Goal: Task Accomplishment & Management: Complete application form

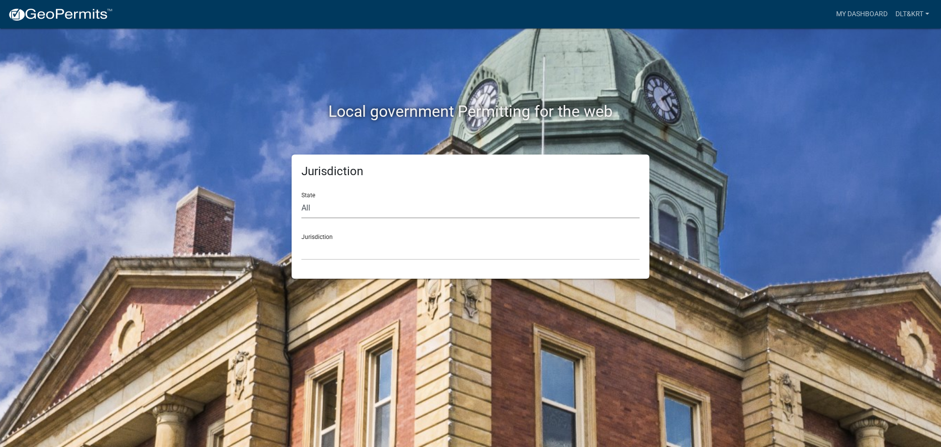
click at [402, 211] on select "All [US_STATE] [US_STATE] [US_STATE] [US_STATE] [US_STATE] [US_STATE] [US_STATE…" at bounding box center [470, 208] width 338 height 20
select select "[US_STATE]"
click at [301, 198] on select "All [US_STATE] [US_STATE] [US_STATE] [US_STATE] [US_STATE] [US_STATE] [US_STATE…" at bounding box center [470, 208] width 338 height 20
click at [411, 243] on select "[GEOGRAPHIC_DATA], [US_STATE] [GEOGRAPHIC_DATA], [US_STATE] [GEOGRAPHIC_DATA], …" at bounding box center [470, 250] width 338 height 20
click at [710, 94] on div "Local government Permitting for the web" at bounding box center [470, 91] width 559 height 126
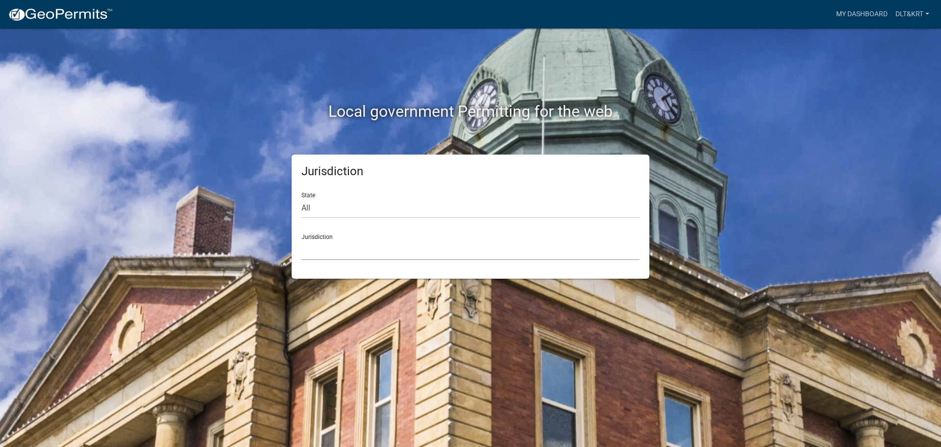
click at [375, 251] on select "[GEOGRAPHIC_DATA], [US_STATE] [GEOGRAPHIC_DATA], [US_STATE] [GEOGRAPHIC_DATA], …" at bounding box center [470, 250] width 338 height 20
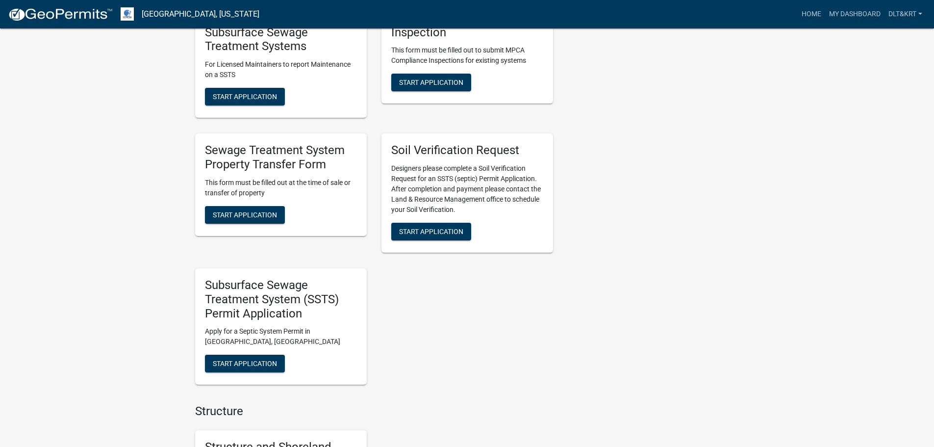
scroll to position [412, 0]
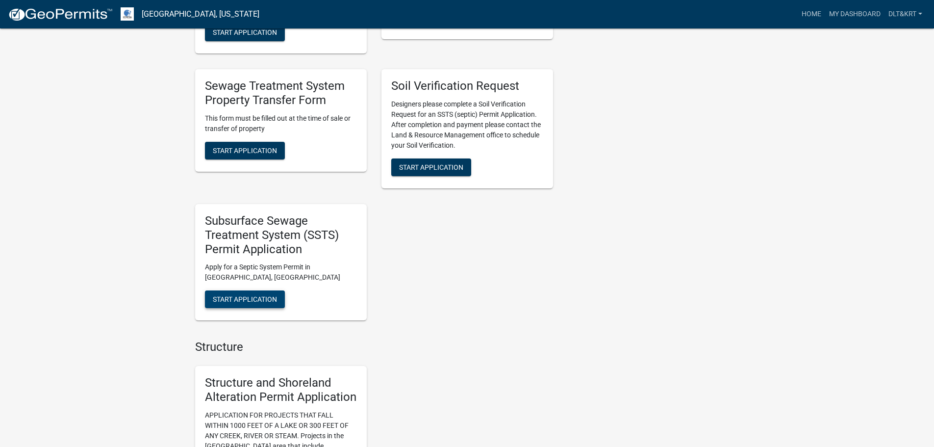
click at [248, 299] on span "Start Application" at bounding box center [245, 299] width 64 height 8
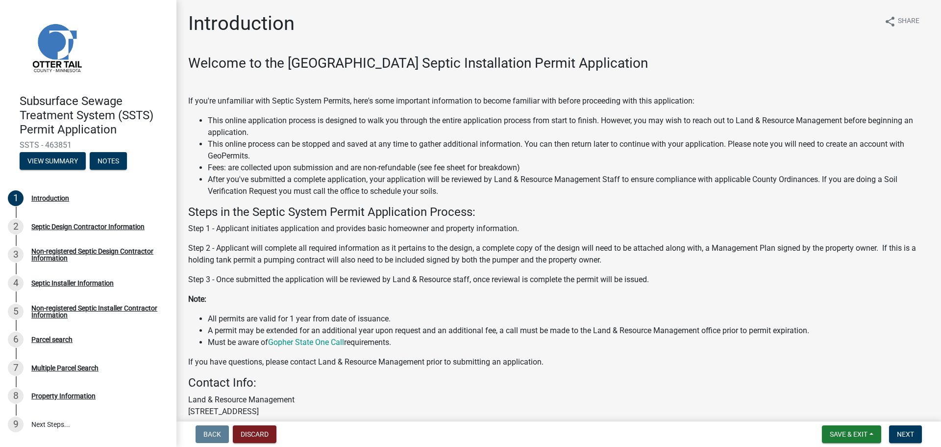
click at [860, 424] on nav "Back Discard Save & Exit Save Save & Exit Next" at bounding box center [558, 433] width 765 height 25
click at [262, 432] on button "Discard" at bounding box center [255, 434] width 44 height 18
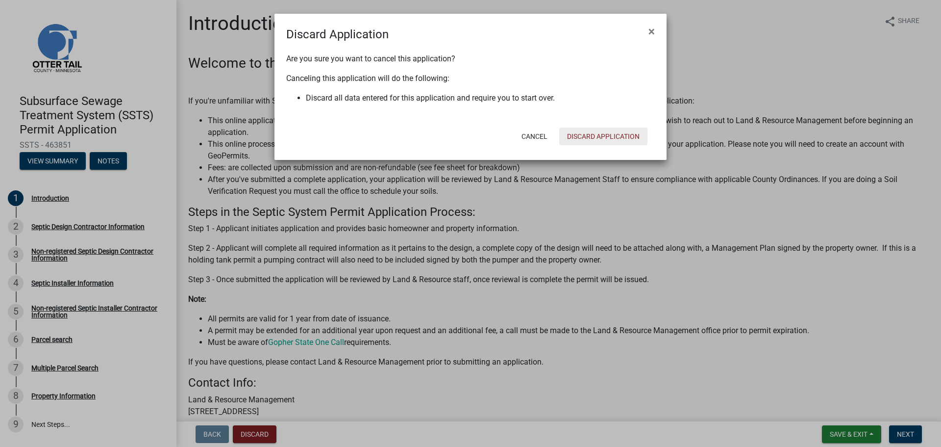
click at [591, 133] on button "Discard Application" at bounding box center [603, 136] width 88 height 18
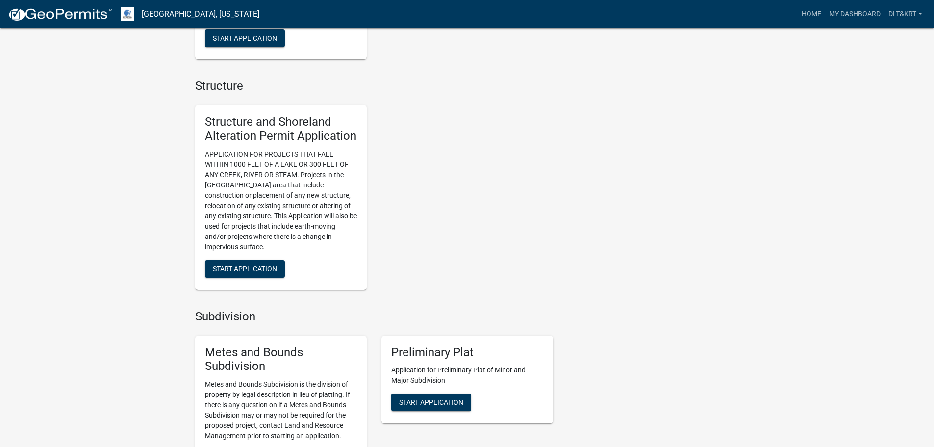
scroll to position [676, 0]
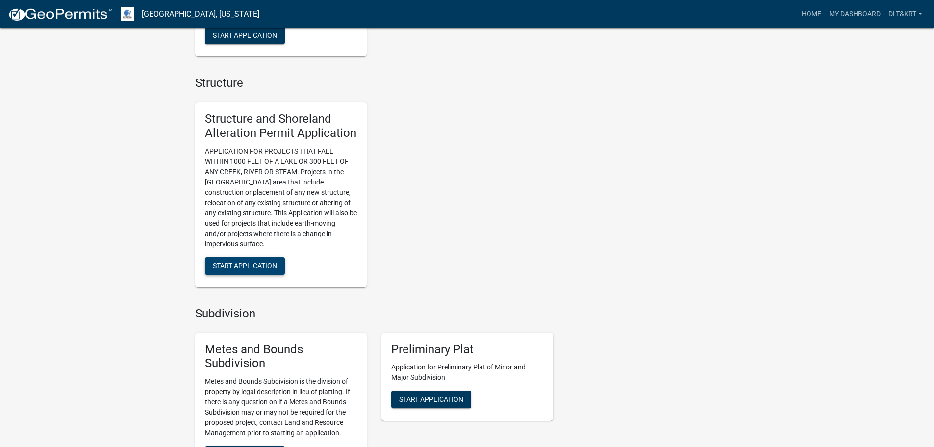
click at [258, 266] on span "Start Application" at bounding box center [245, 265] width 64 height 8
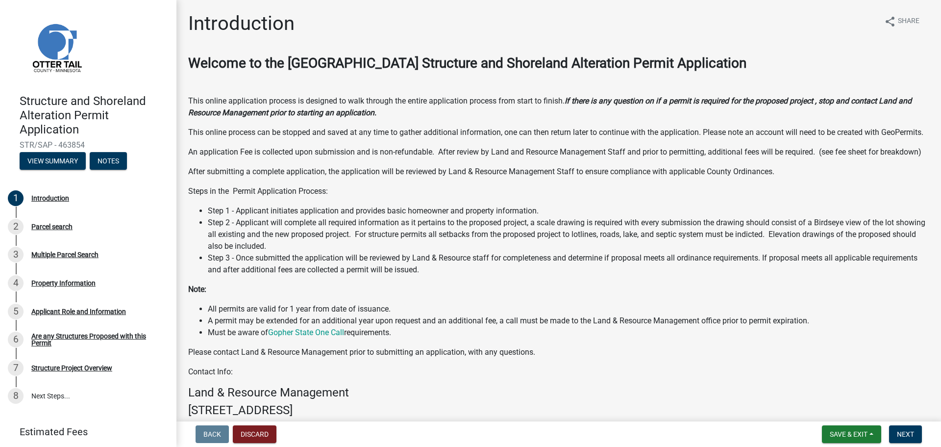
scroll to position [49, 0]
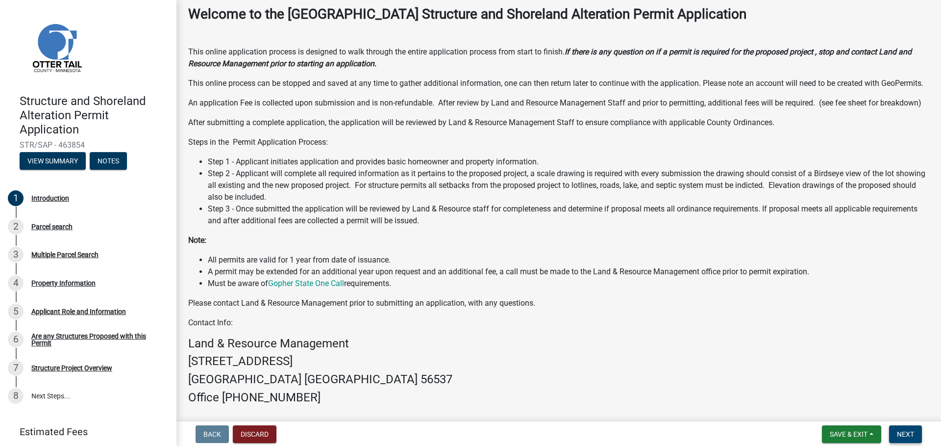
click at [909, 433] on span "Next" at bounding box center [905, 434] width 17 height 8
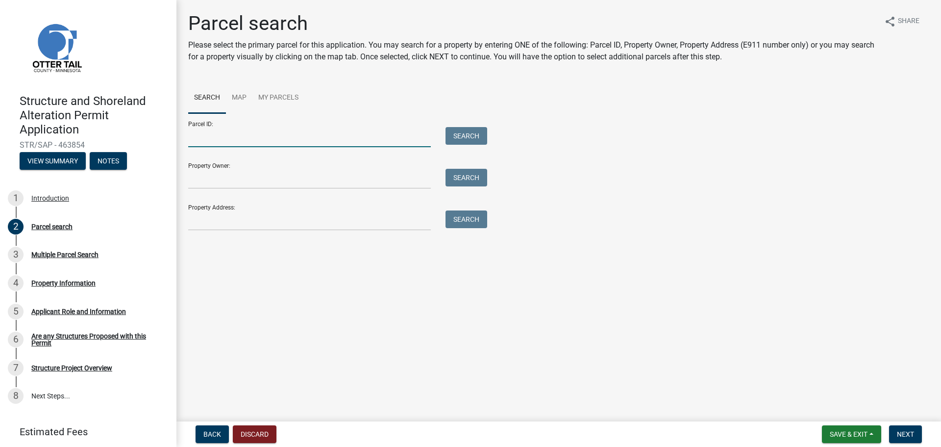
click at [244, 143] on input "Parcel ID:" at bounding box center [309, 137] width 243 height 20
paste input "56000990593000"
type input "56000990593000"
click at [462, 131] on button "Search" at bounding box center [467, 136] width 42 height 18
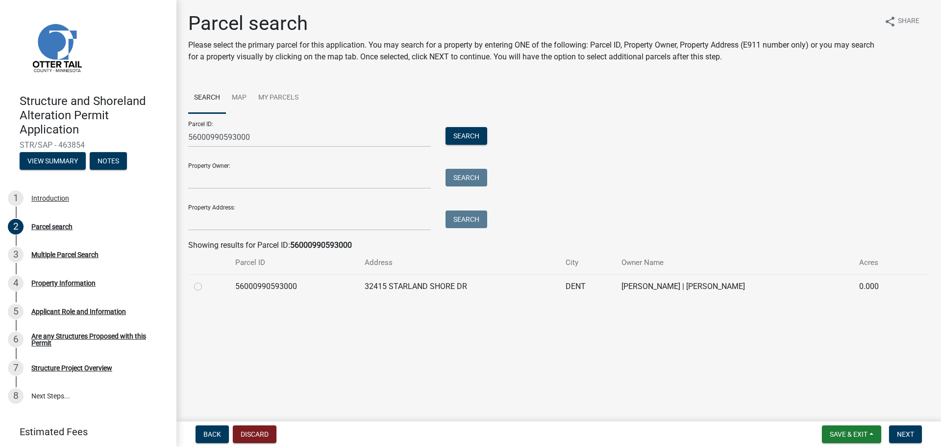
click at [206, 280] on label at bounding box center [206, 280] width 0 height 0
click at [206, 287] on input "radio" at bounding box center [209, 283] width 6 height 6
radio input "true"
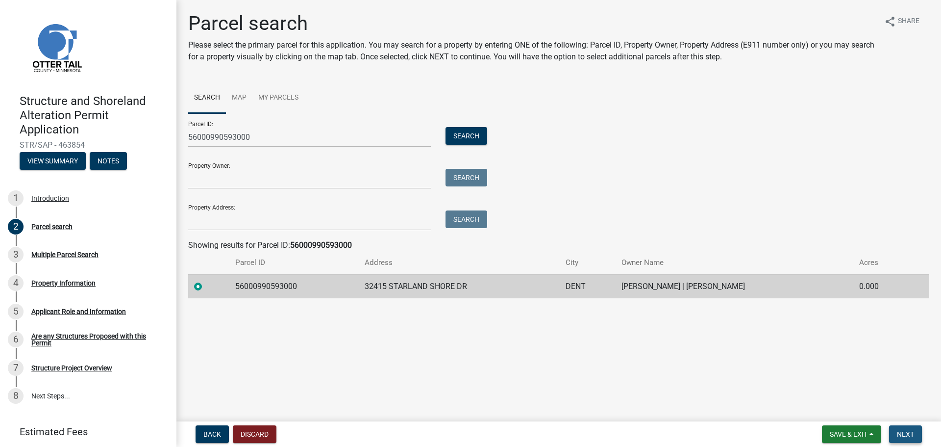
click at [904, 432] on span "Next" at bounding box center [905, 434] width 17 height 8
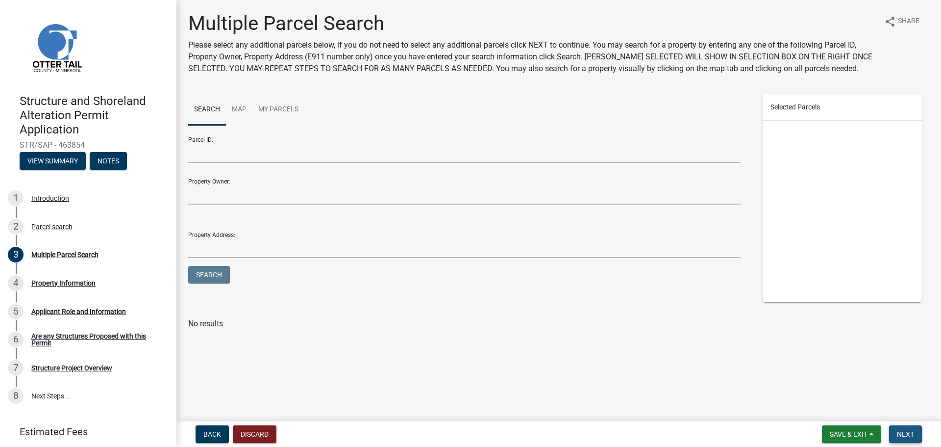
click at [906, 432] on span "Next" at bounding box center [905, 434] width 17 height 8
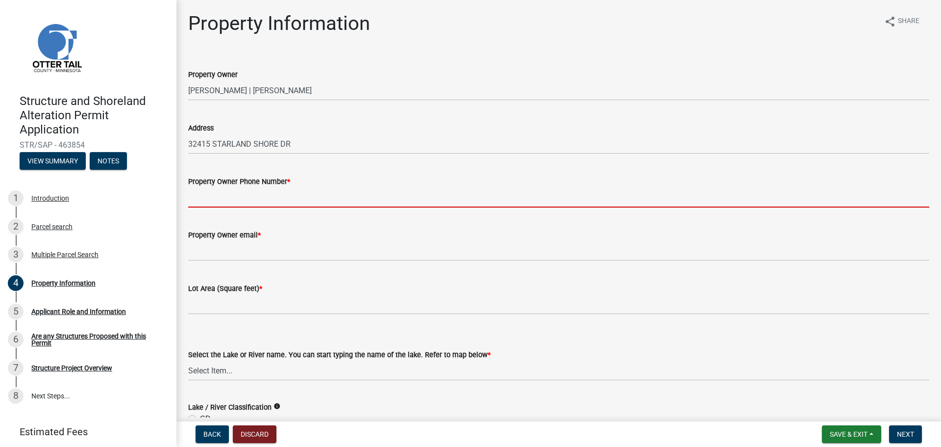
click at [290, 194] on input "Property Owner Phone Number *" at bounding box center [558, 197] width 741 height 20
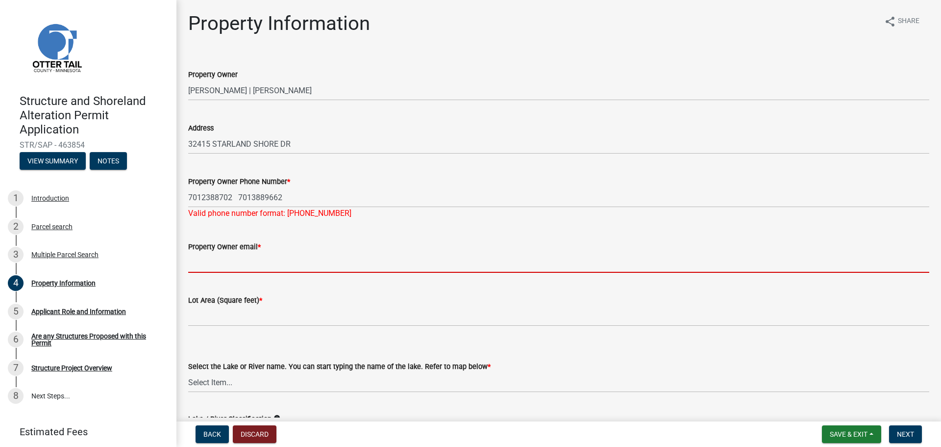
click at [334, 256] on input "Property Owner email *" at bounding box center [558, 262] width 741 height 20
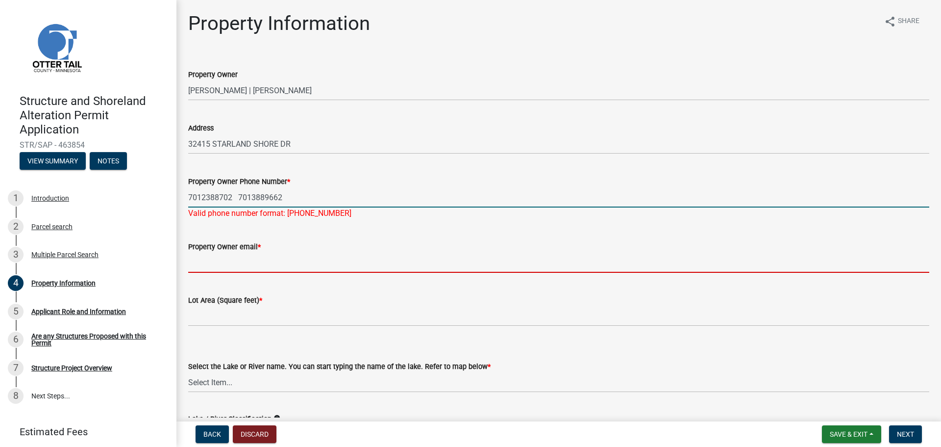
click at [304, 198] on input "7012388702 7013889662" at bounding box center [558, 197] width 741 height 20
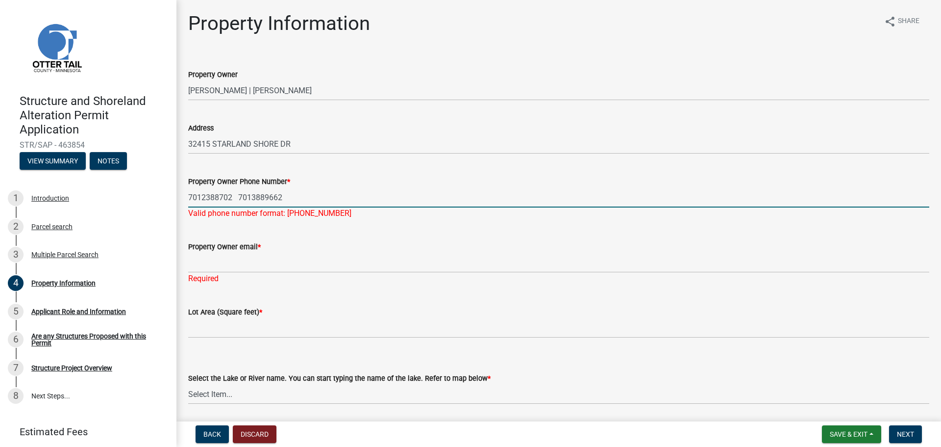
click at [200, 195] on input "7012388702 7013889662" at bounding box center [558, 197] width 741 height 20
click at [219, 196] on input "701-2388702 7013889662" at bounding box center [558, 197] width 741 height 20
click at [215, 197] on input "701-2388702 7013889662" at bounding box center [558, 197] width 741 height 20
click at [254, 195] on input "[PHONE_NUMBER] 7013889662" at bounding box center [558, 197] width 741 height 20
click at [270, 197] on input "[PHONE_NUMBER] [PHONE_NUMBER]" at bounding box center [558, 197] width 741 height 20
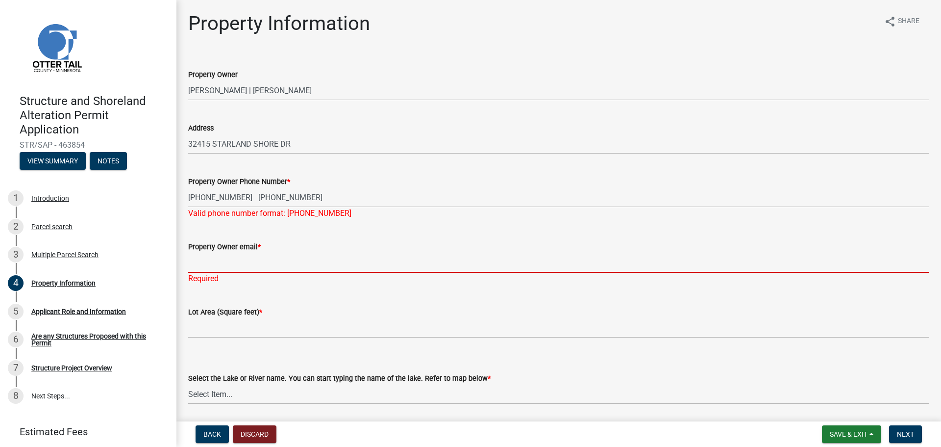
drag, startPoint x: 310, startPoint y: 258, endPoint x: 307, endPoint y: 263, distance: 5.9
click at [310, 258] on input "Property Owner email *" at bounding box center [558, 262] width 741 height 20
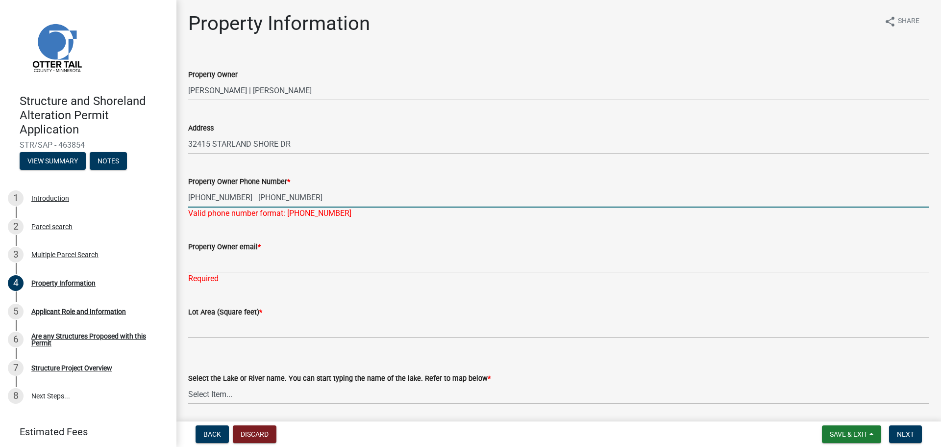
click at [323, 198] on input "[PHONE_NUMBER] [PHONE_NUMBER]" at bounding box center [558, 197] width 741 height 20
drag, startPoint x: 243, startPoint y: 198, endPoint x: 301, endPoint y: 207, distance: 59.0
click at [301, 207] on input "[PHONE_NUMBER] [PHONE_NUMBER]" at bounding box center [558, 197] width 741 height 20
type input "[PHONE_NUMBER]"
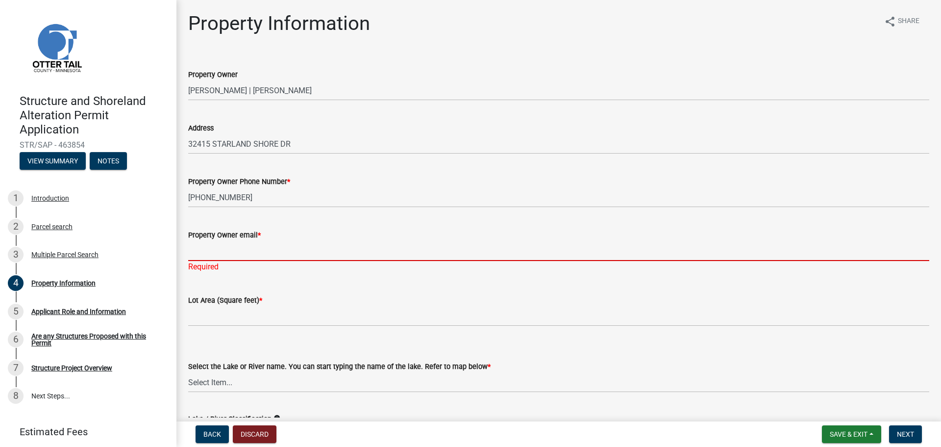
click at [263, 259] on input "Property Owner email *" at bounding box center [558, 251] width 741 height 20
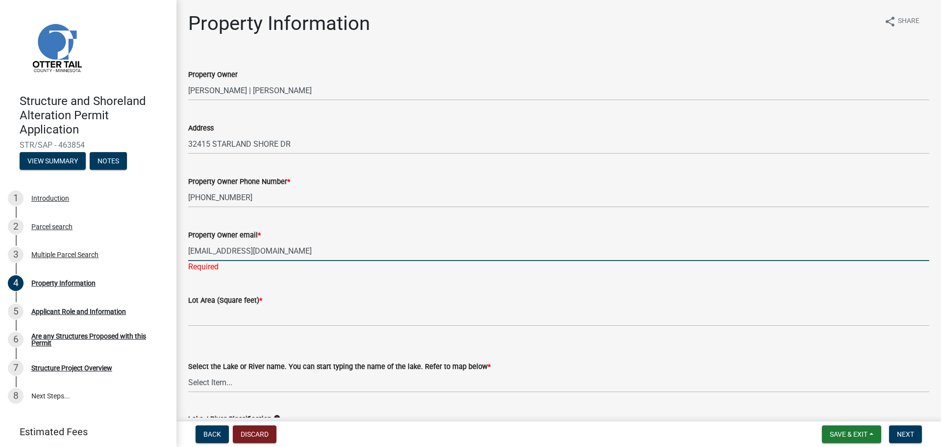
type input "[EMAIL_ADDRESS][DOMAIN_NAME]"
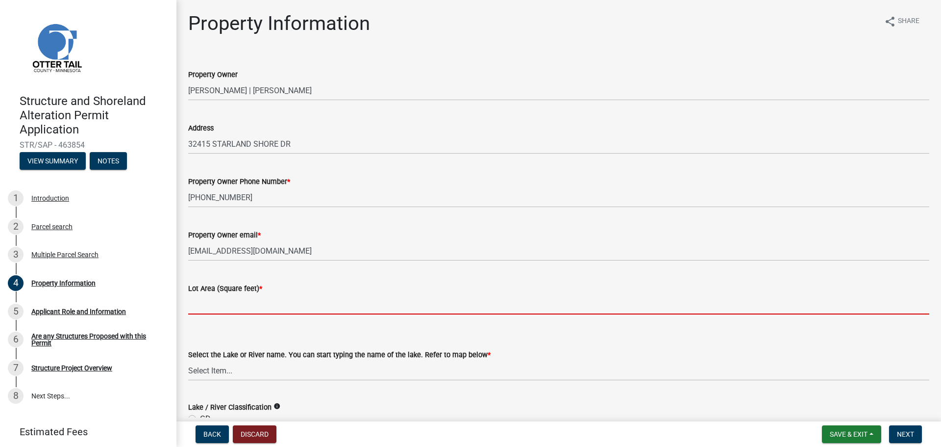
click at [247, 307] on input "text" at bounding box center [558, 304] width 741 height 20
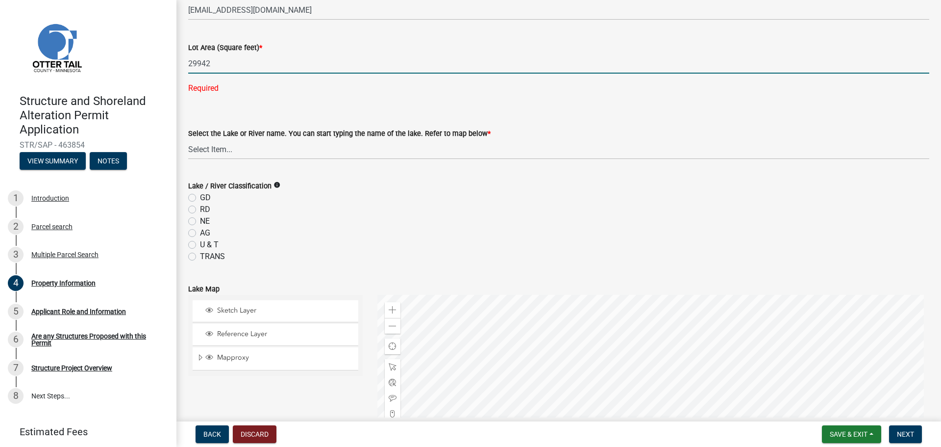
scroll to position [245, 0]
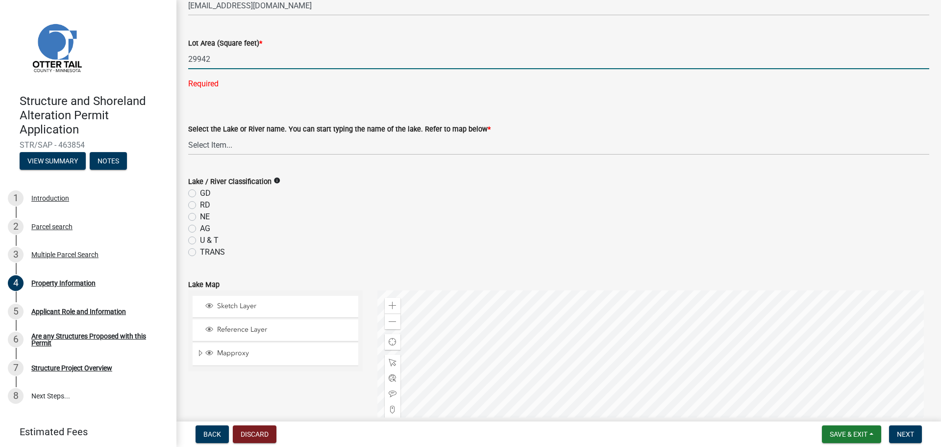
type input "29942"
click at [329, 146] on wm-data-entity-input-list "Property Owner [PERSON_NAME] | [PERSON_NAME] Address [STREET_ADDRESS] Property …" at bounding box center [558, 271] width 741 height 922
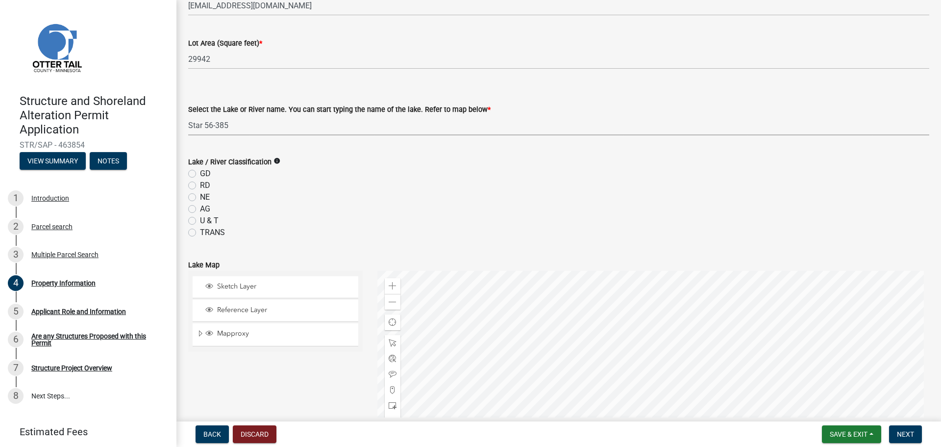
click at [188, 115] on select "Select Item... None [PERSON_NAME] 56-031 [PERSON_NAME] 56-118 [PERSON_NAME] 56-…" at bounding box center [558, 125] width 741 height 20
select select "935b325f-eba8-458e-8b7a-a57f48e51fab"
drag, startPoint x: 193, startPoint y: 172, endPoint x: 257, endPoint y: 195, distance: 67.9
click at [200, 172] on label "GD" at bounding box center [205, 174] width 11 height 12
click at [200, 172] on input "GD" at bounding box center [203, 171] width 6 height 6
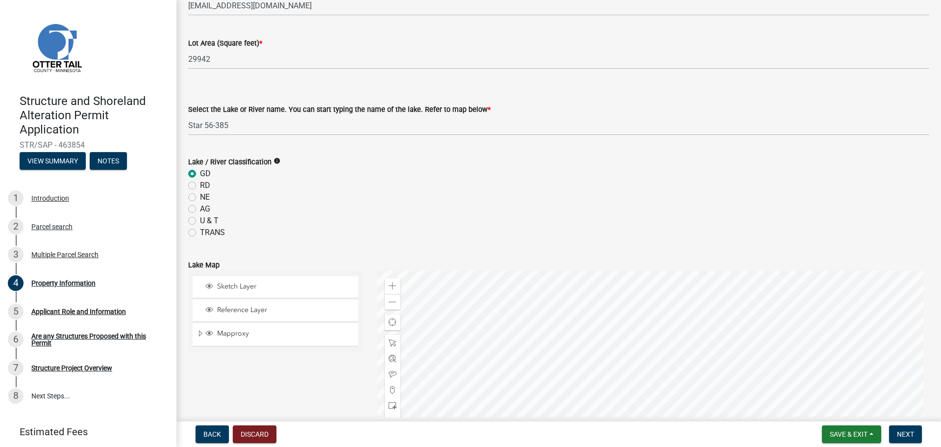
radio input "true"
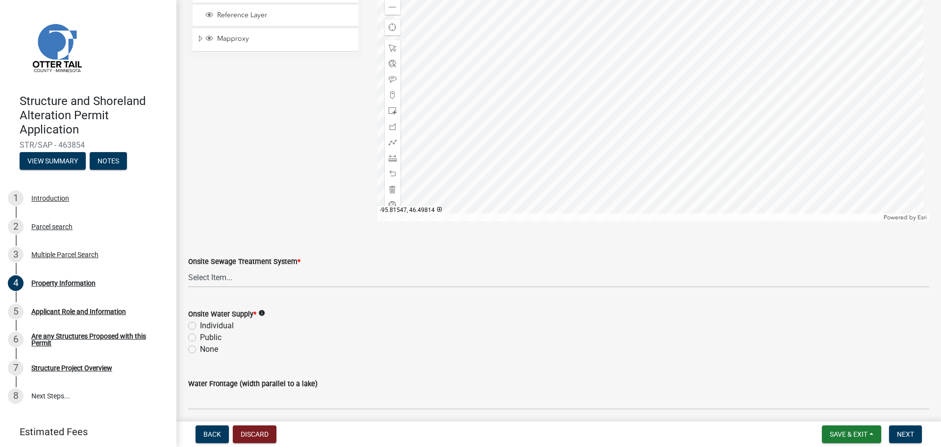
scroll to position [578, 0]
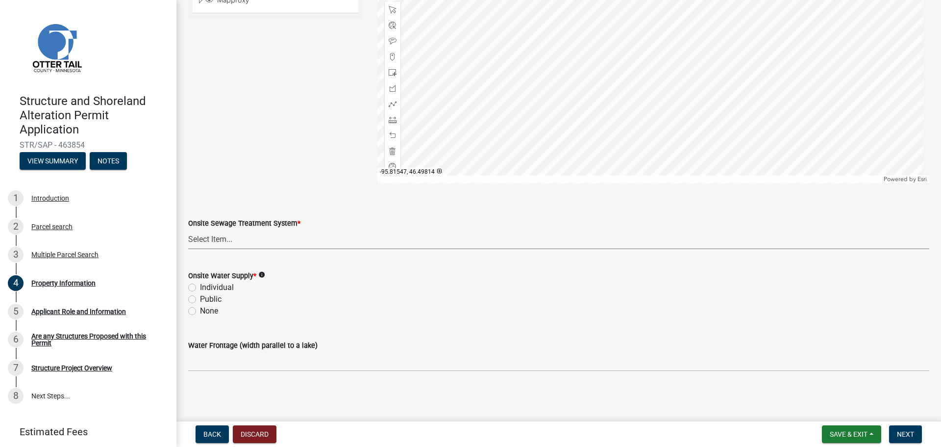
click at [267, 241] on select "Select Item... L&R Certificate of Compliance within 5yrs Compliance Inspection …" at bounding box center [558, 239] width 741 height 20
click at [188, 229] on select "Select Item... L&R Certificate of Compliance within 5yrs Compliance Inspection …" at bounding box center [558, 239] width 741 height 20
select select "91995f90-6606-463b-bec3-c5862f147548"
click at [200, 285] on label "Individual" at bounding box center [217, 287] width 34 height 12
click at [200, 285] on input "Individual" at bounding box center [203, 284] width 6 height 6
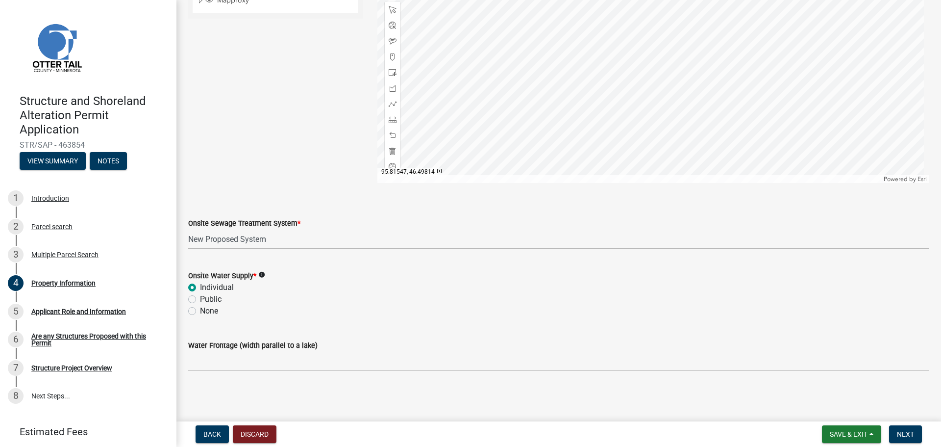
radio input "true"
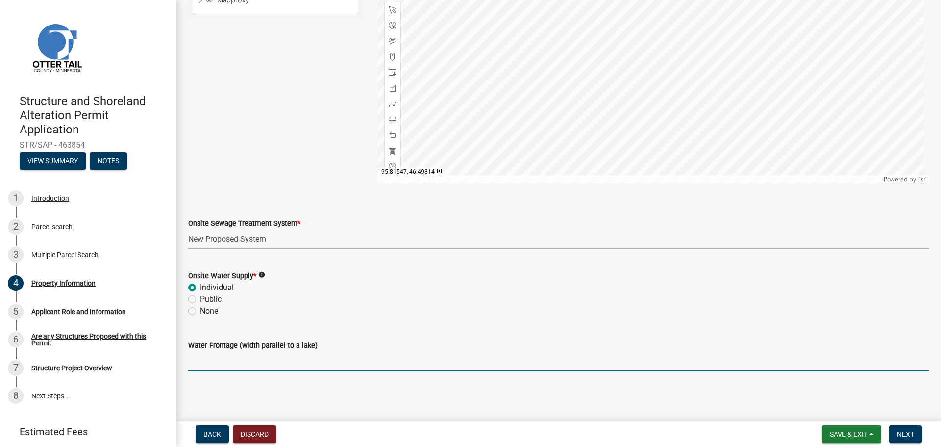
click at [301, 363] on input "Water Frontage (width parallel to a lake)" at bounding box center [558, 361] width 741 height 20
click at [253, 358] on input "Water Frontage (width parallel to a lake)" at bounding box center [558, 361] width 741 height 20
type input "92"
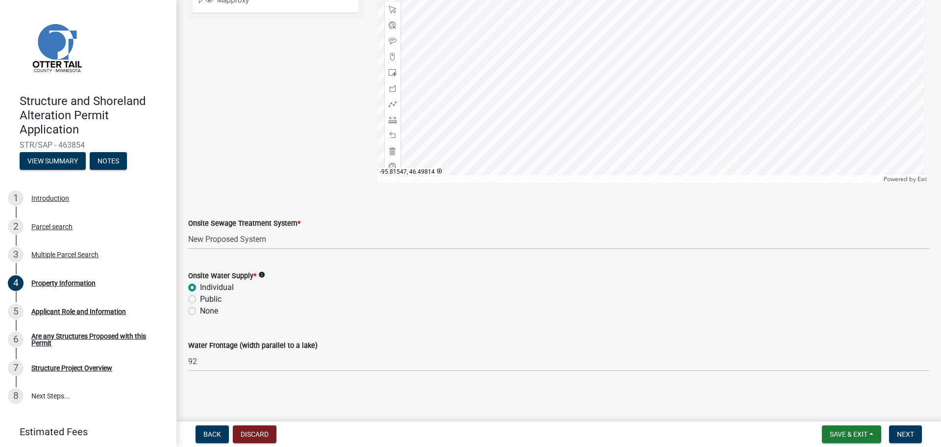
click at [389, 397] on main "Property Information share Share Property Owner [PERSON_NAME] | [PERSON_NAME] A…" at bounding box center [558, 208] width 765 height 417
click at [904, 433] on span "Next" at bounding box center [905, 434] width 17 height 8
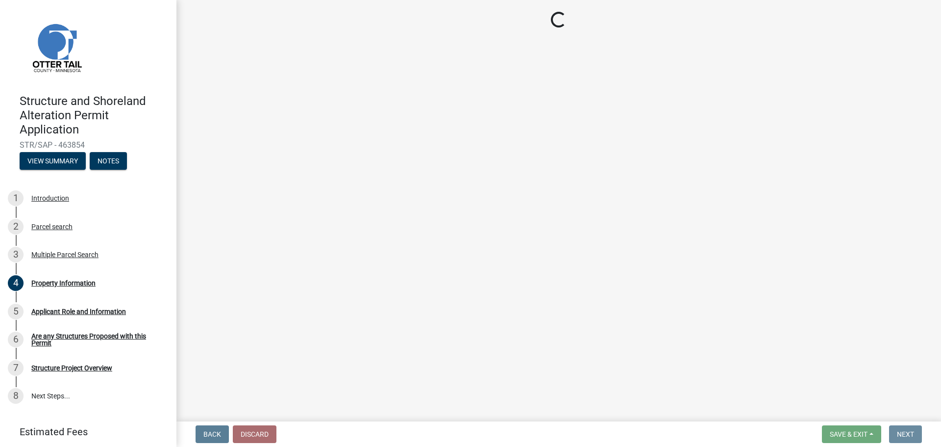
scroll to position [0, 0]
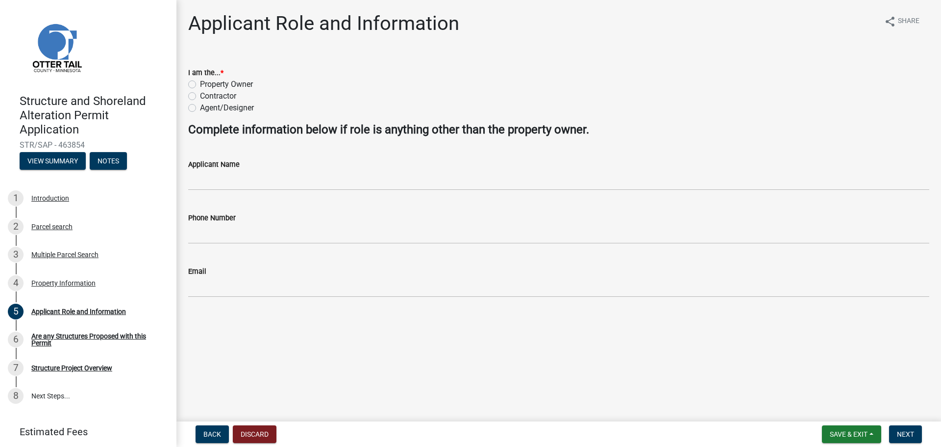
click at [251, 85] on label "Property Owner" at bounding box center [226, 84] width 53 height 12
click at [206, 85] on input "Property Owner" at bounding box center [203, 81] width 6 height 6
radio input "true"
click at [908, 431] on span "Next" at bounding box center [905, 434] width 17 height 8
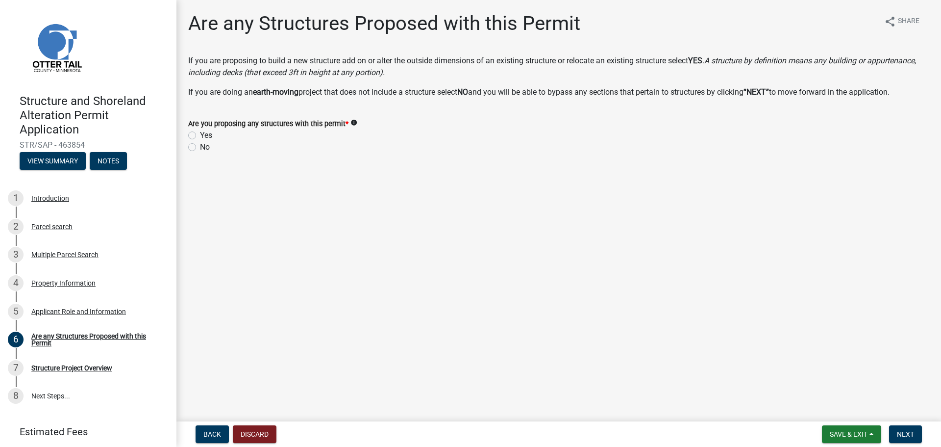
click at [200, 138] on label "Yes" at bounding box center [206, 135] width 12 height 12
click at [200, 136] on input "Yes" at bounding box center [203, 132] width 6 height 6
radio input "true"
click at [903, 427] on button "Next" at bounding box center [905, 434] width 33 height 18
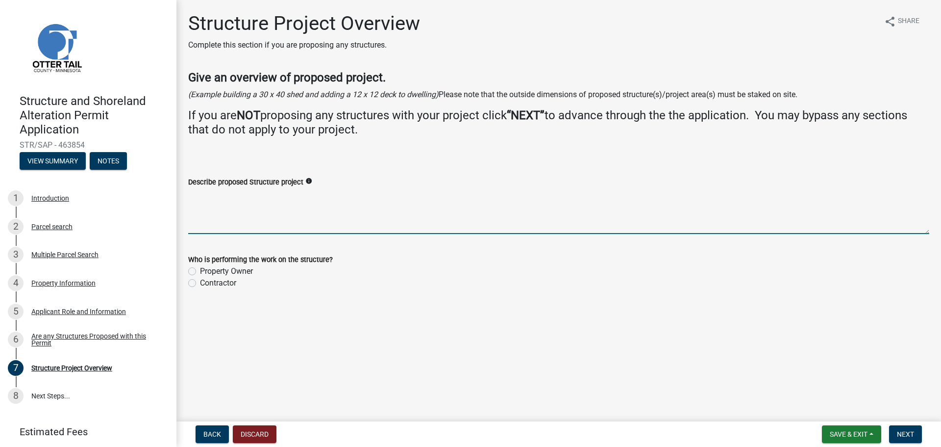
click at [233, 199] on textarea "Describe proposed Structure project" at bounding box center [558, 211] width 741 height 46
type textarea "a"
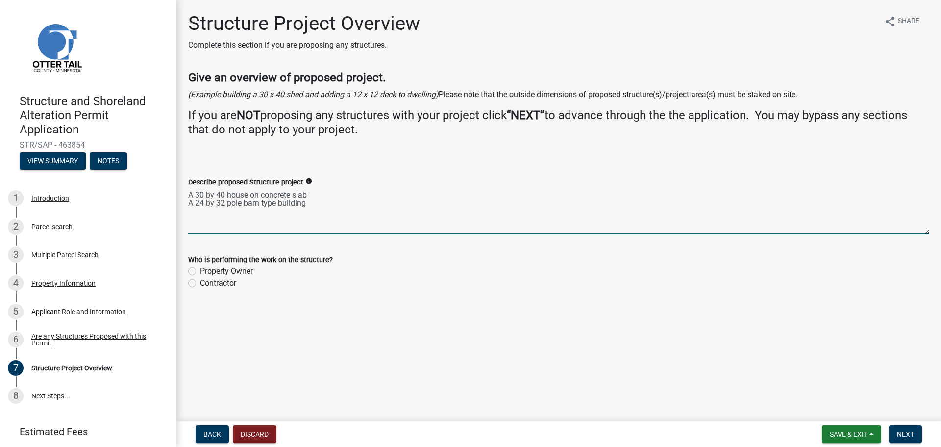
type textarea "A 30 by 40 house on concrete slab A 24 by 32 pole barn type building"
click at [200, 272] on label "Property Owner" at bounding box center [226, 271] width 53 height 12
click at [200, 272] on input "Property Owner" at bounding box center [203, 268] width 6 height 6
radio input "true"
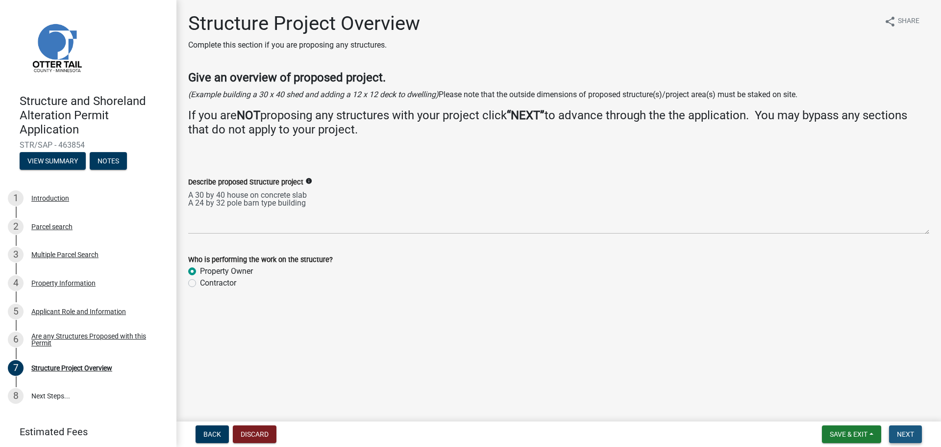
click at [903, 428] on button "Next" at bounding box center [905, 434] width 33 height 18
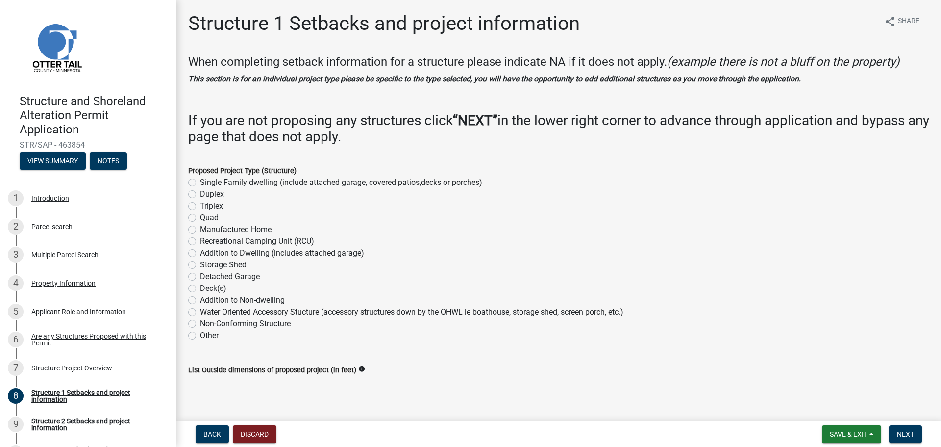
click at [200, 183] on label "Single Family dwelling (include attached garage, covered patios,decks or porche…" at bounding box center [341, 182] width 282 height 12
click at [200, 183] on input "Single Family dwelling (include attached garage, covered patios,decks or porche…" at bounding box center [203, 179] width 6 height 6
radio input "true"
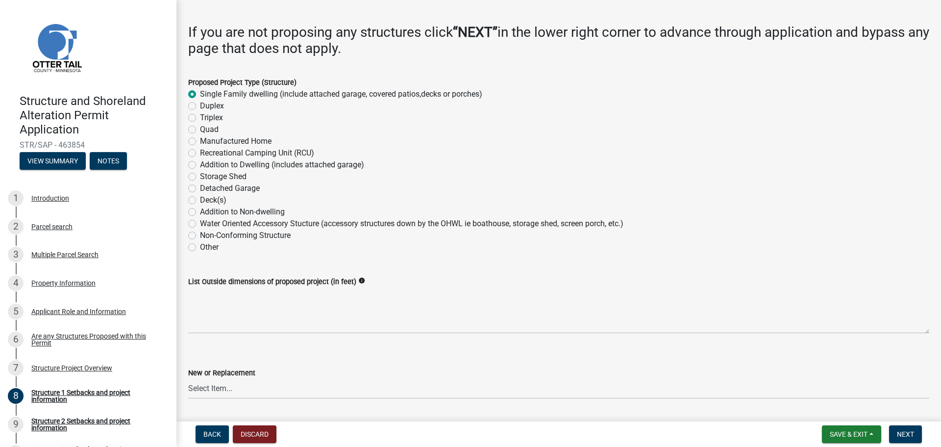
scroll to position [98, 0]
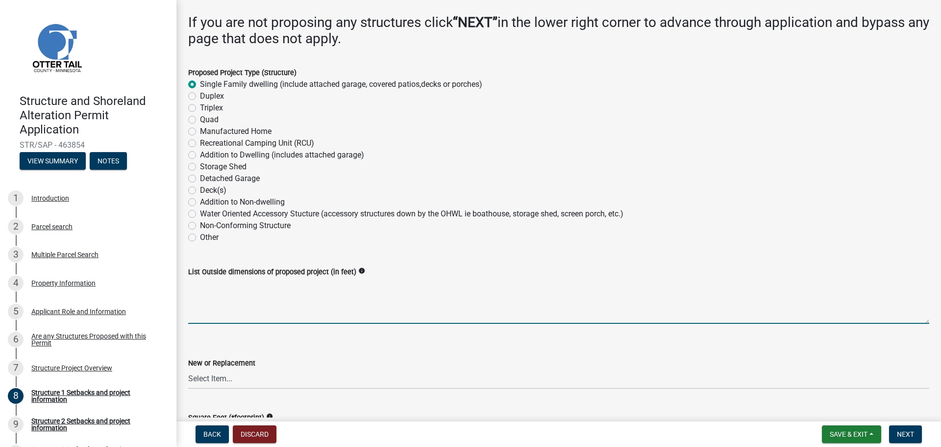
click at [216, 288] on textarea "List Outside dimensions of proposed project (in feet)" at bounding box center [558, 300] width 741 height 46
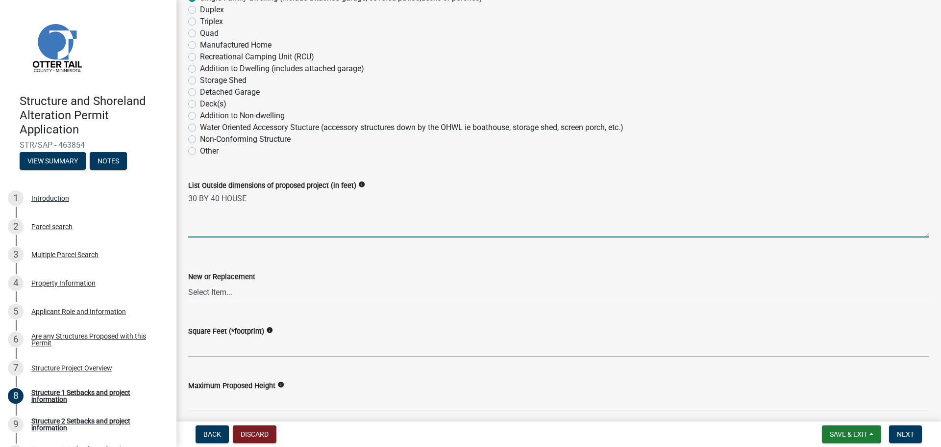
scroll to position [196, 0]
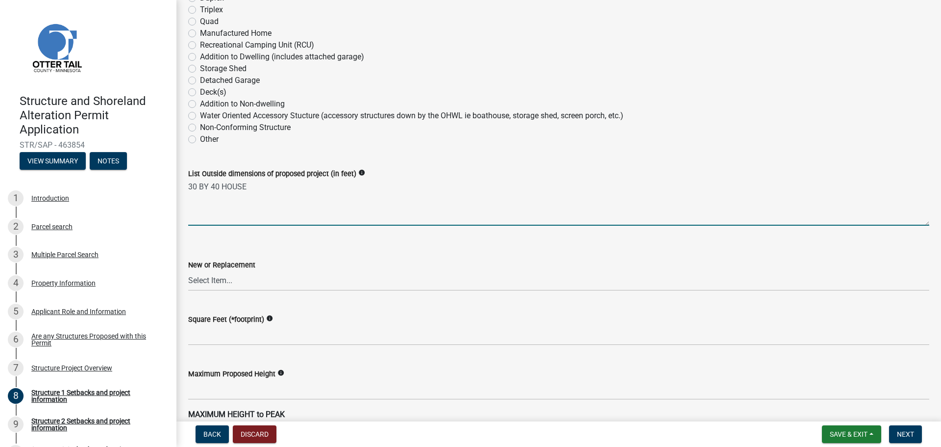
type textarea "30 BY 40 HOUSE"
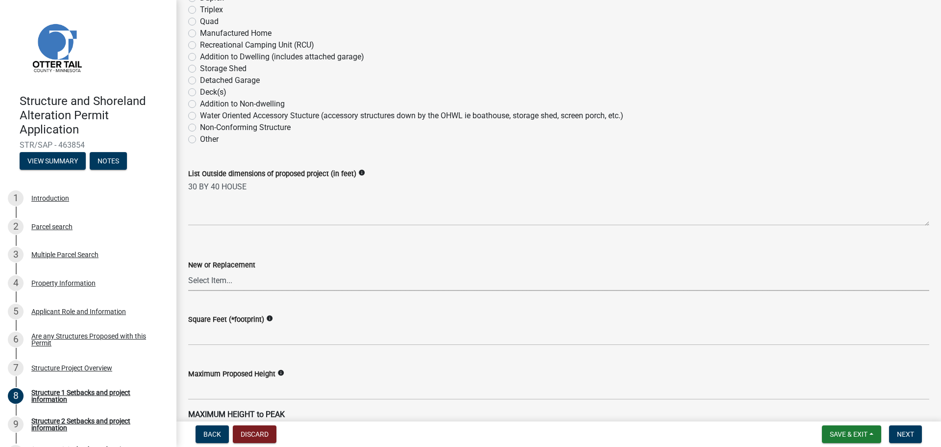
click at [269, 283] on select "Select Item... New Replacement" at bounding box center [558, 281] width 741 height 20
click at [188, 271] on select "Select Item... New Replacement" at bounding box center [558, 281] width 741 height 20
select select "a3cc236c-43aa-406a-8353-e0398d57c407"
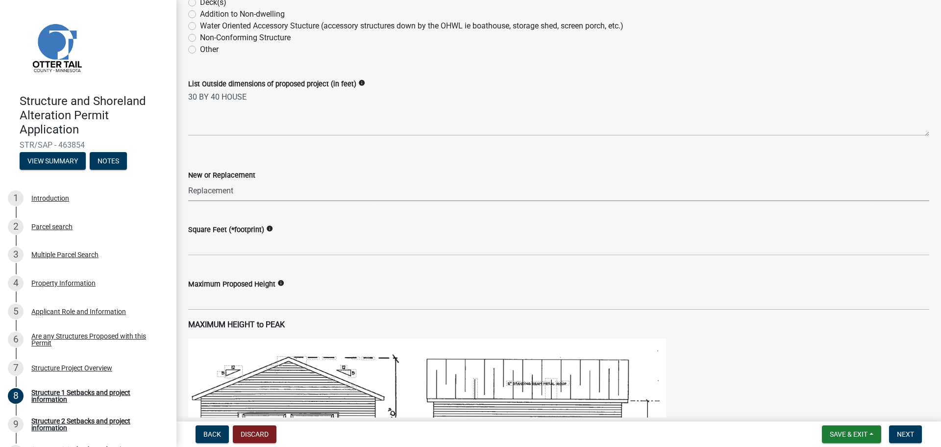
scroll to position [294, 0]
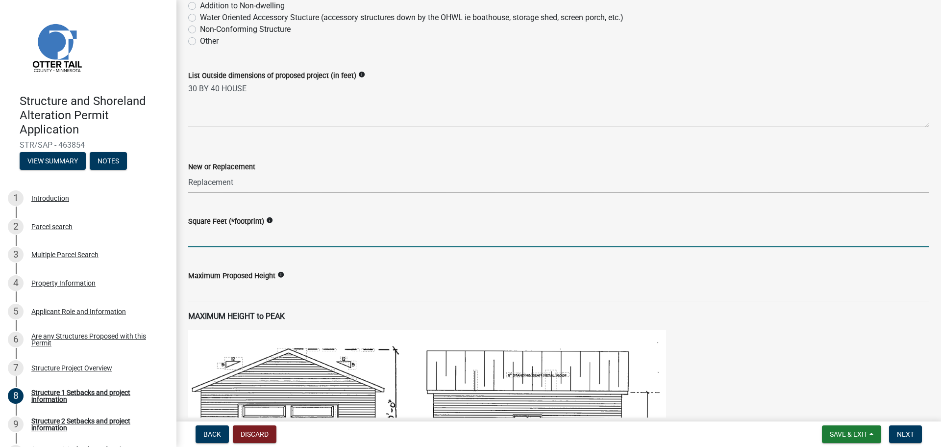
click at [258, 237] on input "text" at bounding box center [558, 237] width 741 height 20
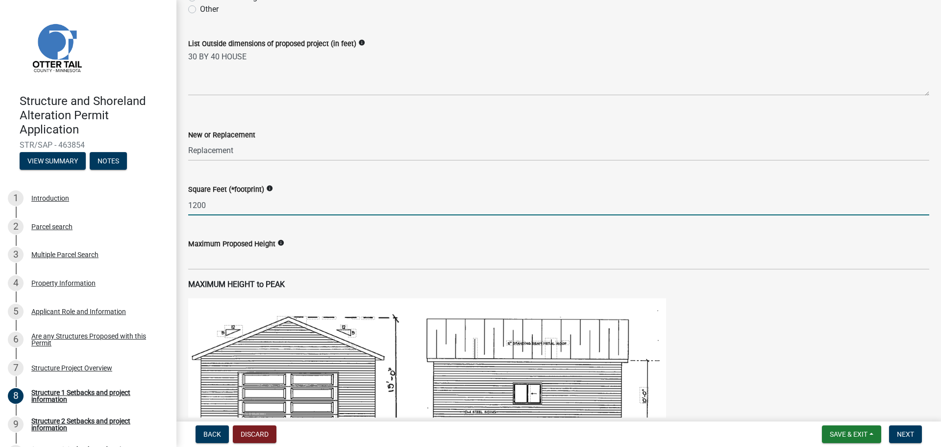
scroll to position [343, 0]
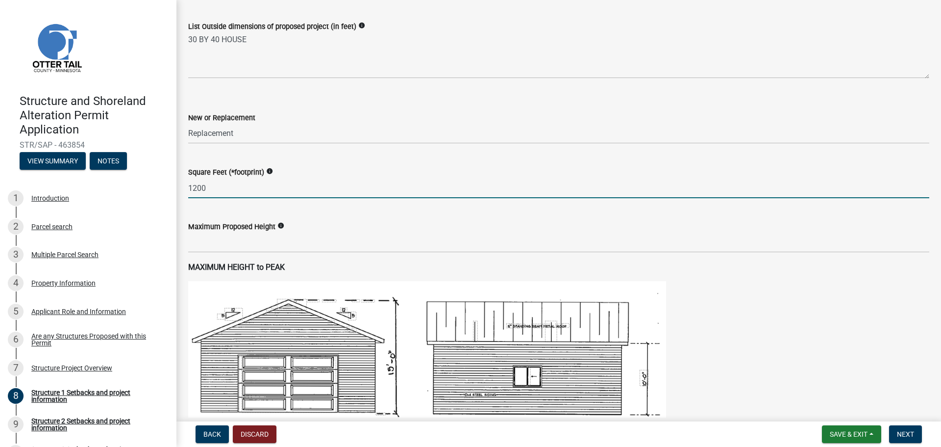
type input "1200"
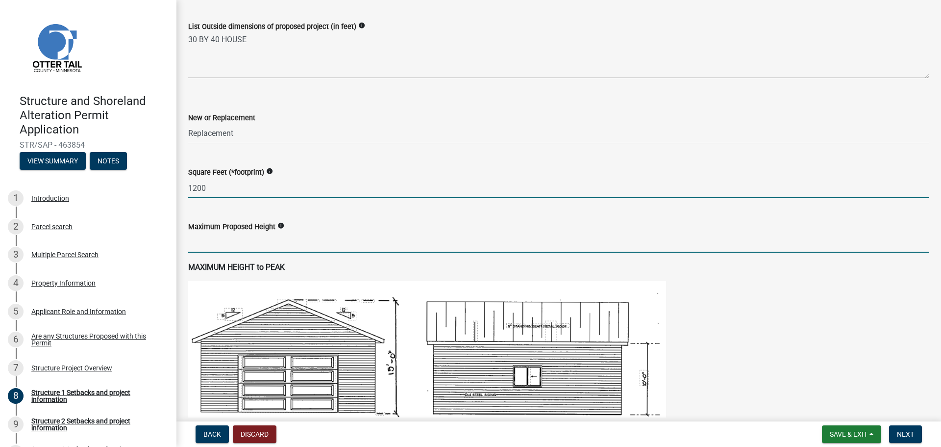
click at [321, 244] on input "text" at bounding box center [558, 242] width 741 height 20
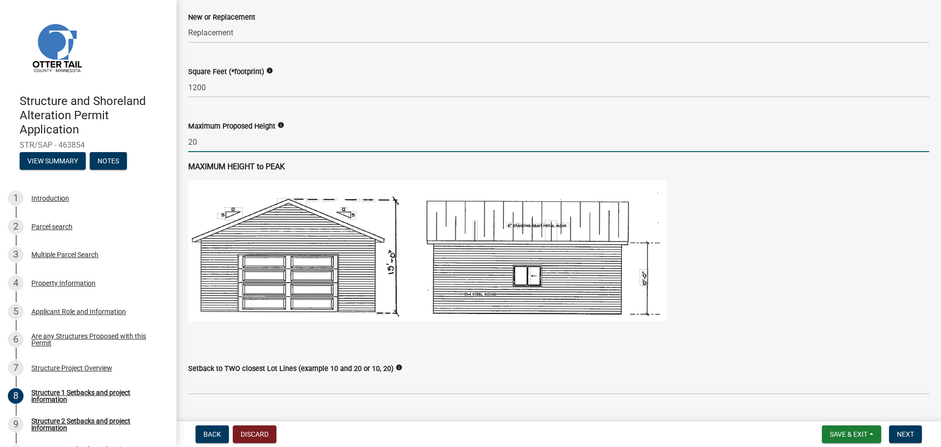
scroll to position [490, 0]
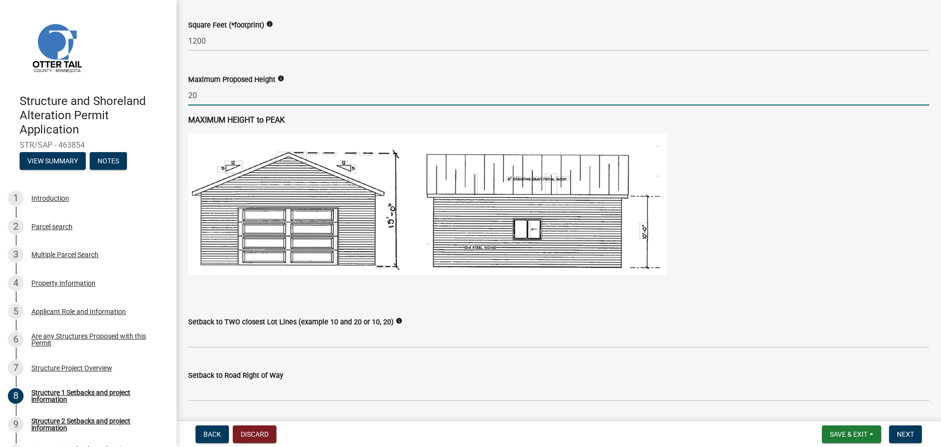
type input "20"
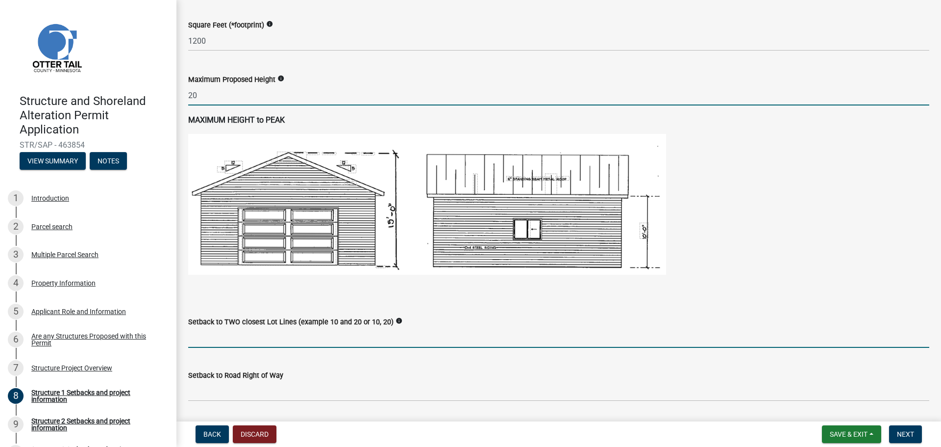
click at [289, 337] on input "Setback to TWO closest Lot Lines (example 10 and 20 or 10, 20)" at bounding box center [558, 337] width 741 height 20
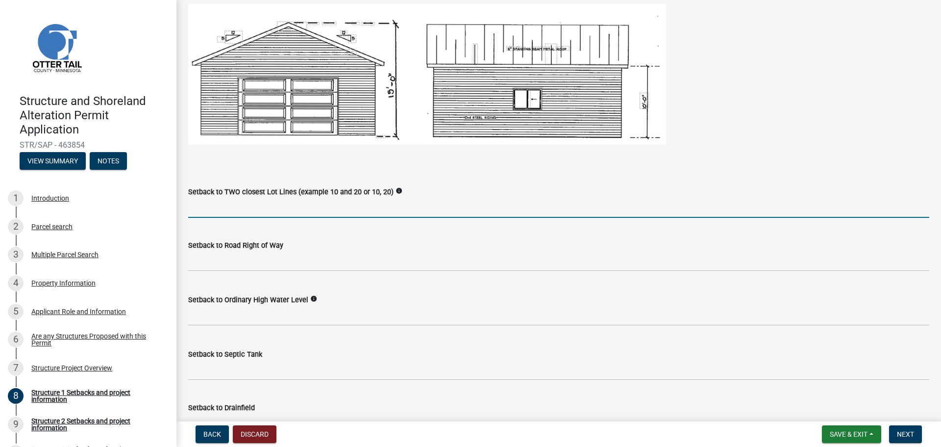
scroll to position [637, 0]
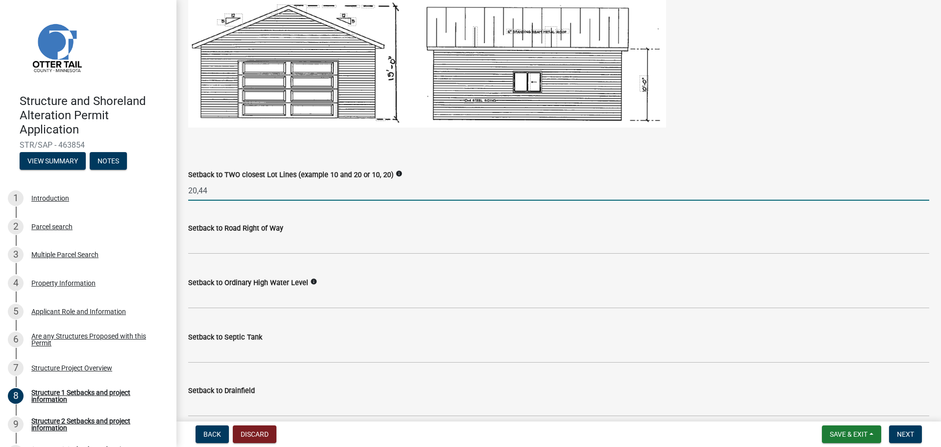
type input "20,44"
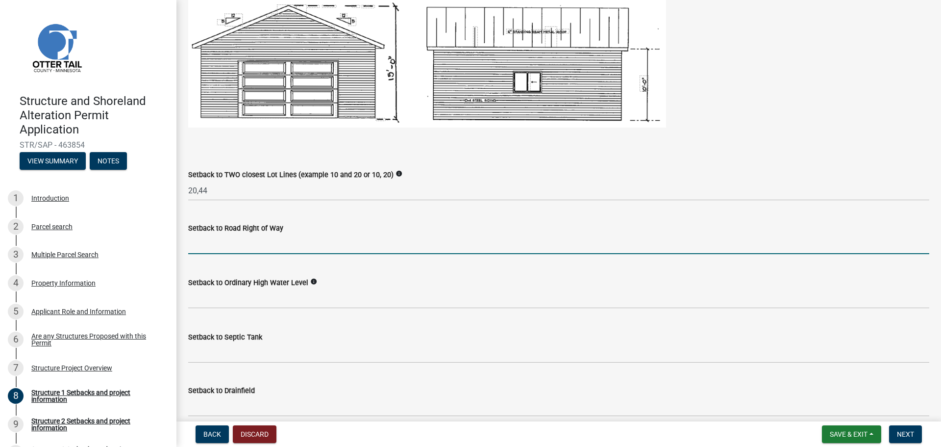
click at [351, 235] on input "text" at bounding box center [558, 244] width 741 height 20
type input "148"
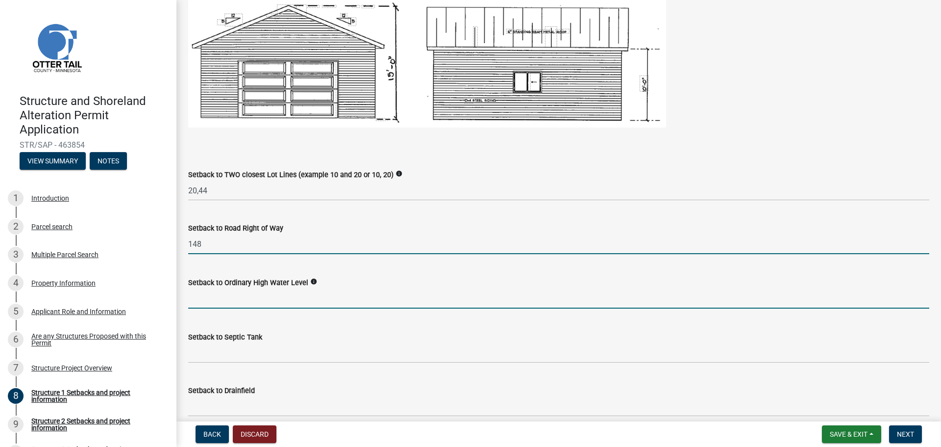
click at [242, 300] on input "text" at bounding box center [558, 298] width 741 height 20
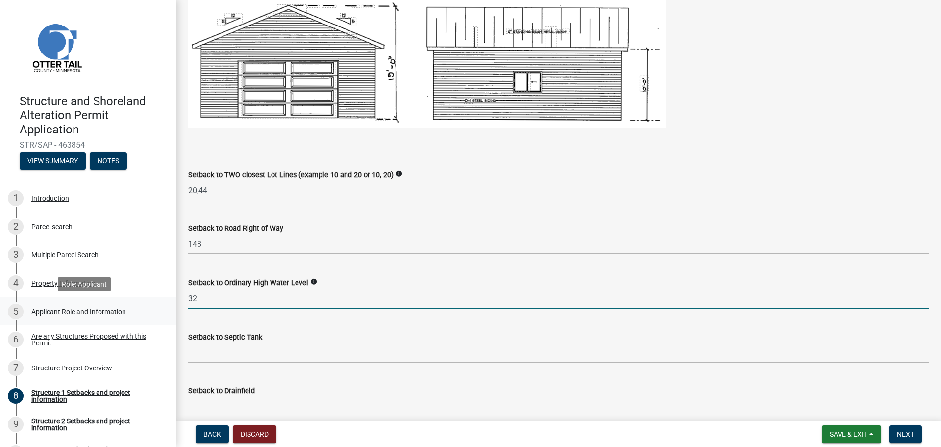
type input "3"
type input "107"
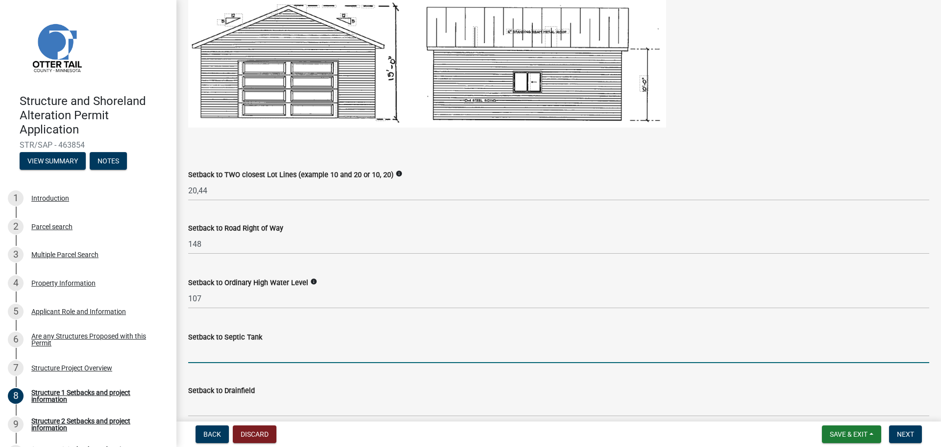
click at [233, 352] on input "Setback to Septic Tank" at bounding box center [558, 353] width 741 height 20
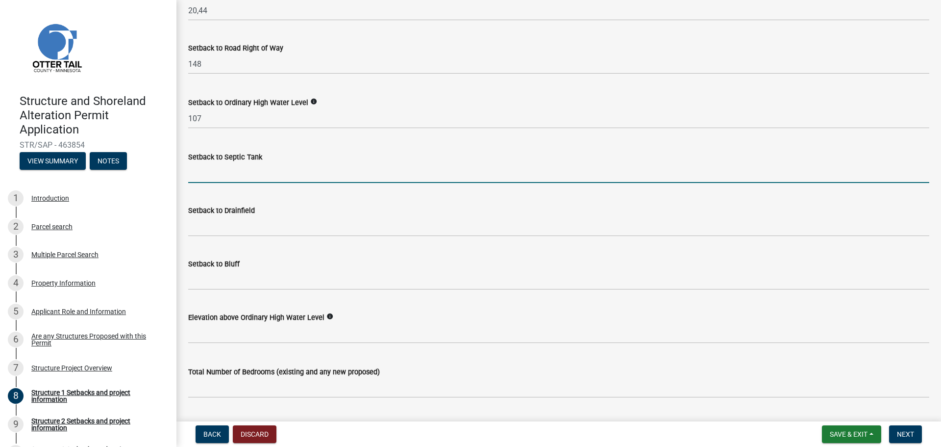
scroll to position [833, 0]
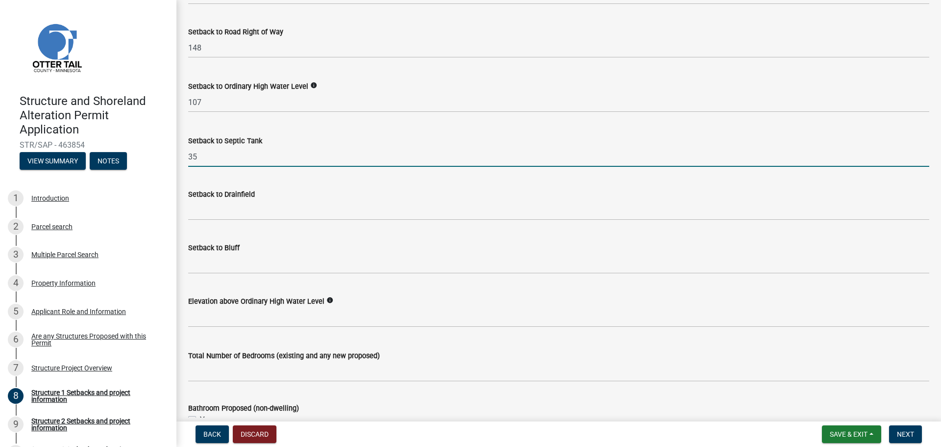
type input "35"
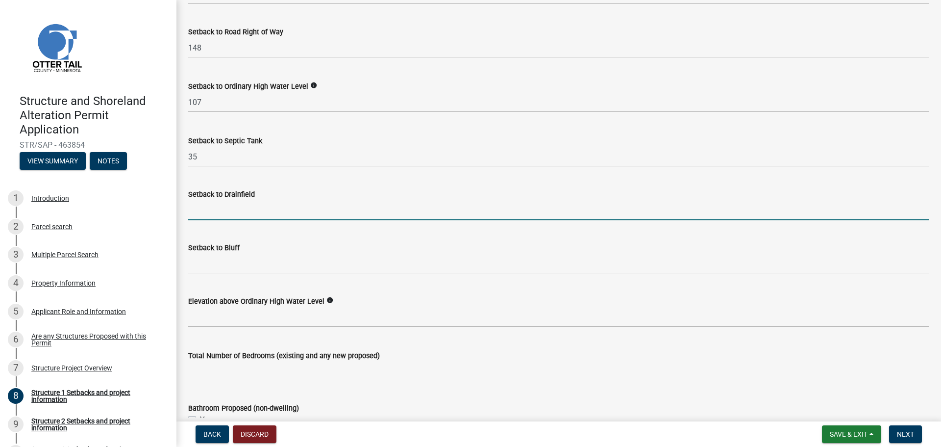
click at [264, 208] on input "Setback to Drainfield" at bounding box center [558, 210] width 741 height 20
type input "NA"
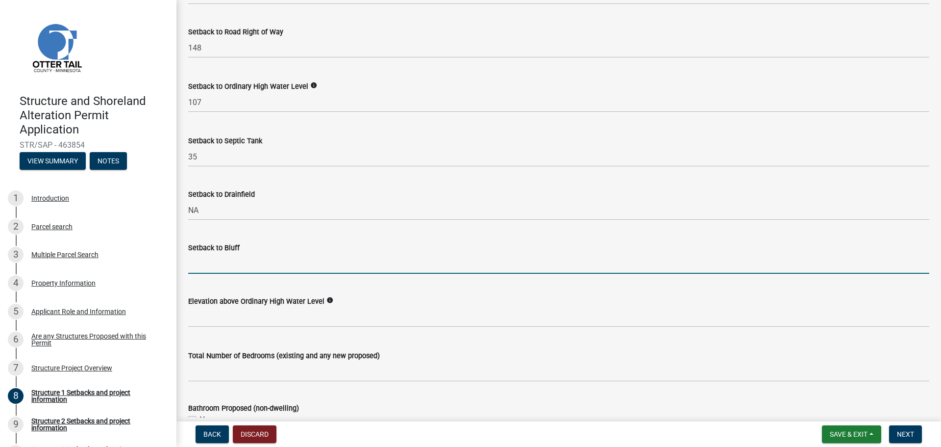
click at [220, 262] on input "Setback to Bluff" at bounding box center [558, 263] width 741 height 20
type input "NA"
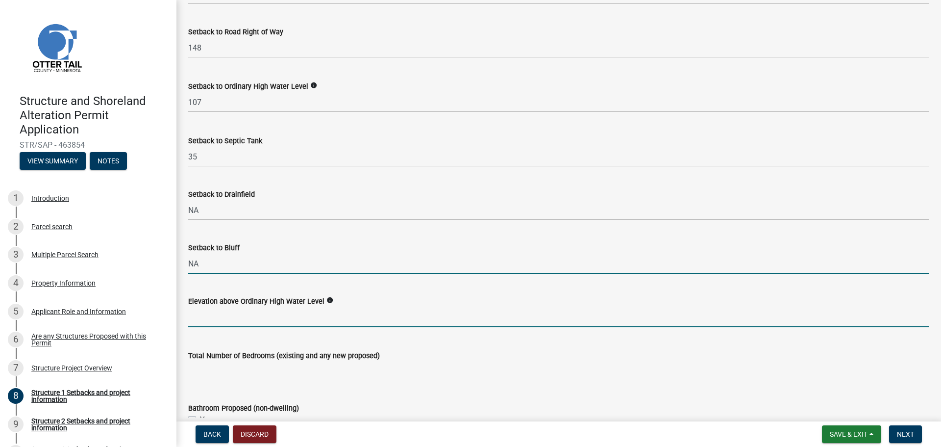
click at [205, 315] on input "text" at bounding box center [558, 317] width 741 height 20
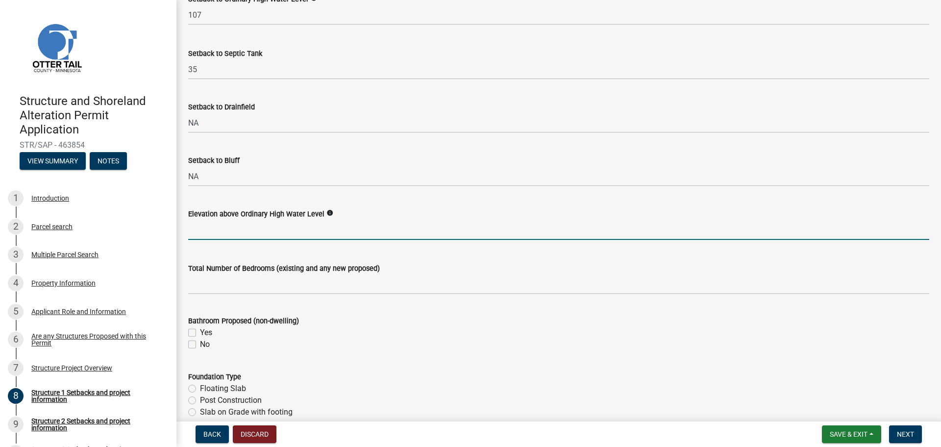
scroll to position [980, 0]
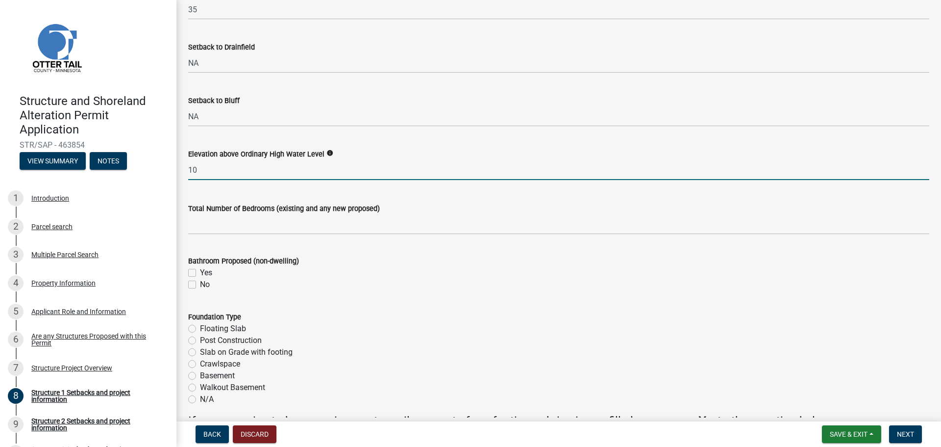
type input "10"
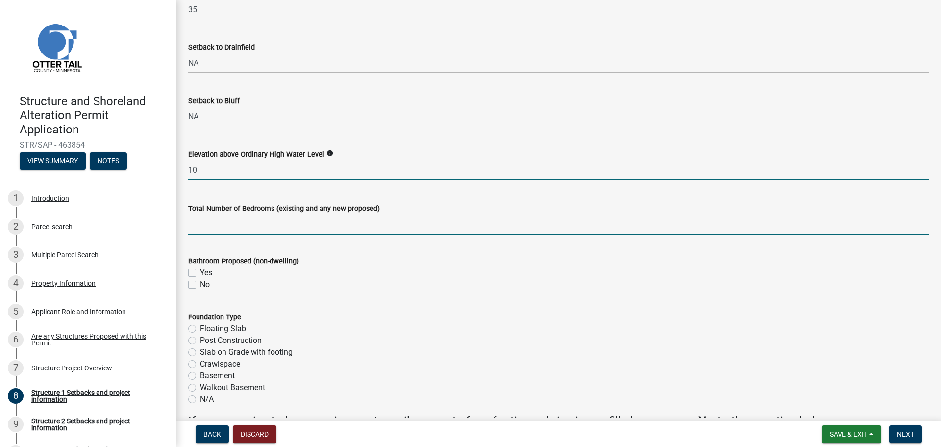
click at [224, 225] on input "text" at bounding box center [558, 224] width 741 height 20
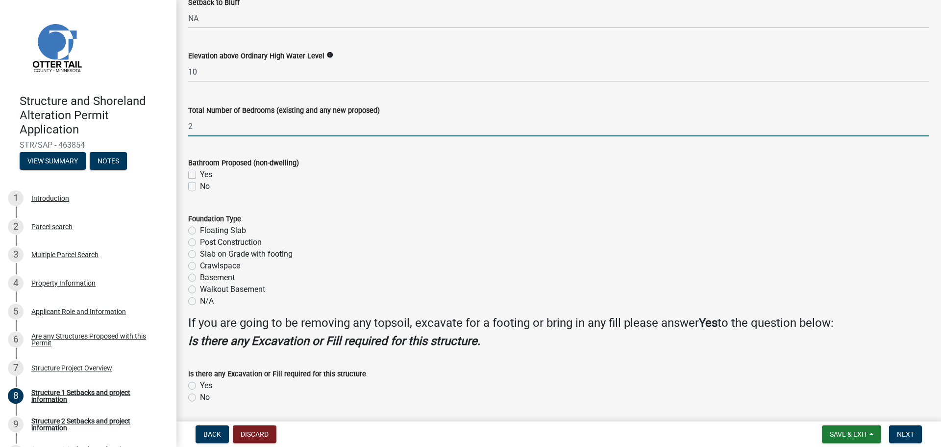
scroll to position [1111, 0]
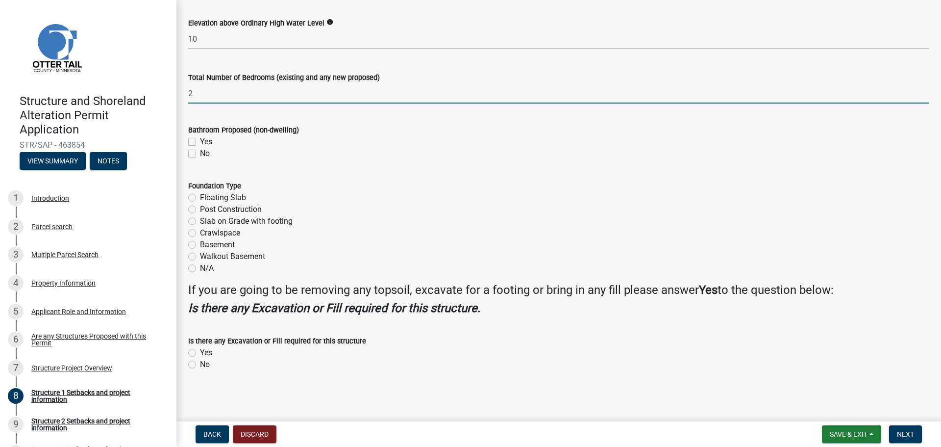
type input "2"
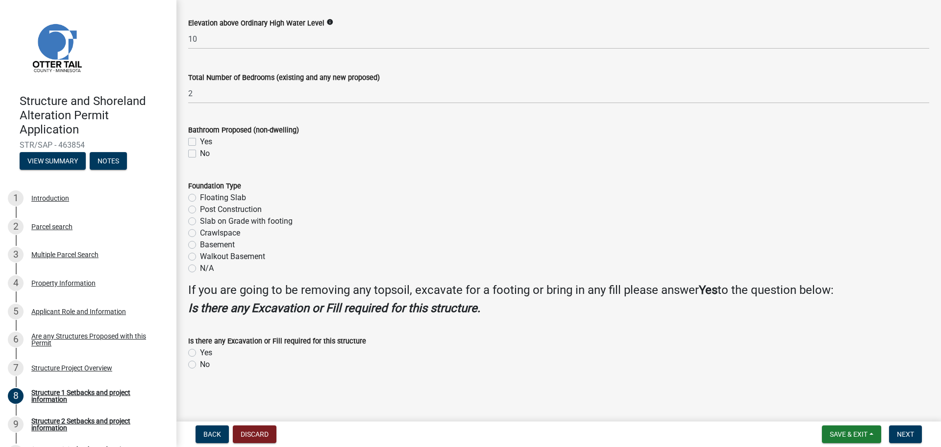
click at [339, 211] on div "Post Construction" at bounding box center [558, 209] width 741 height 12
click at [200, 199] on label "Floating Slab" at bounding box center [223, 198] width 46 height 12
click at [200, 198] on input "Floating Slab" at bounding box center [203, 195] width 6 height 6
radio input "true"
click at [200, 234] on label "Crawlspace" at bounding box center [220, 233] width 40 height 12
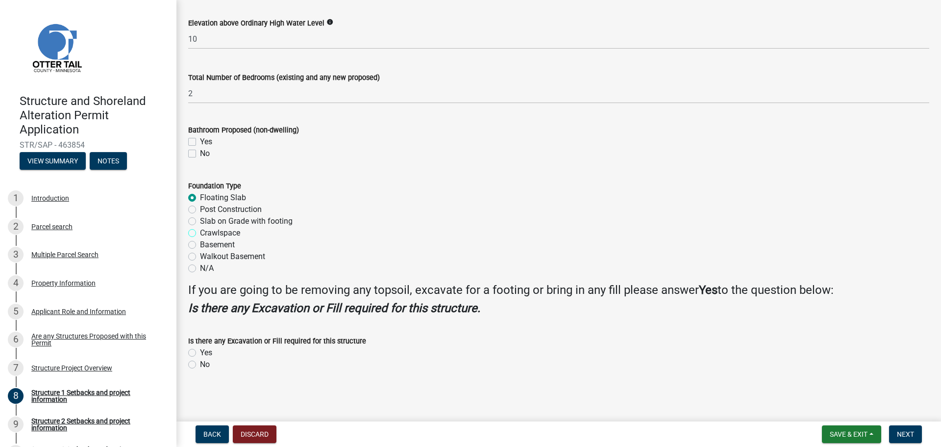
click at [200, 233] on input "Crawlspace" at bounding box center [203, 230] width 6 height 6
radio input "true"
click at [200, 196] on label "Floating Slab" at bounding box center [223, 198] width 46 height 12
click at [200, 196] on input "Floating Slab" at bounding box center [203, 195] width 6 height 6
radio input "true"
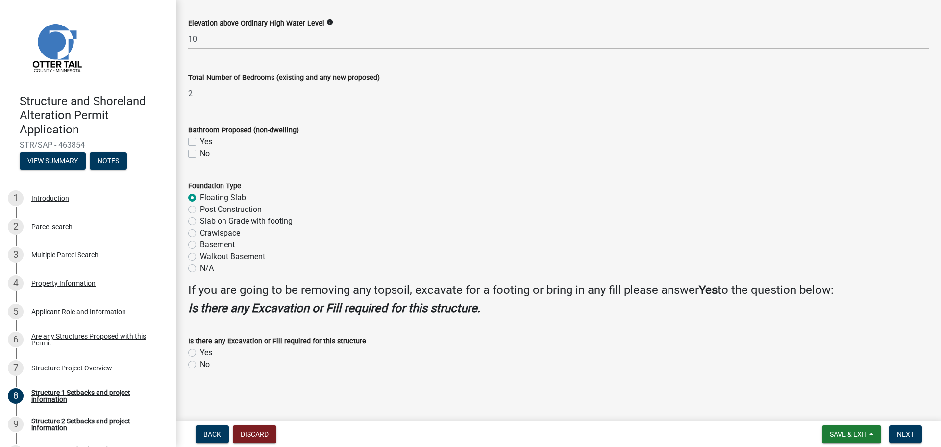
click at [200, 352] on label "Yes" at bounding box center [206, 353] width 12 height 12
click at [200, 352] on input "Yes" at bounding box center [203, 350] width 6 height 6
radio input "true"
click at [903, 430] on span "Next" at bounding box center [905, 434] width 17 height 8
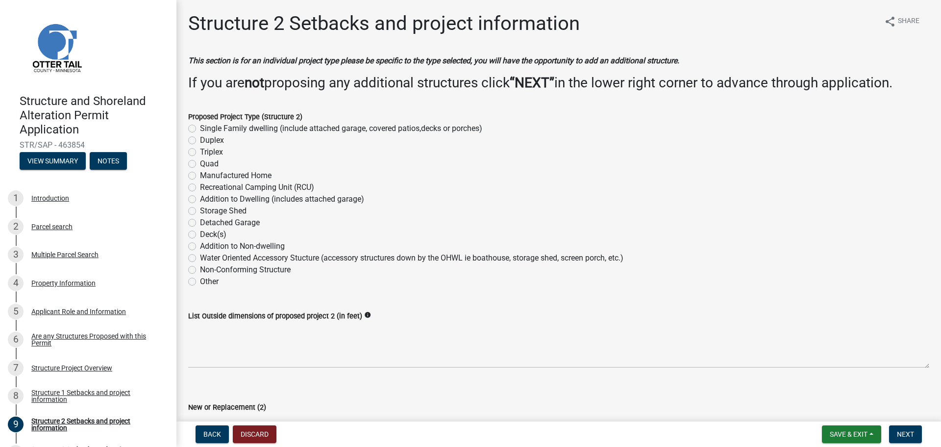
click at [200, 211] on label "Storage Shed" at bounding box center [223, 211] width 47 height 12
click at [200, 211] on input "Storage Shed" at bounding box center [203, 208] width 6 height 6
radio input "true"
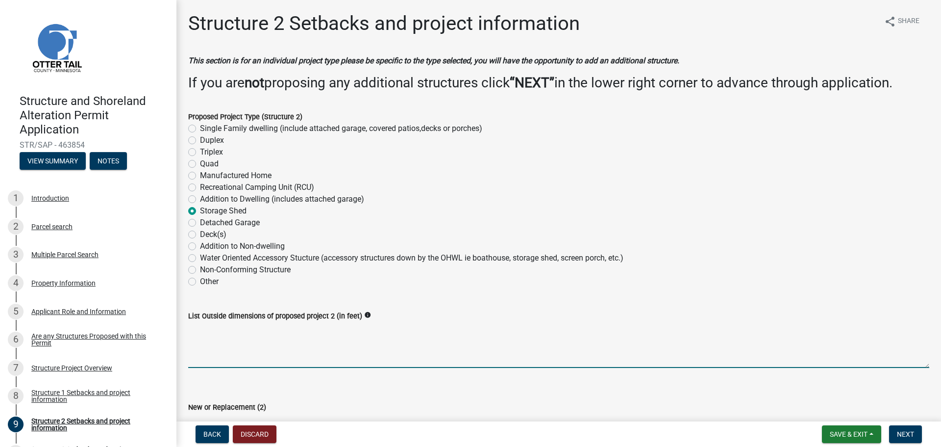
click at [225, 333] on textarea "List Outside dimensions of proposed project 2 (in feet)" at bounding box center [558, 345] width 741 height 46
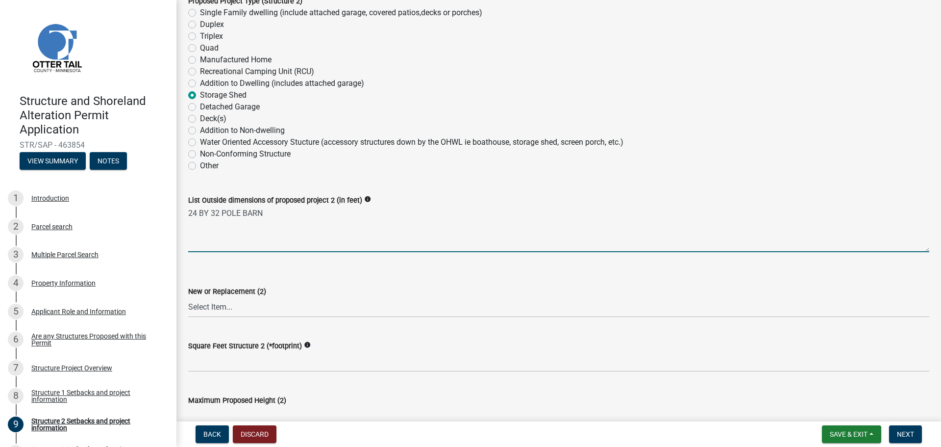
scroll to position [147, 0]
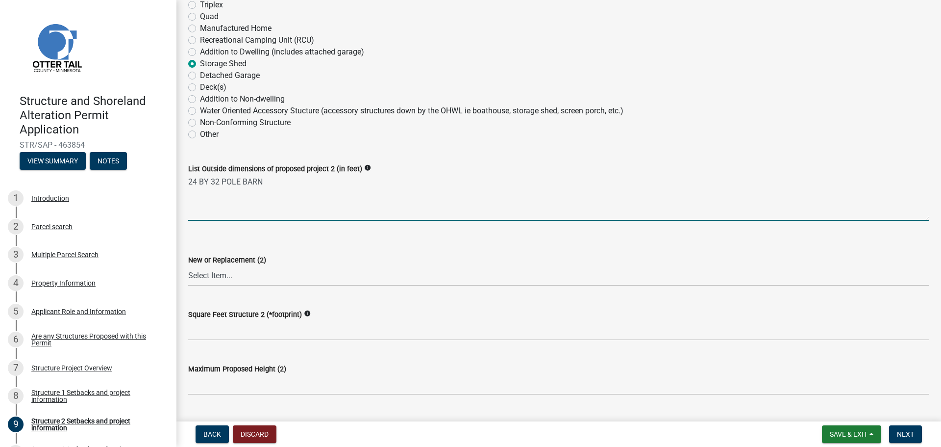
type textarea "24 BY 32 POLE BARN"
click at [236, 274] on select "Select Item... New Replacement" at bounding box center [558, 276] width 741 height 20
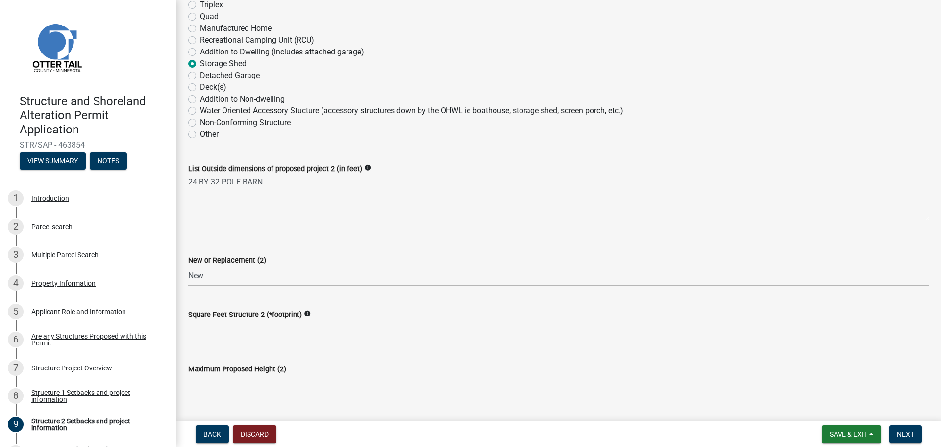
click at [188, 266] on select "Select Item... New Replacement" at bounding box center [558, 276] width 741 height 20
select select "c185e313-3403-4239-bd61-bb563c58a77a"
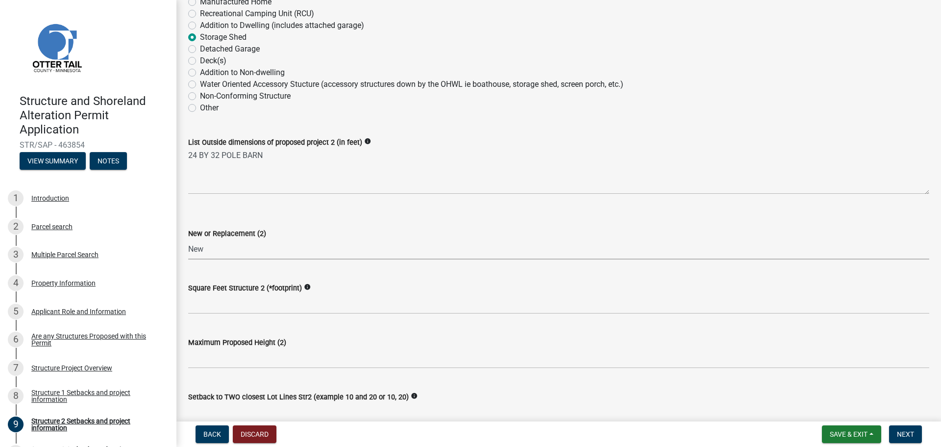
scroll to position [196, 0]
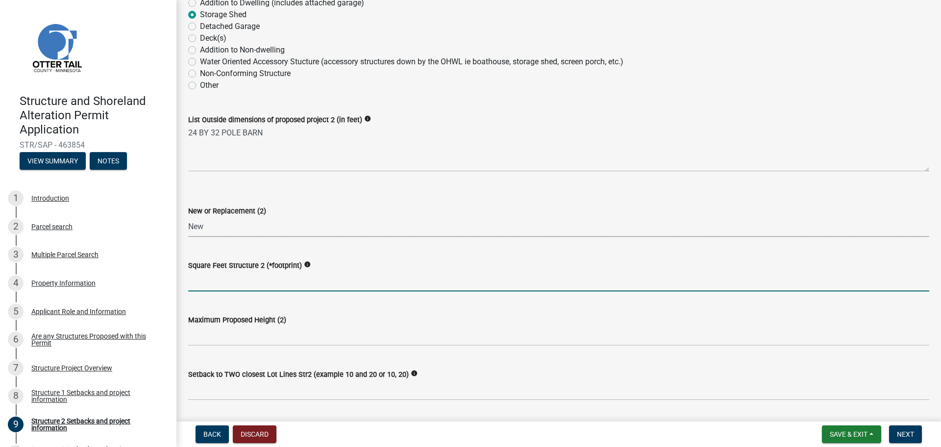
click at [252, 280] on input "text" at bounding box center [558, 281] width 741 height 20
type input "768"
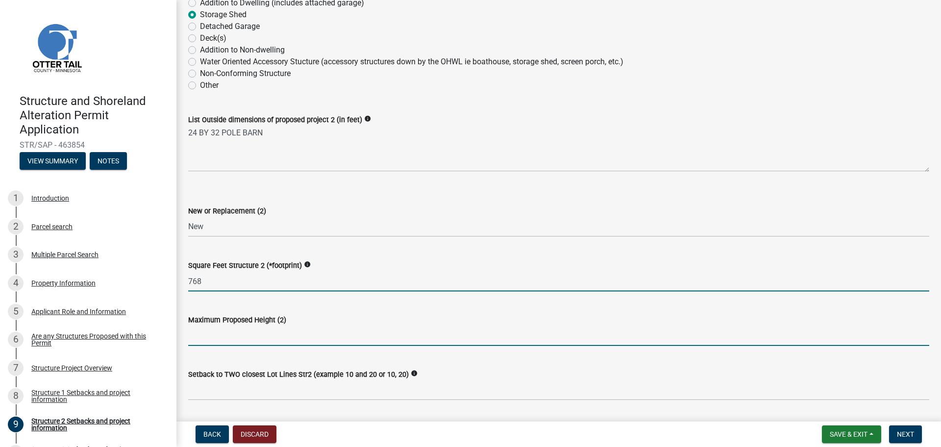
click at [232, 331] on input "text" at bounding box center [558, 336] width 741 height 20
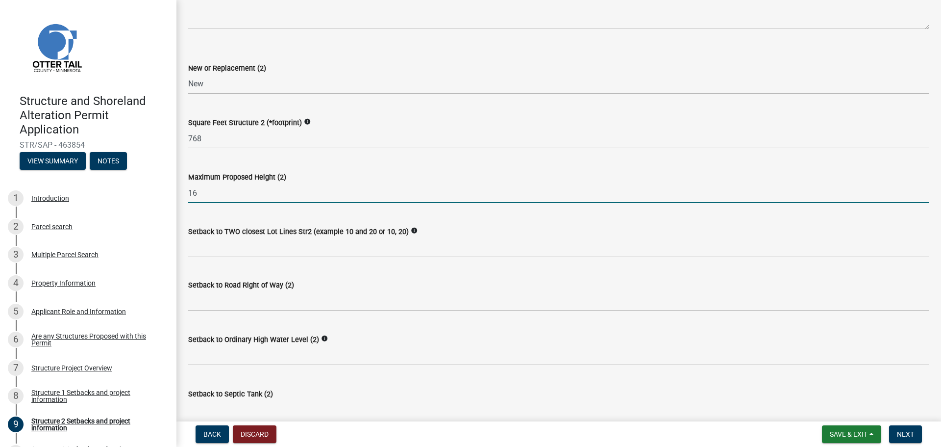
scroll to position [343, 0]
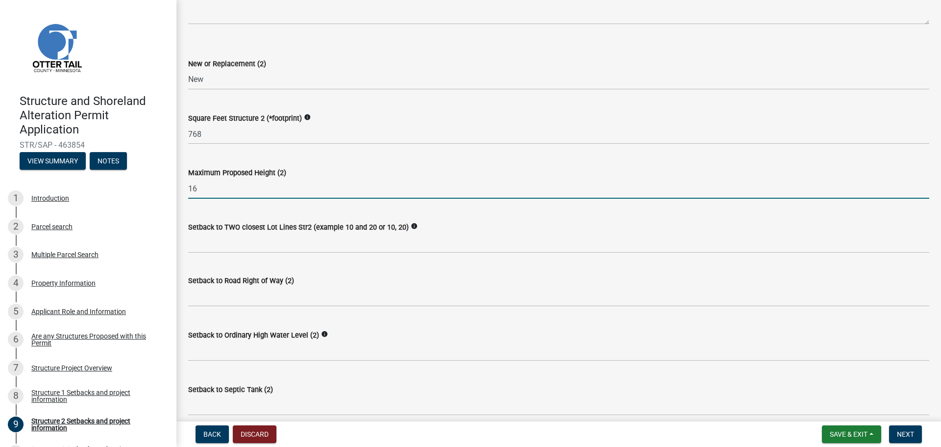
type input "16"
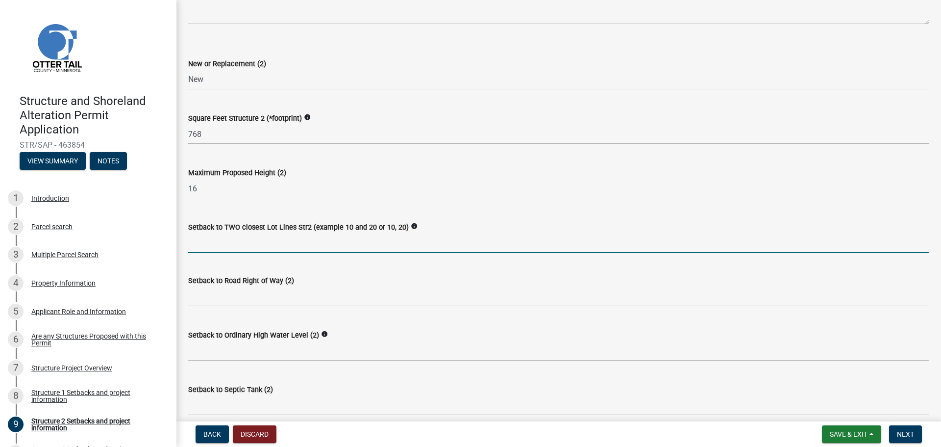
click at [243, 237] on input "Setback to TWO closest Lot Lines Str2 (example 10 and 20 or 10, 20)" at bounding box center [558, 243] width 741 height 20
type input "12,62"
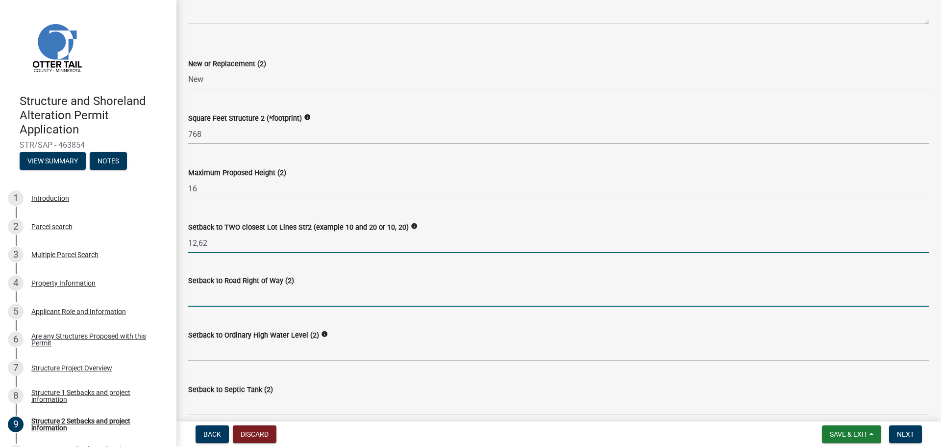
click at [246, 299] on input "text" at bounding box center [558, 296] width 741 height 20
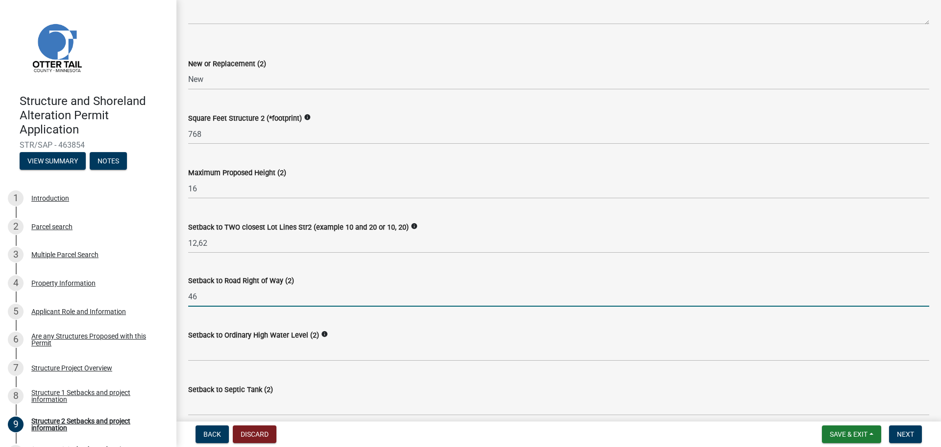
type input "46"
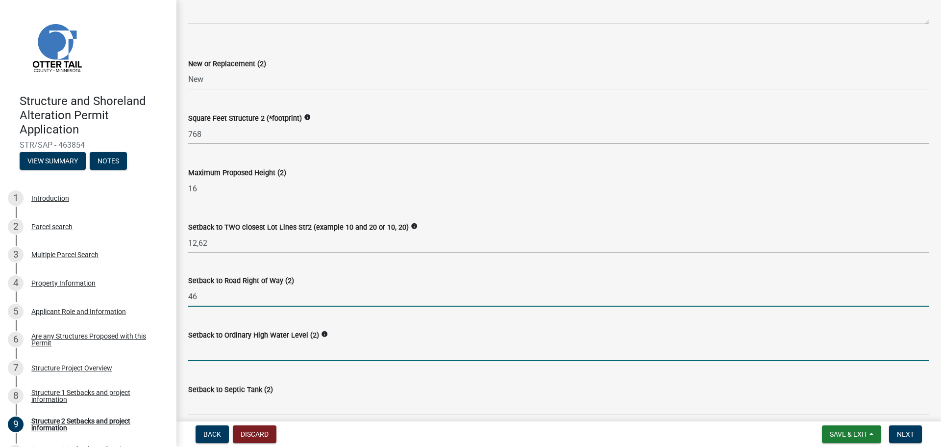
click at [220, 348] on input "text" at bounding box center [558, 351] width 741 height 20
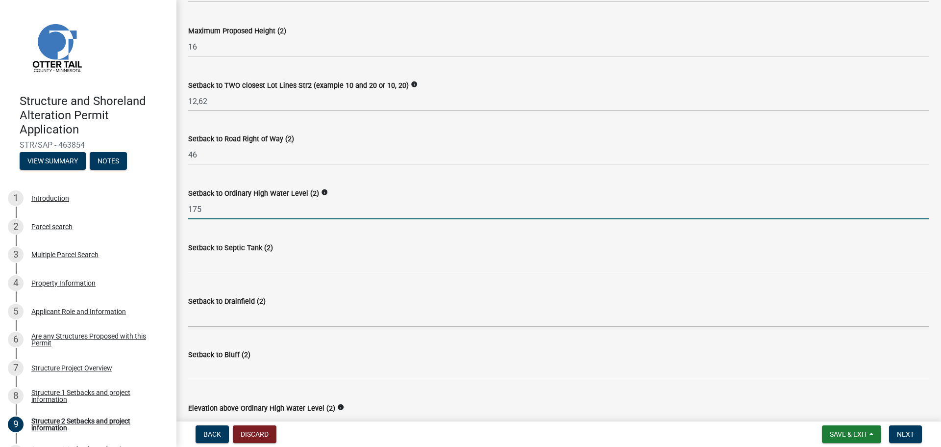
scroll to position [490, 0]
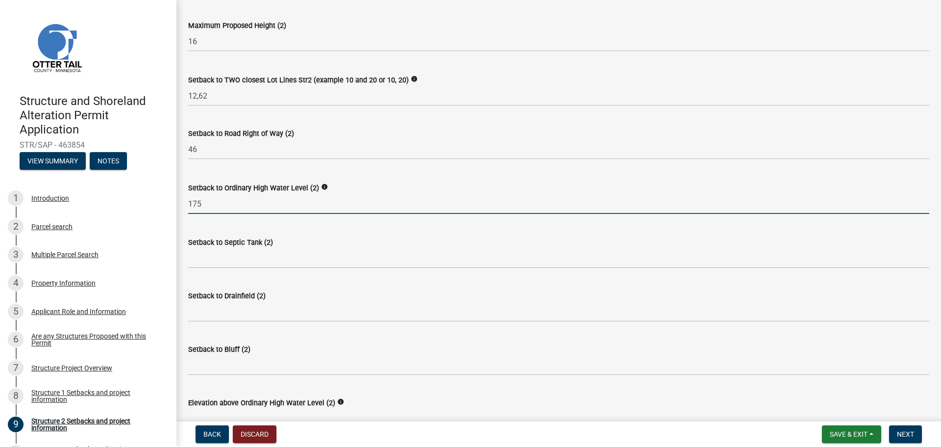
type input "175"
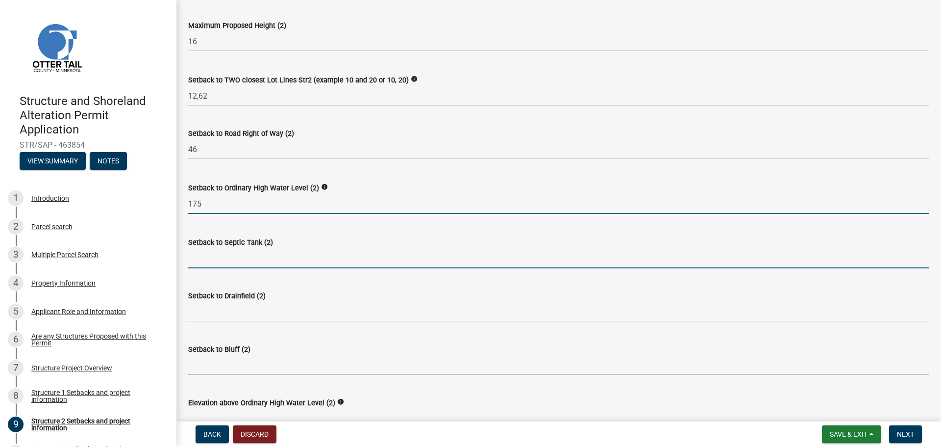
click at [264, 261] on input "Setback to Septic Tank (2)" at bounding box center [558, 258] width 741 height 20
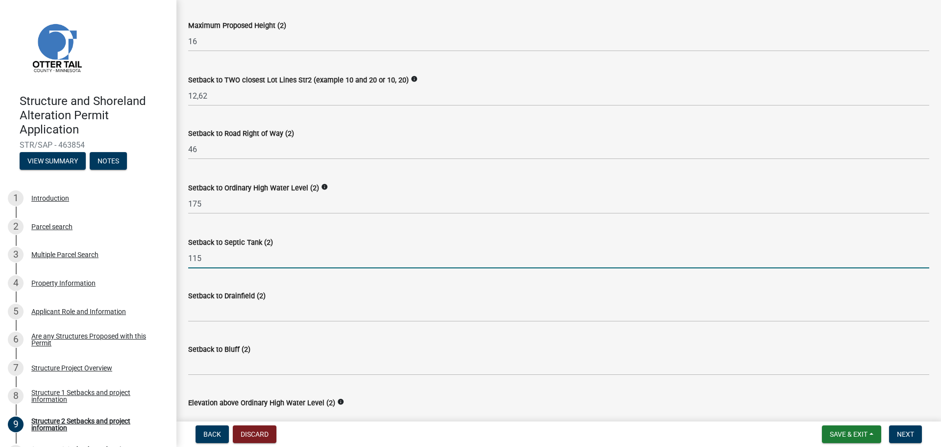
type input "115"
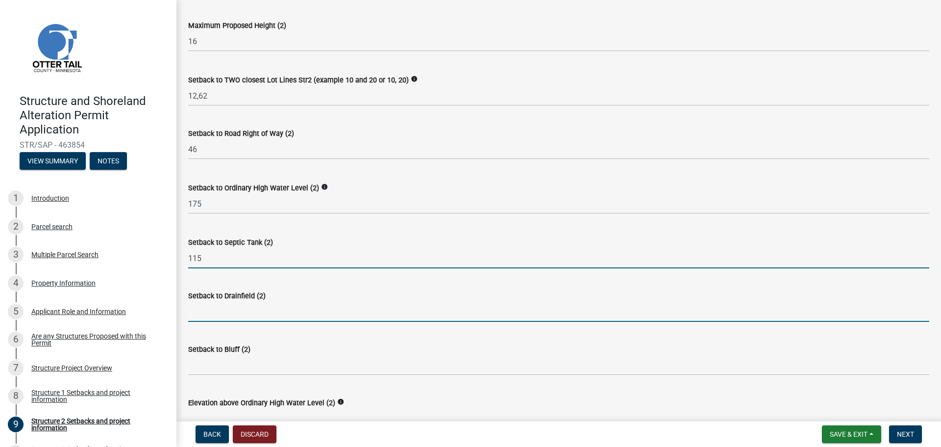
click at [251, 317] on input "Setback to Drainfield (2)" at bounding box center [558, 311] width 741 height 20
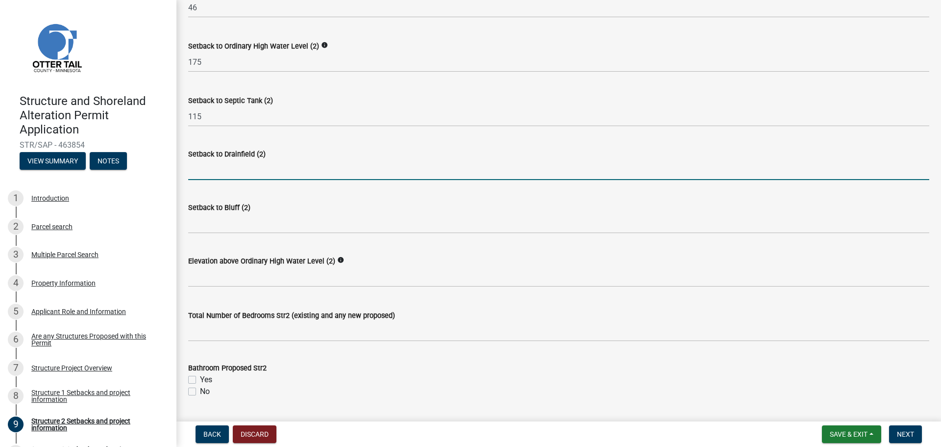
scroll to position [637, 0]
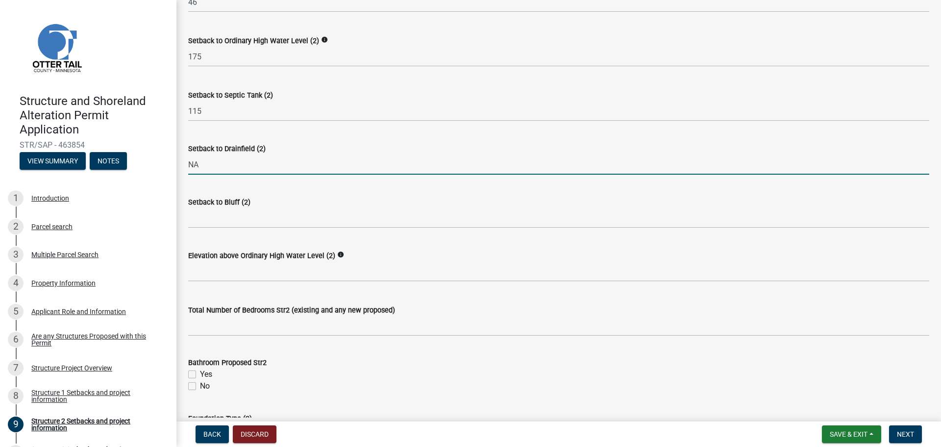
type input "NA"
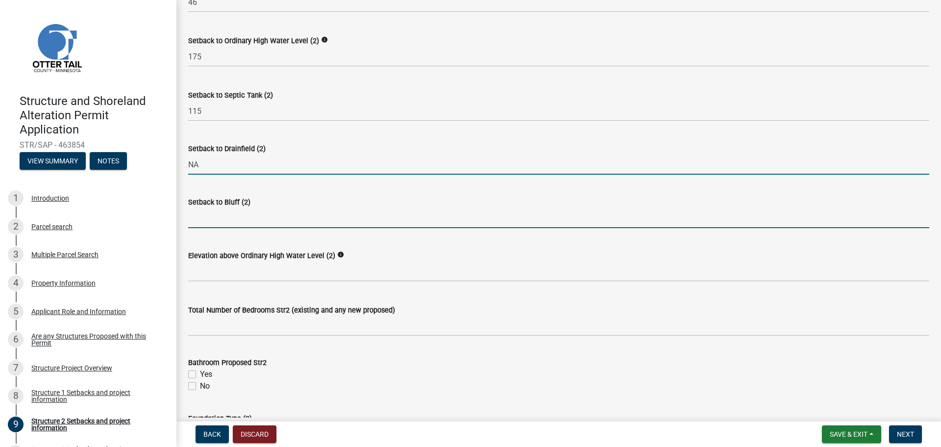
click at [270, 215] on input "Setback to Bluff (2)" at bounding box center [558, 218] width 741 height 20
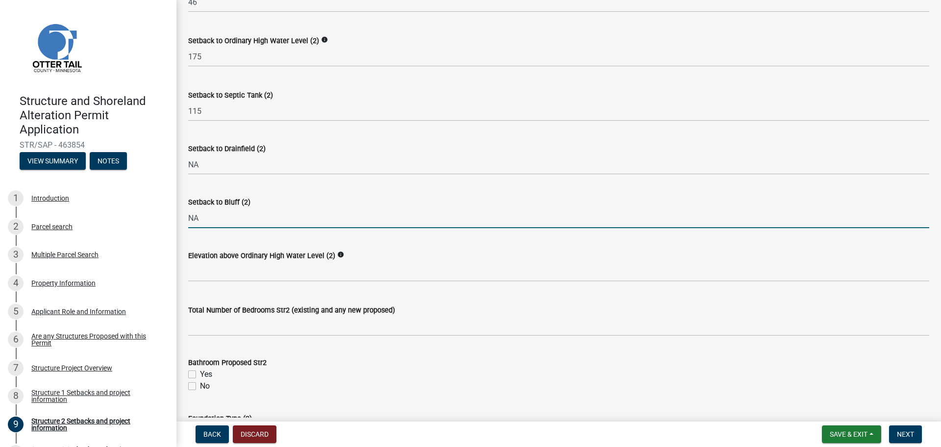
type input "NA"
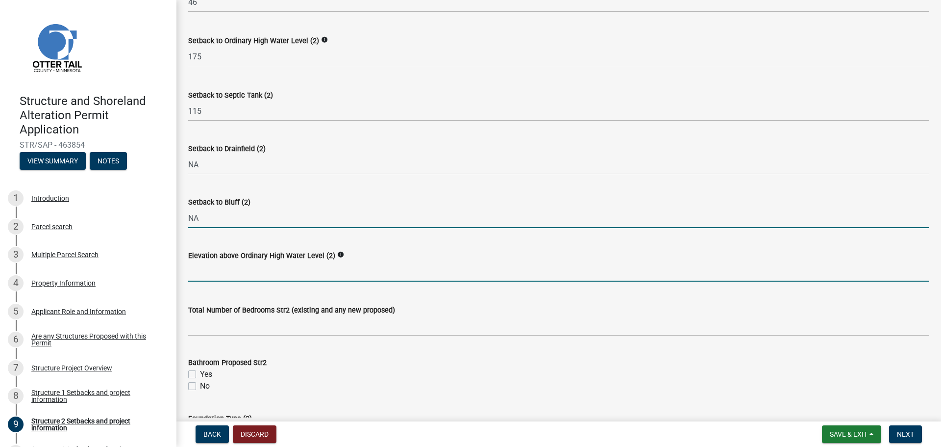
click at [232, 270] on input "text" at bounding box center [558, 271] width 741 height 20
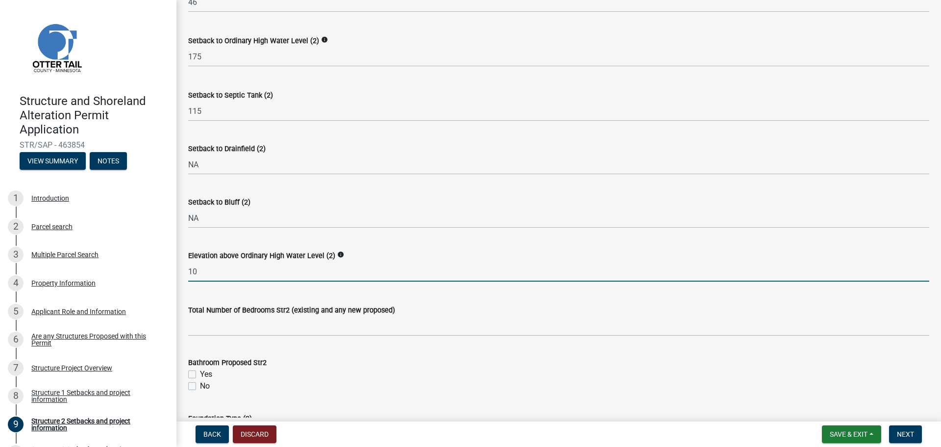
type input "10"
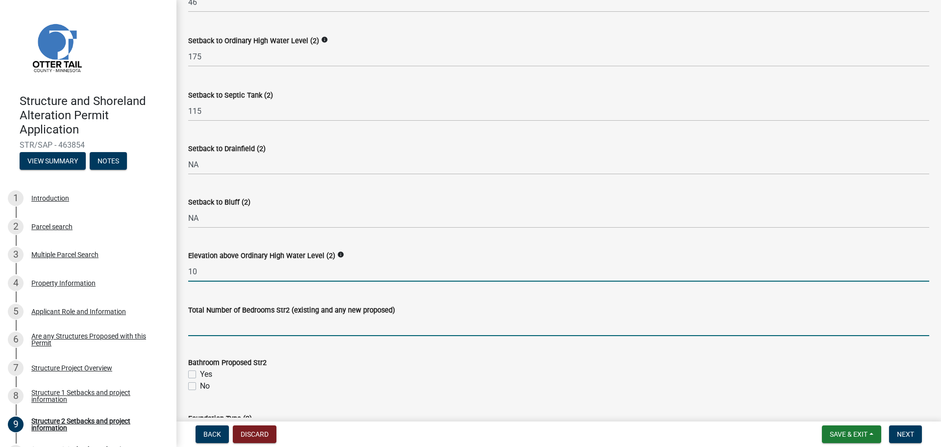
click at [276, 326] on input "text" at bounding box center [558, 326] width 741 height 20
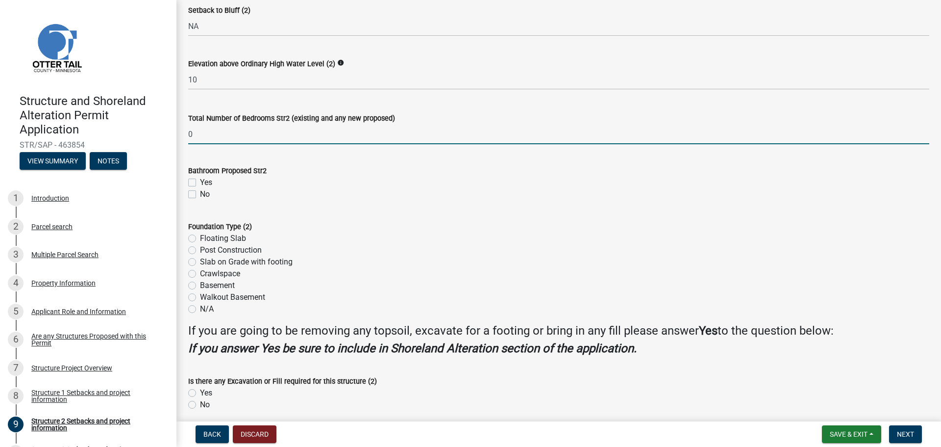
scroll to position [833, 0]
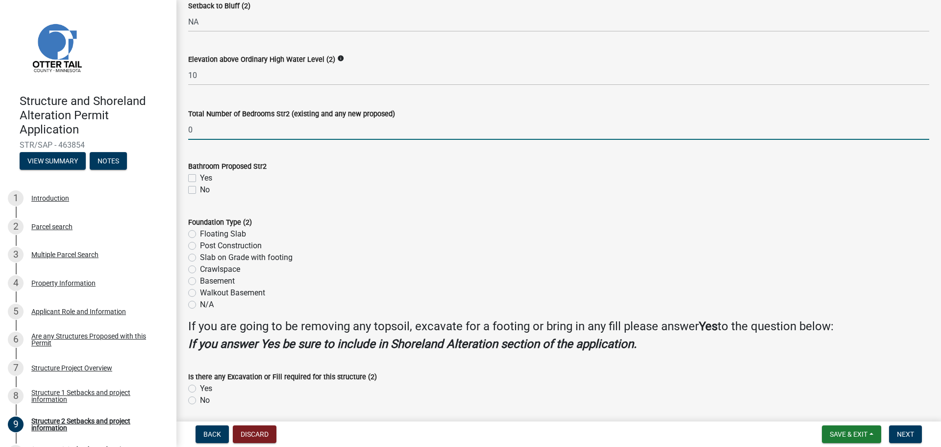
type input "0"
click at [200, 191] on label "No" at bounding box center [205, 190] width 10 height 12
click at [200, 190] on input "No" at bounding box center [203, 187] width 6 height 6
checkbox input "true"
checkbox input "false"
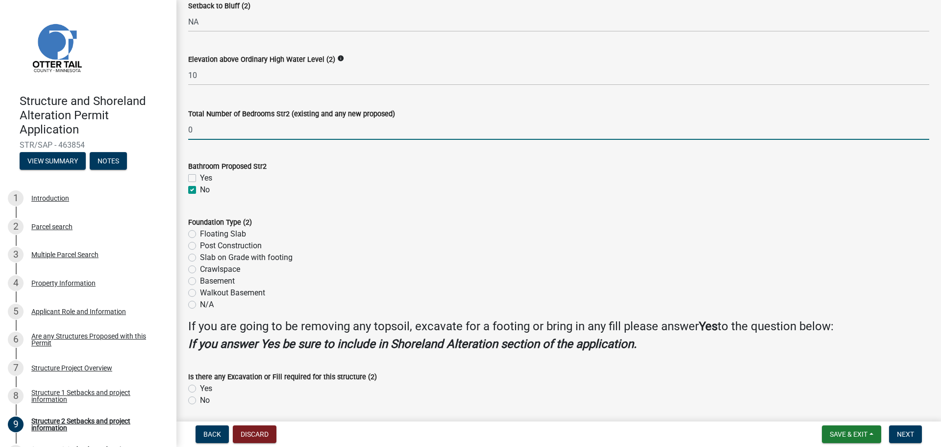
checkbox input "true"
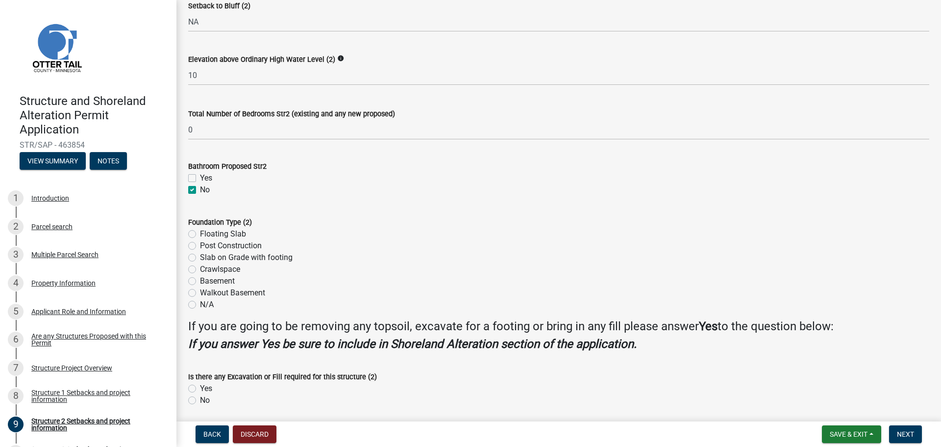
click at [197, 246] on div "Post Construction" at bounding box center [558, 246] width 741 height 12
click at [190, 241] on div "Post Construction" at bounding box center [558, 246] width 741 height 12
click at [200, 247] on label "Post Construction" at bounding box center [231, 246] width 62 height 12
click at [200, 246] on input "Post Construction" at bounding box center [203, 243] width 6 height 6
radio input "true"
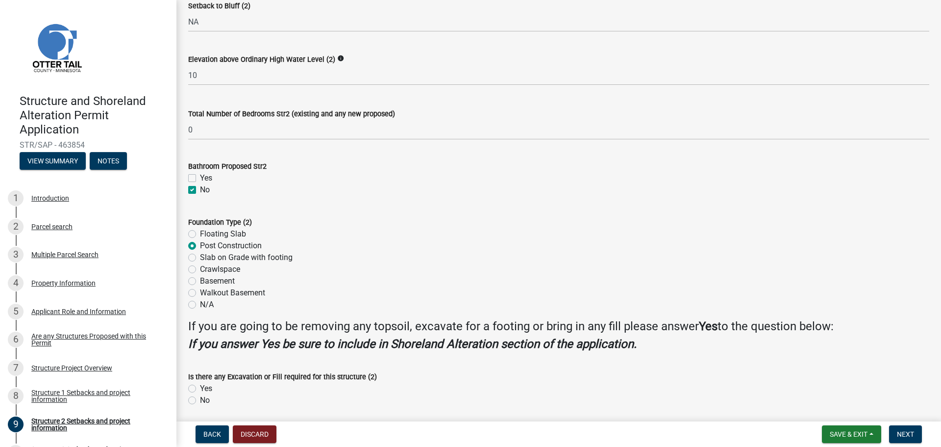
scroll to position [869, 0]
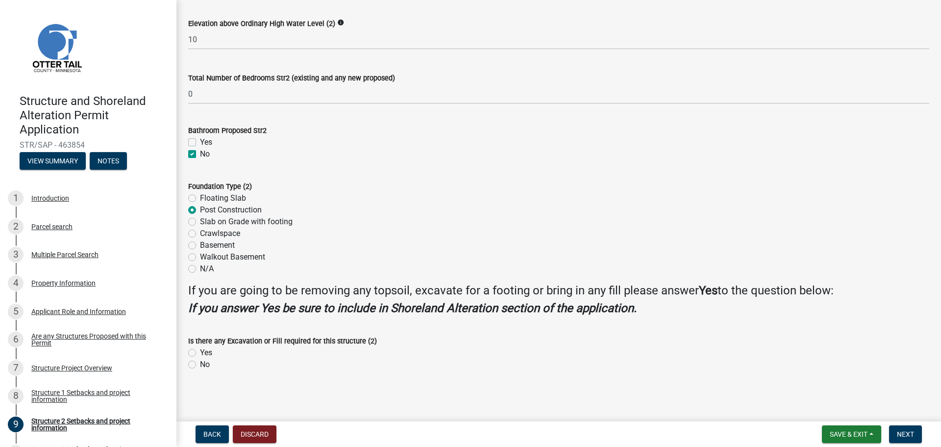
click at [200, 352] on label "Yes" at bounding box center [206, 353] width 12 height 12
click at [200, 352] on input "Yes" at bounding box center [203, 350] width 6 height 6
radio input "true"
click at [903, 432] on span "Next" at bounding box center [905, 434] width 17 height 8
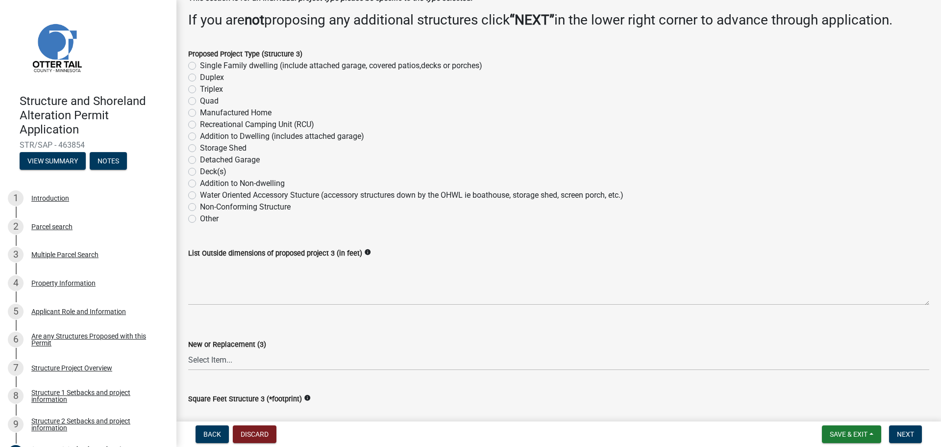
scroll to position [196, 0]
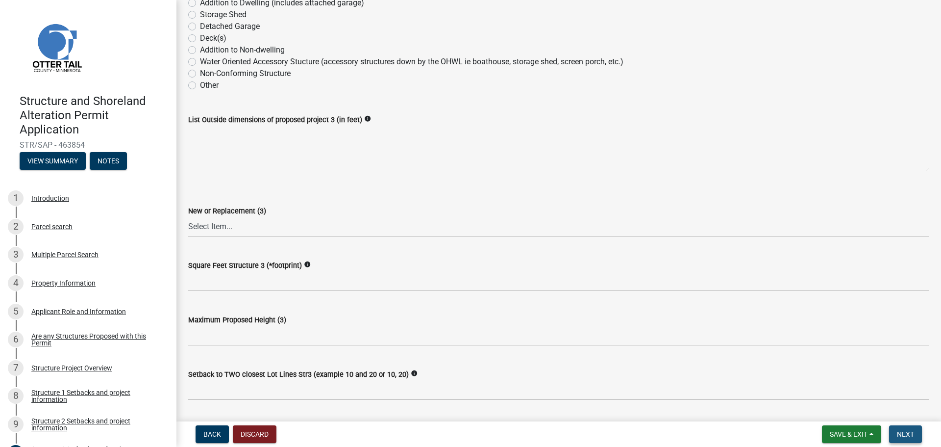
click at [908, 434] on span "Next" at bounding box center [905, 434] width 17 height 8
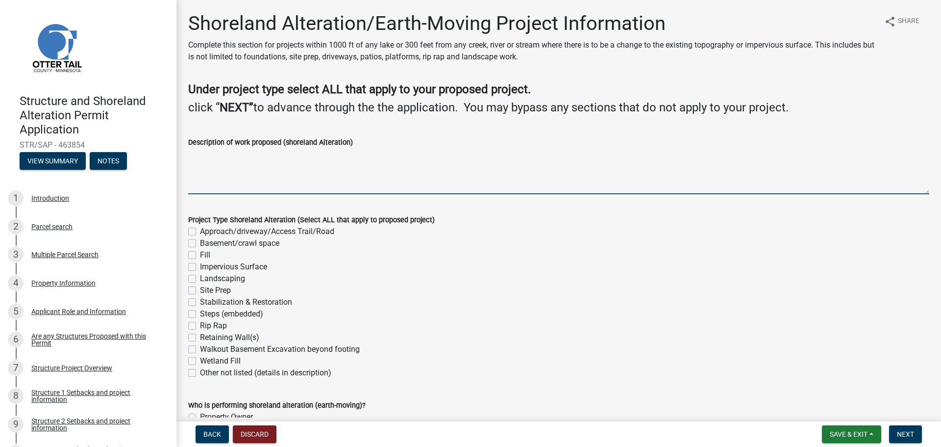
click at [219, 157] on textarea "Description of work proposed (shoreland Alteration)" at bounding box center [558, 171] width 741 height 46
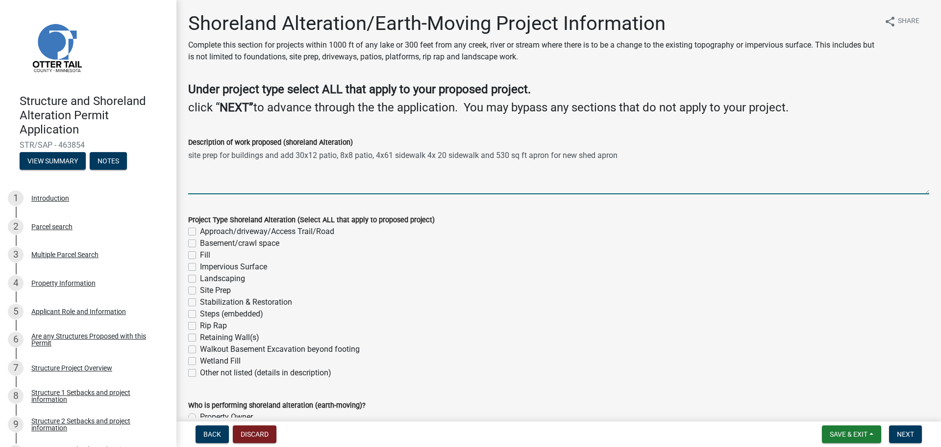
click at [625, 156] on textarea "site prep for buildings and add 30x12 patio, 8x8 patio, 4x61 sidewalk 4x 20 sid…" at bounding box center [558, 171] width 741 height 46
type textarea "site prep for buildings and add 30x12 patio, 8x8 patio, 4x61 sidewalk 4x 20 sid…"
click at [200, 265] on label "Impervious Surface" at bounding box center [233, 267] width 67 height 12
click at [200, 265] on input "Impervious Surface" at bounding box center [203, 264] width 6 height 6
checkbox input "true"
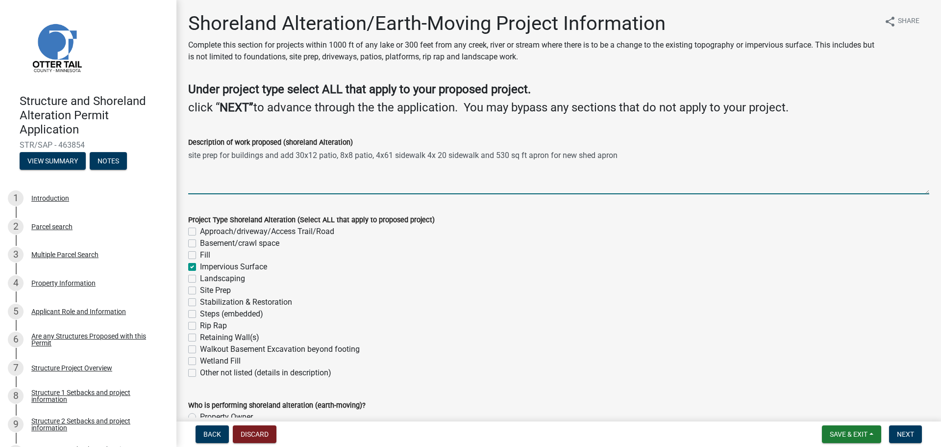
checkbox input "false"
checkbox input "true"
checkbox input "false"
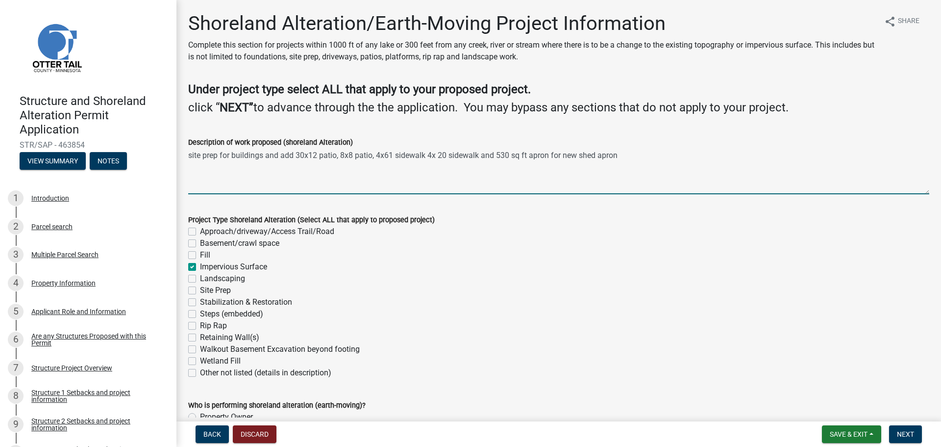
checkbox input "false"
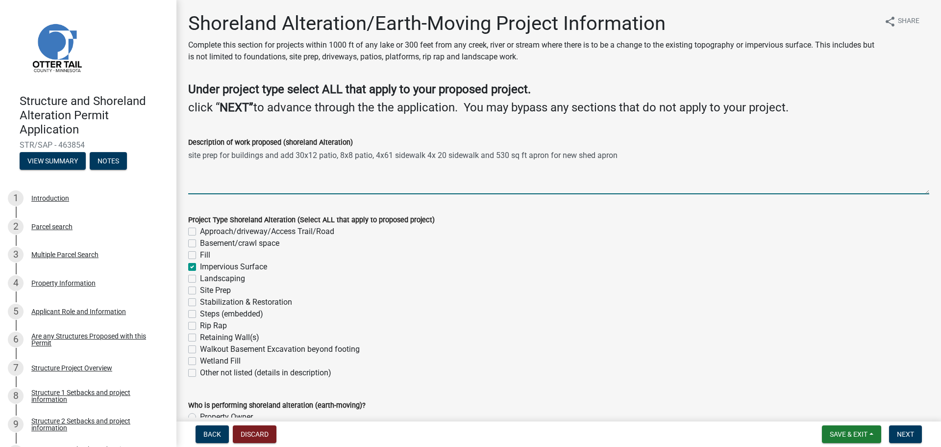
checkbox input "false"
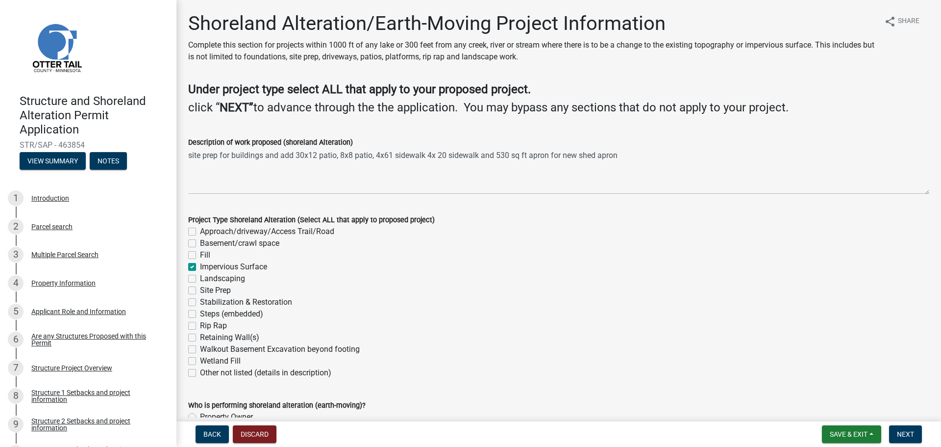
click at [197, 291] on div "Site Prep" at bounding box center [558, 290] width 741 height 12
click at [200, 292] on label "Site Prep" at bounding box center [215, 290] width 31 height 12
click at [200, 291] on input "Site Prep" at bounding box center [203, 287] width 6 height 6
checkbox input "true"
checkbox input "false"
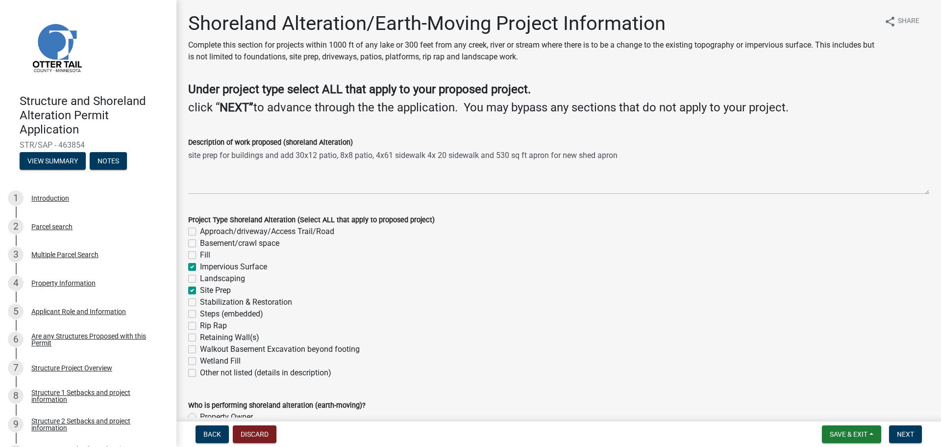
checkbox input "false"
checkbox input "true"
checkbox input "false"
checkbox input "true"
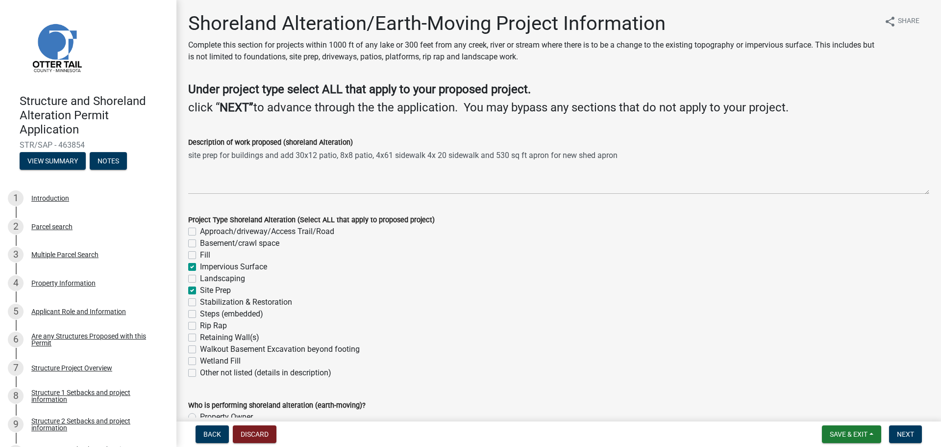
checkbox input "false"
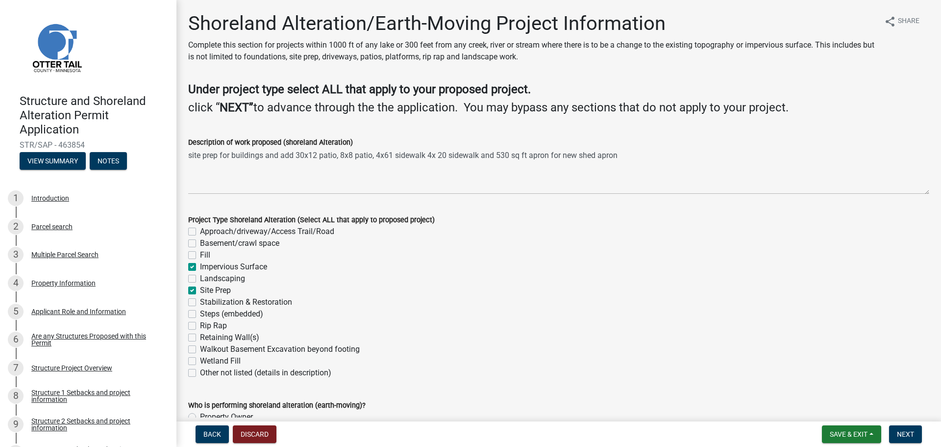
checkbox input "false"
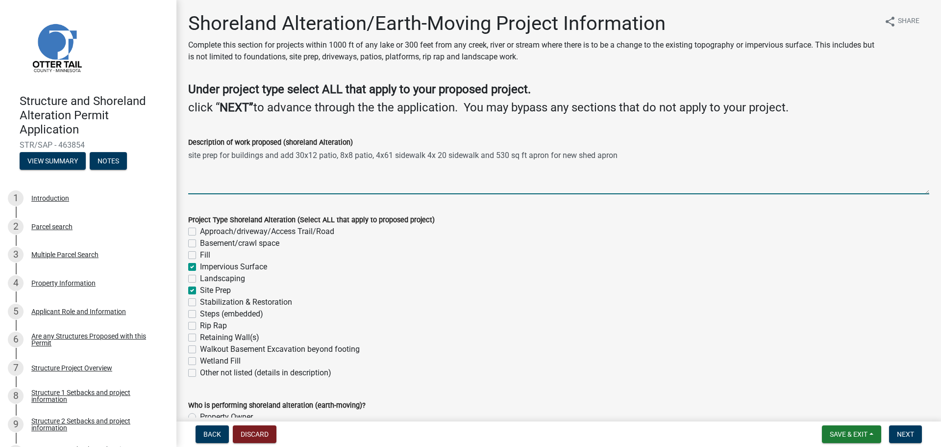
click at [620, 164] on textarea "site prep for buildings and add 30x12 patio, 8x8 patio, 4x61 sidewalk 4x 20 sid…" at bounding box center [558, 171] width 741 height 46
type textarea "site prep for buildings and add 30x12 patio, 8x8 patio, 4x61 sidewalk 4x 20 sid…"
click at [228, 232] on label "Approach/driveway/Access Trail/Road" at bounding box center [267, 232] width 134 height 12
click at [206, 232] on input "Approach/driveway/Access Trail/Road" at bounding box center [203, 229] width 6 height 6
checkbox input "true"
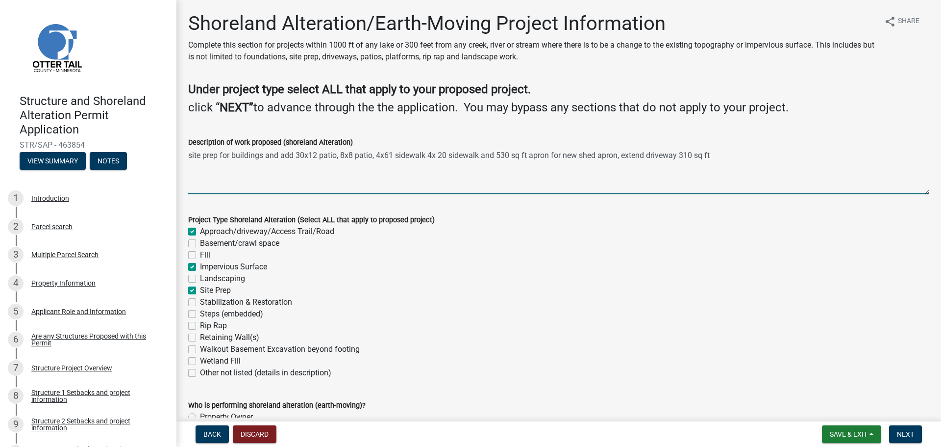
checkbox input "false"
checkbox input "true"
checkbox input "false"
checkbox input "true"
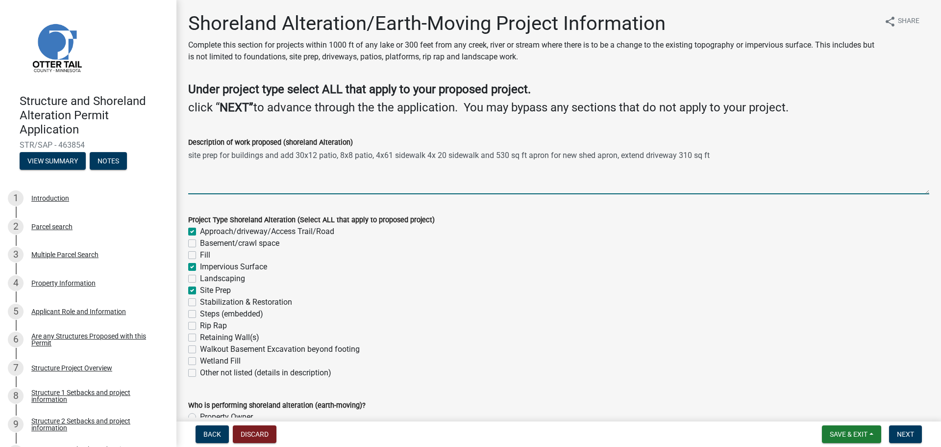
checkbox input "false"
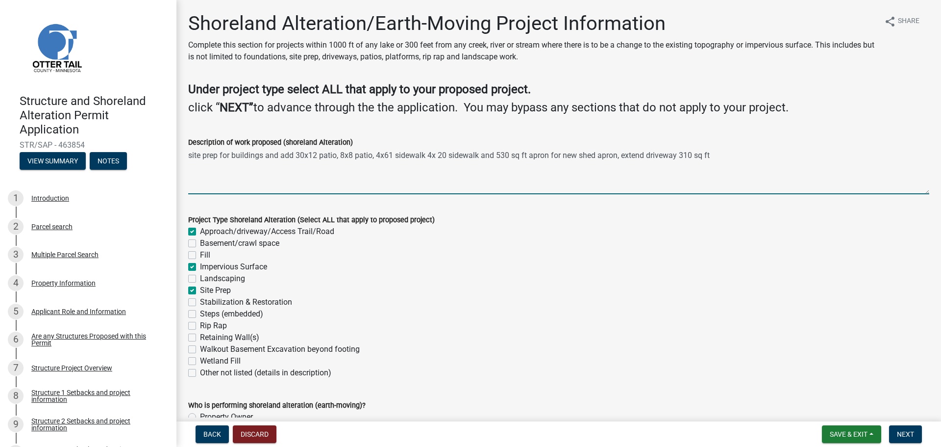
checkbox input "false"
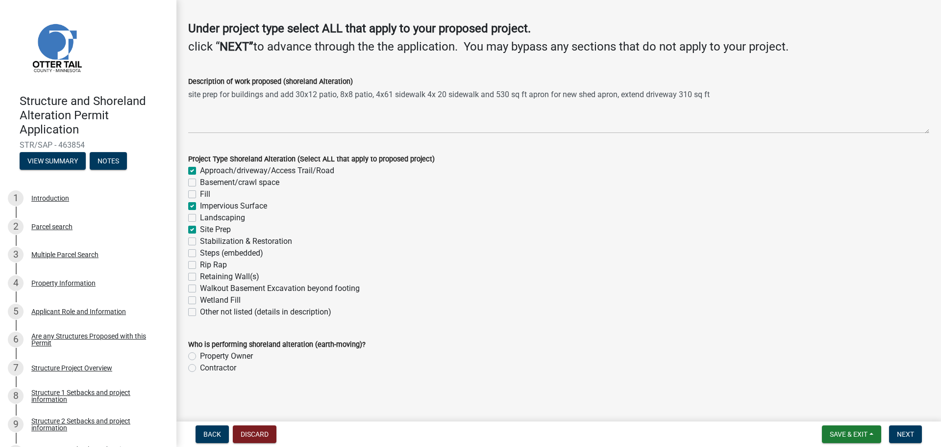
scroll to position [64, 0]
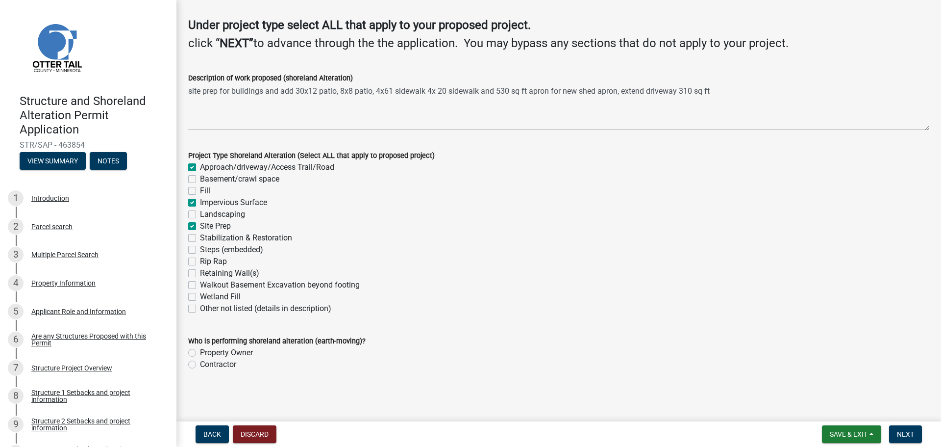
click at [250, 352] on label "Property Owner" at bounding box center [226, 353] width 53 height 12
click at [206, 352] on input "Property Owner" at bounding box center [203, 350] width 6 height 6
radio input "true"
click at [905, 427] on button "Next" at bounding box center [905, 434] width 33 height 18
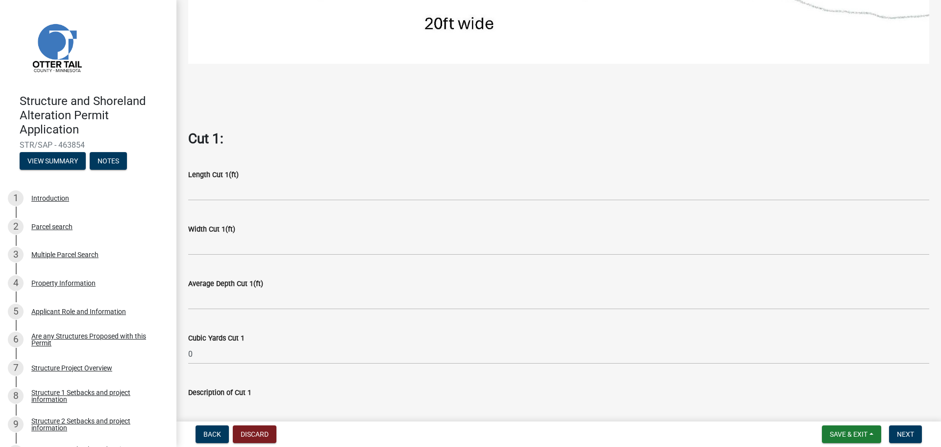
scroll to position [490, 0]
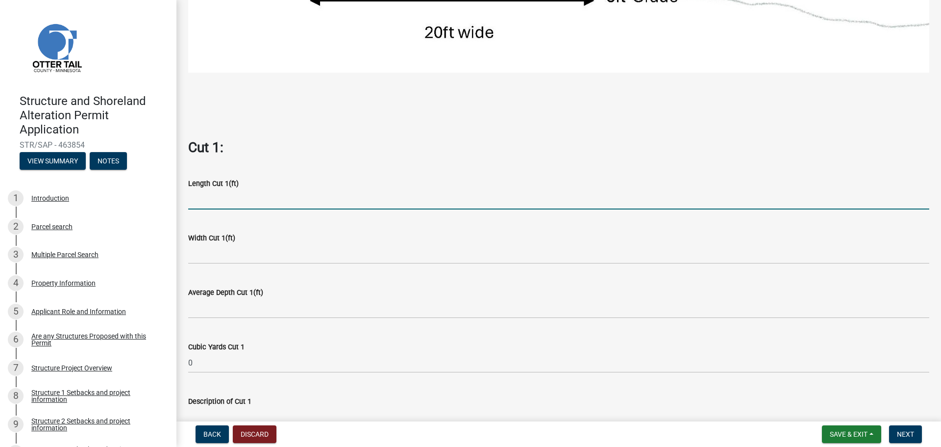
click at [231, 191] on input "text" at bounding box center [558, 199] width 741 height 20
type input "4"
type input "48"
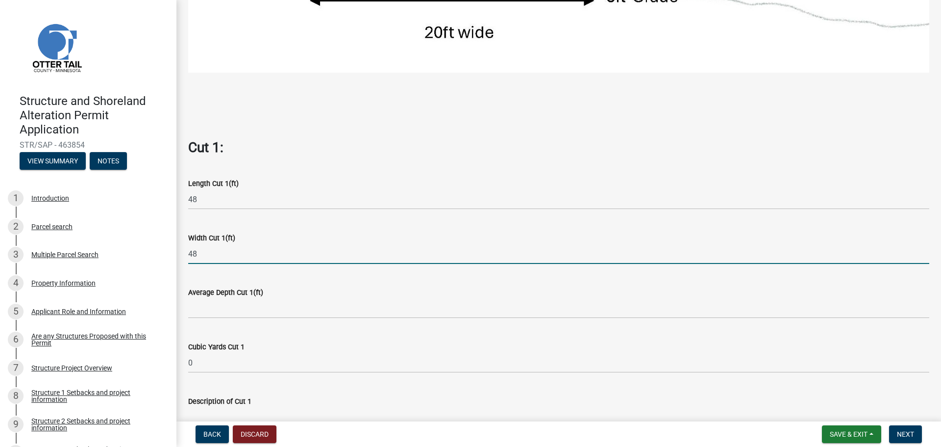
type input "48"
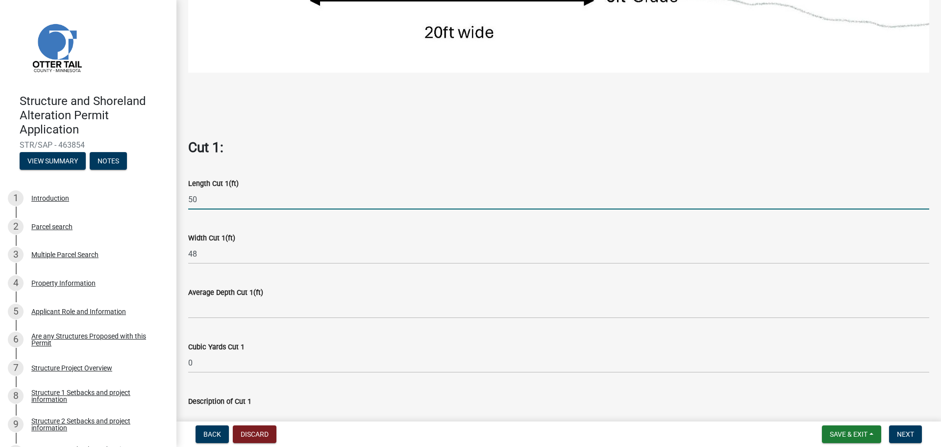
type input "50"
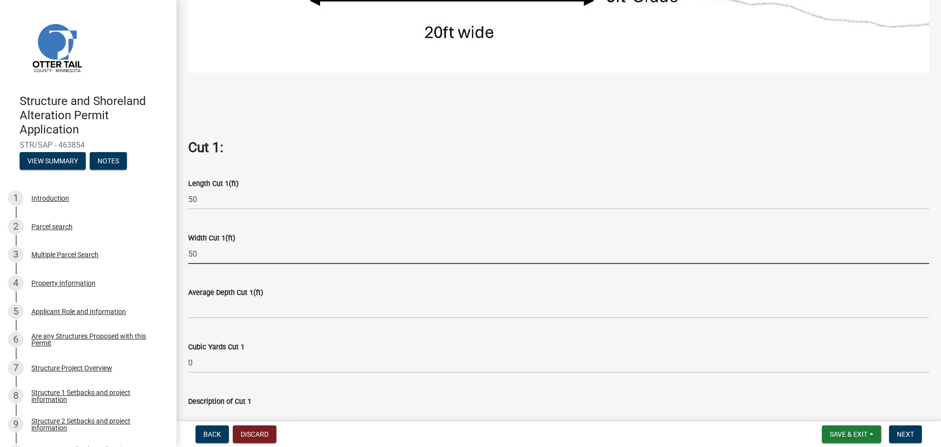
type input "50"
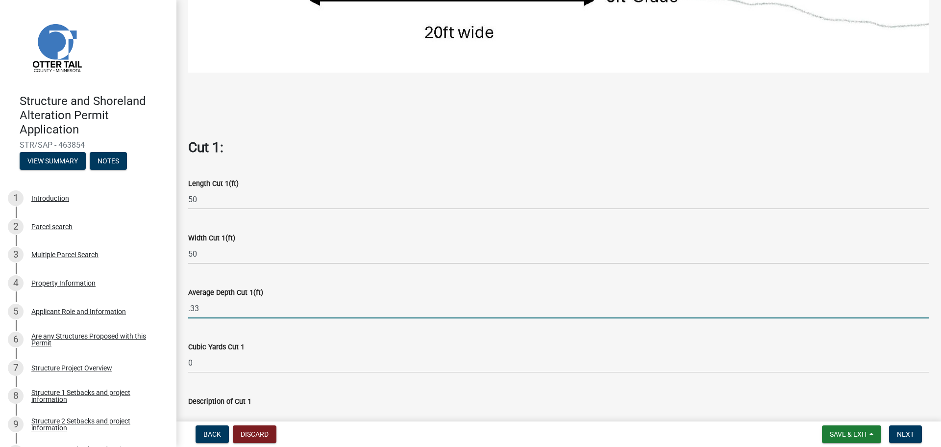
type input "0.33"
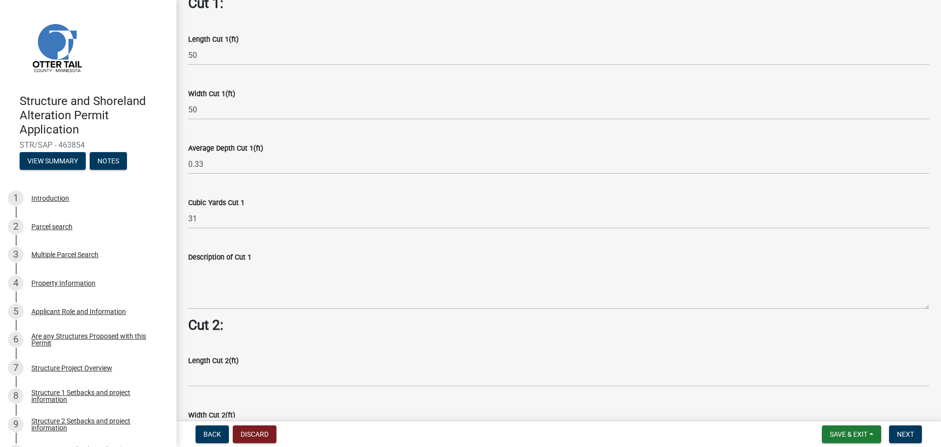
scroll to position [637, 0]
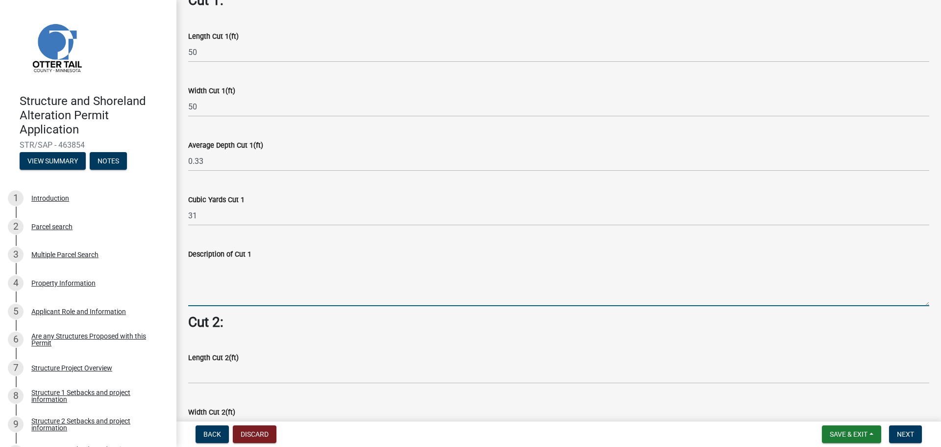
click at [279, 270] on textarea "Description of Cut 1" at bounding box center [558, 283] width 741 height 46
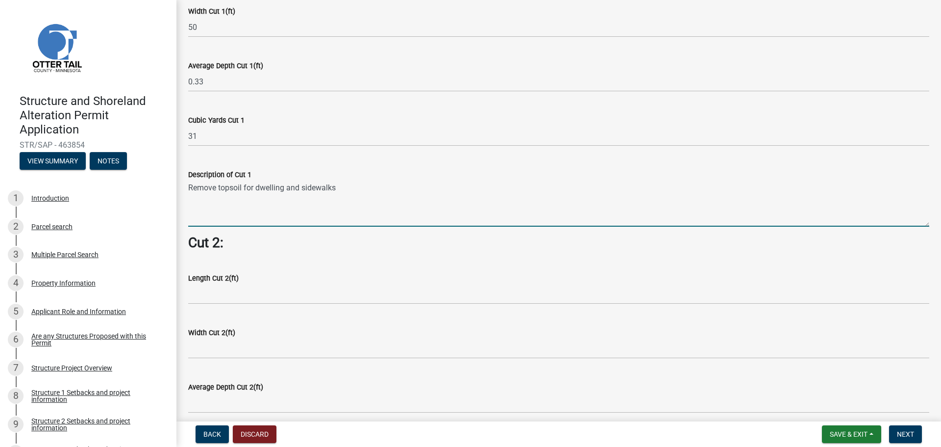
scroll to position [735, 0]
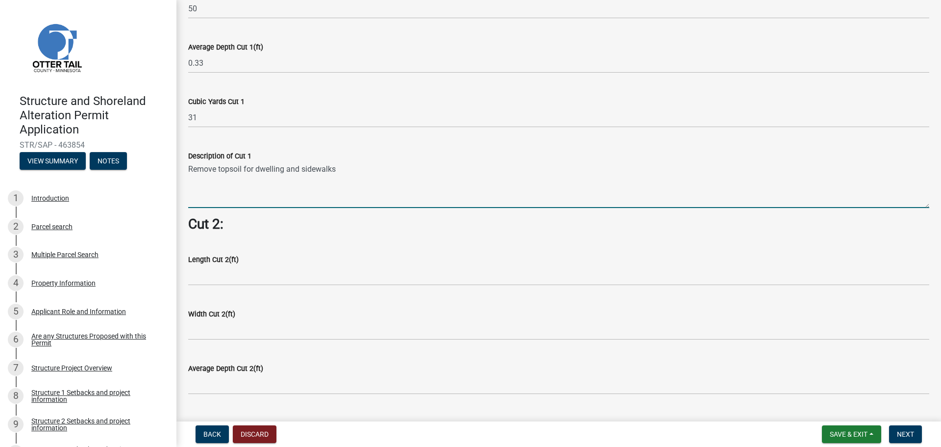
type textarea "Remove topsoil for dwelling and sidewalks"
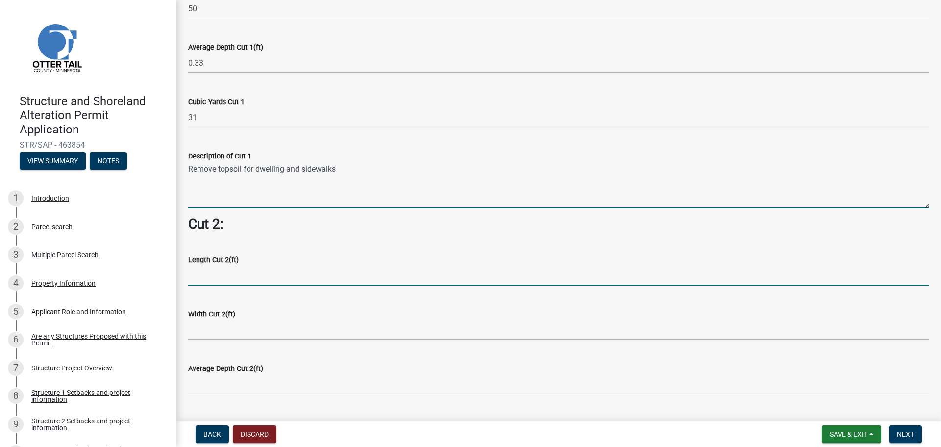
click at [263, 273] on input "text" at bounding box center [558, 275] width 741 height 20
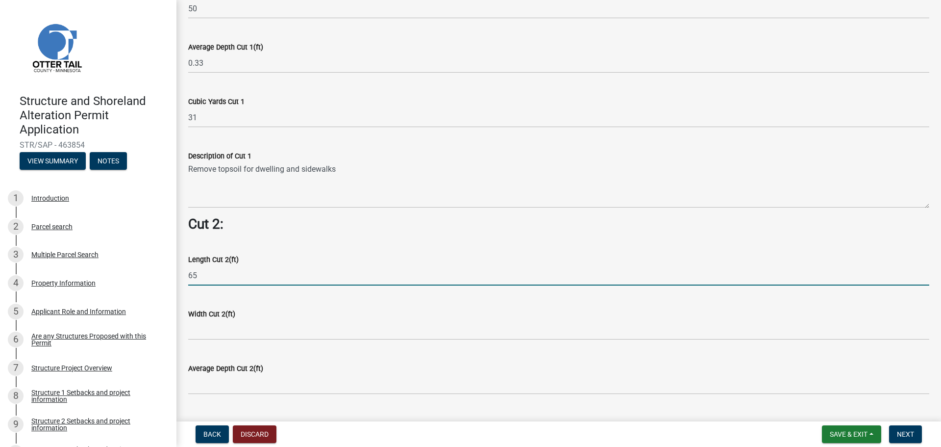
type input "65"
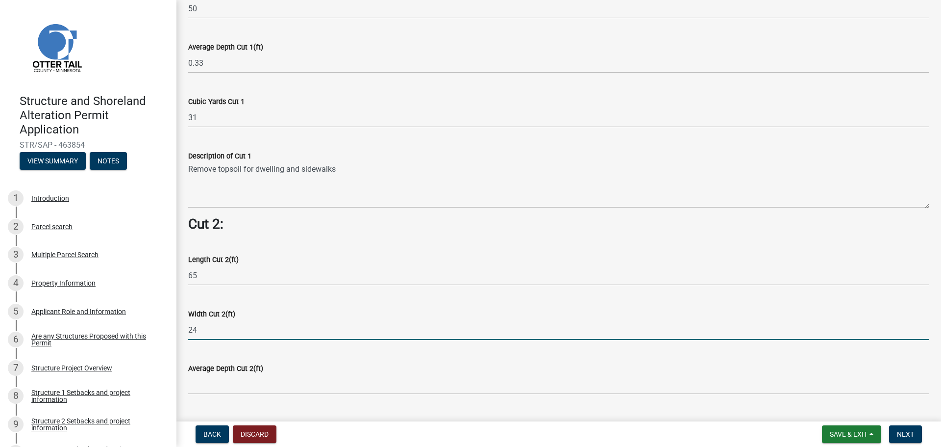
type input "24"
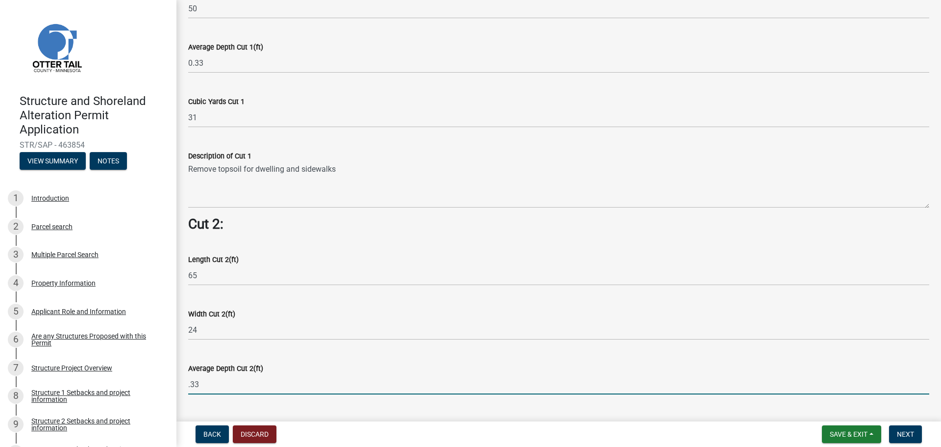
type input "0.33"
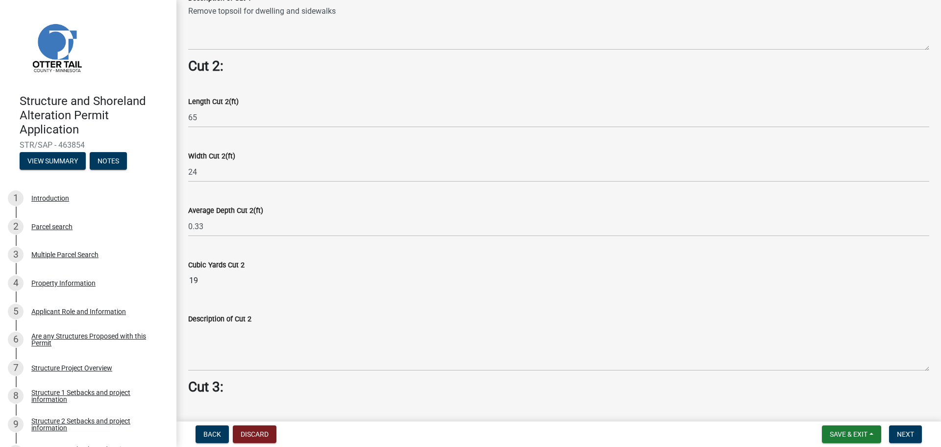
scroll to position [931, 0]
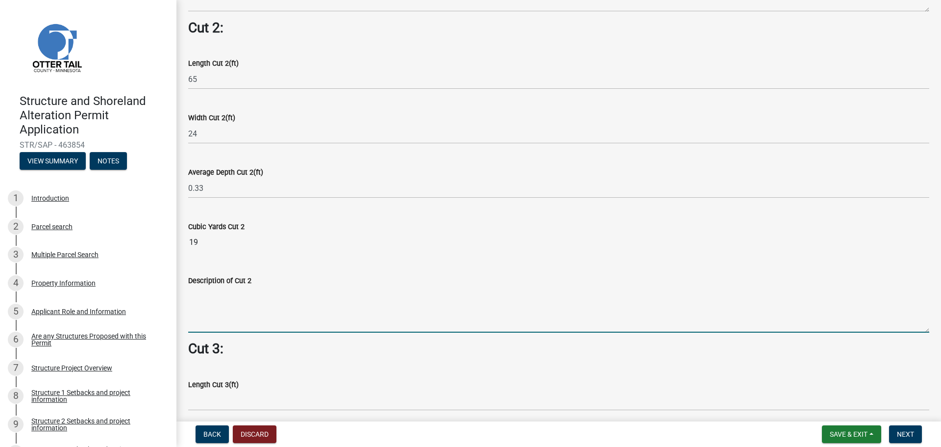
click at [247, 287] on textarea "Description of Cut 2" at bounding box center [558, 309] width 741 height 46
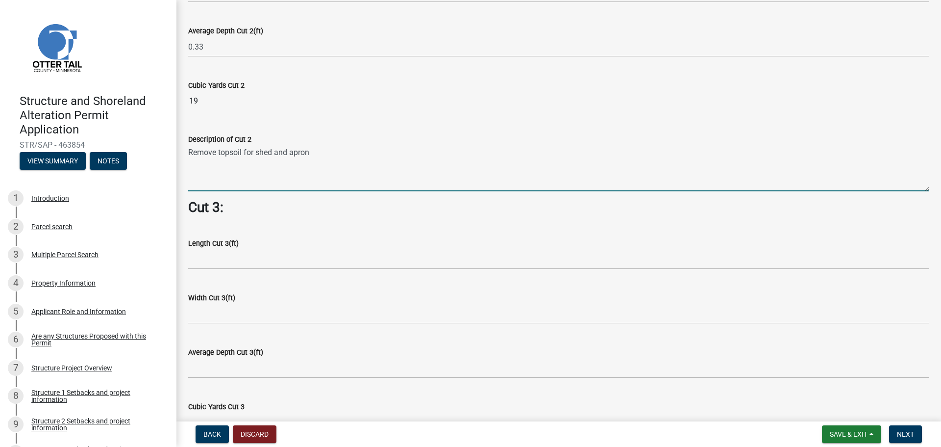
scroll to position [1067, 0]
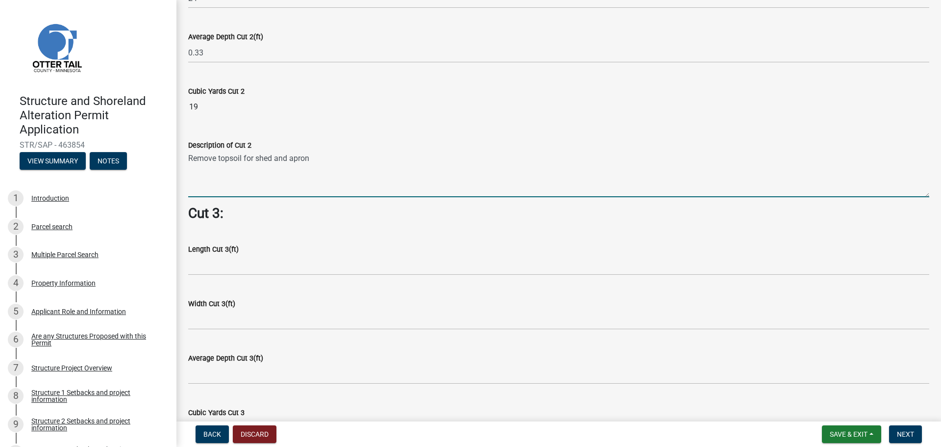
click at [274, 154] on textarea "Remove topsoil for shed and apron" at bounding box center [558, 174] width 741 height 46
type textarea "Remove topsoil for shed, apron and driveway"
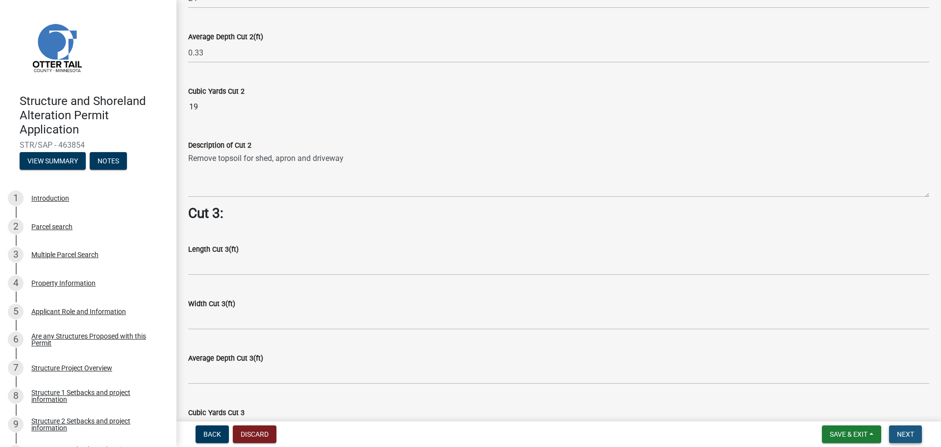
click at [904, 437] on span "Next" at bounding box center [905, 434] width 17 height 8
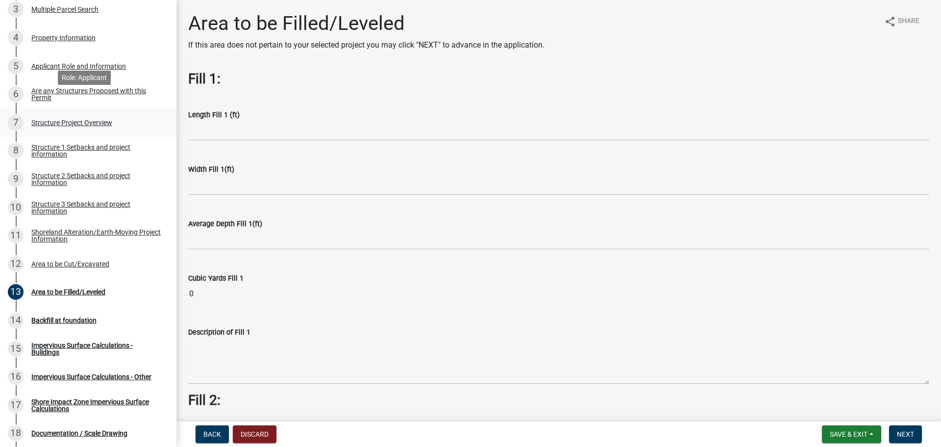
scroll to position [294, 0]
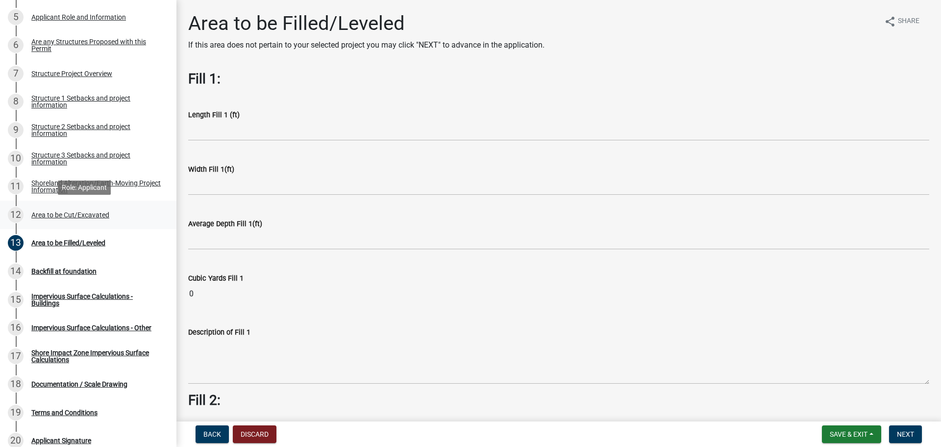
click at [86, 212] on div "Area to be Cut/Excavated" at bounding box center [70, 214] width 78 height 7
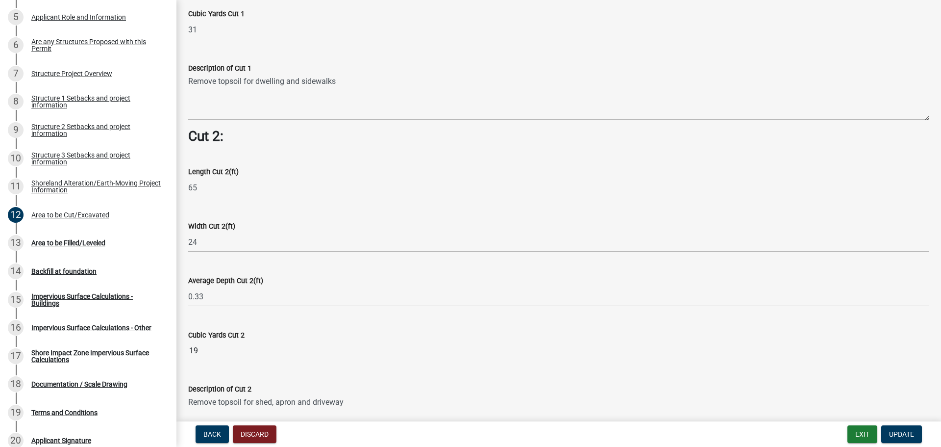
scroll to position [833, 0]
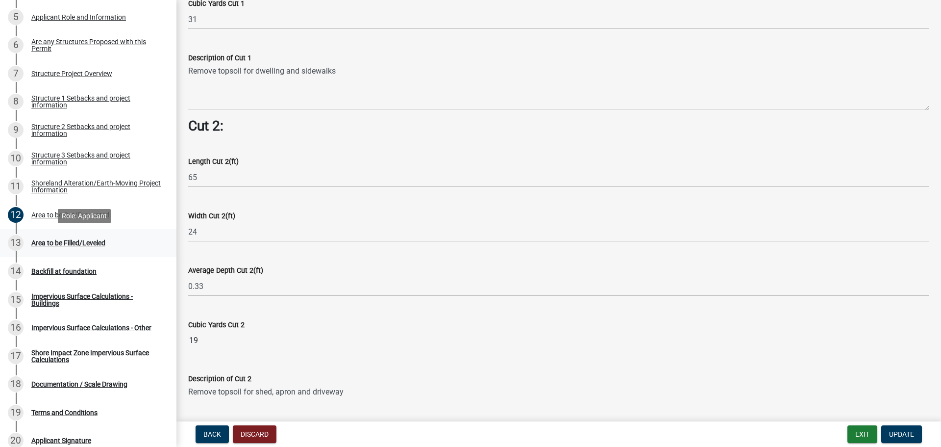
click at [74, 244] on div "Area to be Filled/Leveled" at bounding box center [68, 242] width 74 height 7
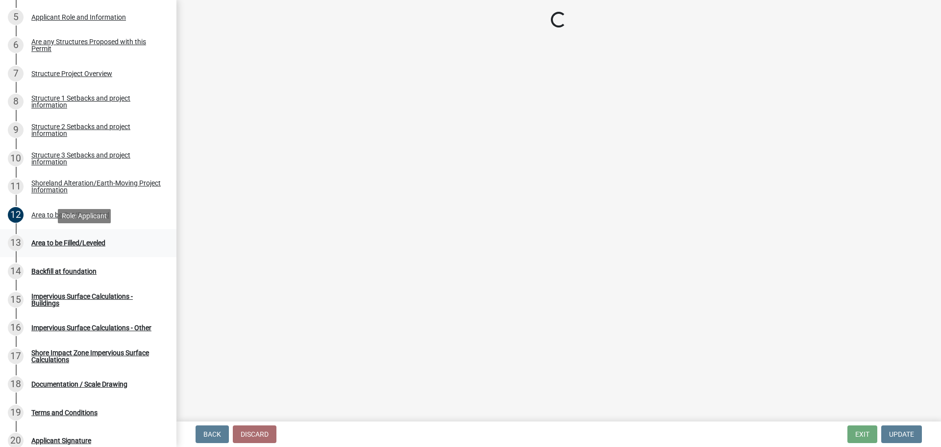
scroll to position [0, 0]
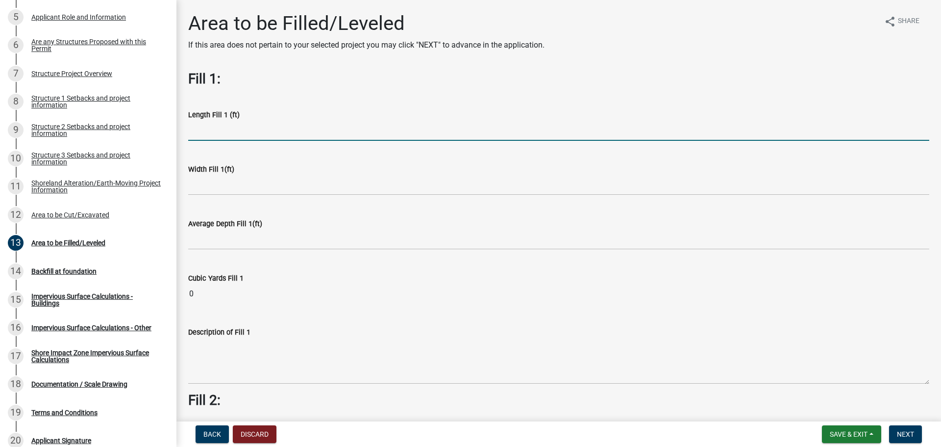
click at [334, 127] on input "text" at bounding box center [558, 131] width 741 height 20
type input "50"
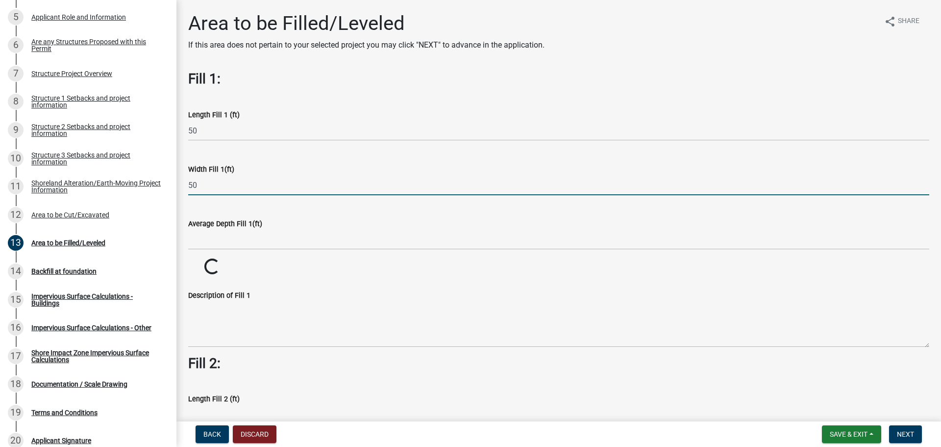
type input "50"
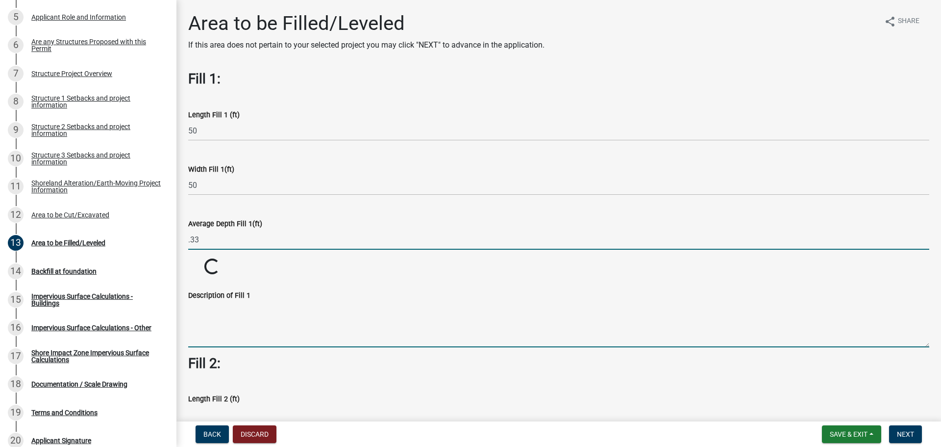
type input "0.33"
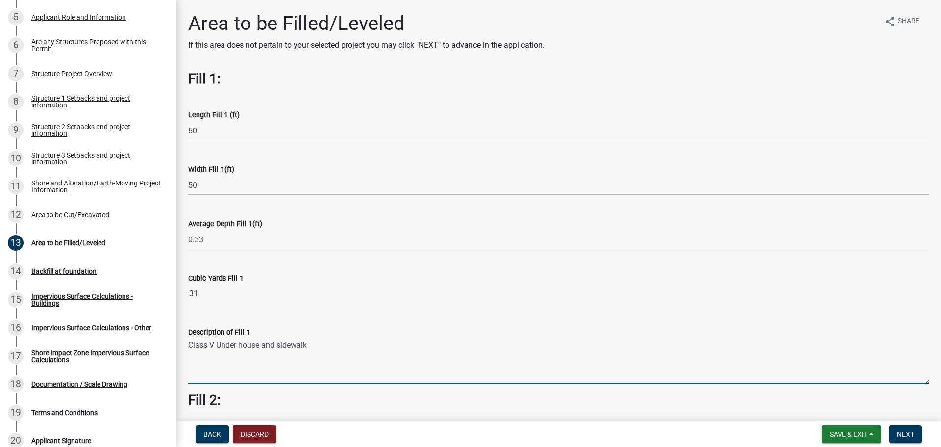
type textarea "Class V Under house and sidewalk"
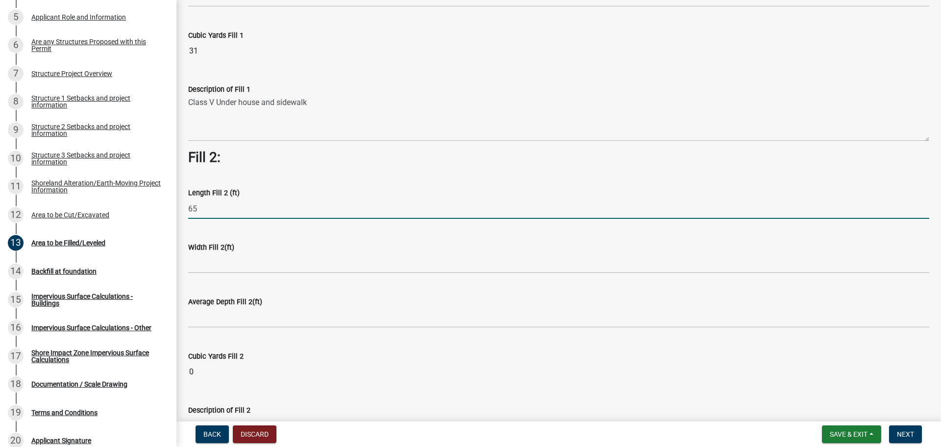
type input "65"
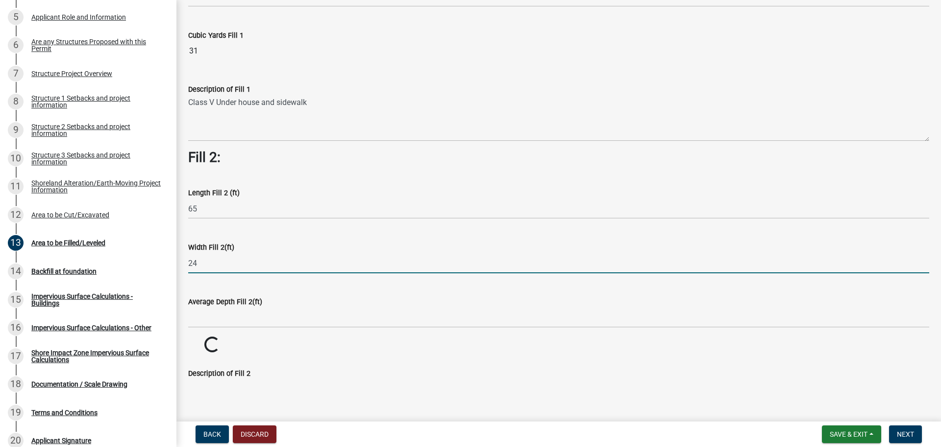
type input "24"
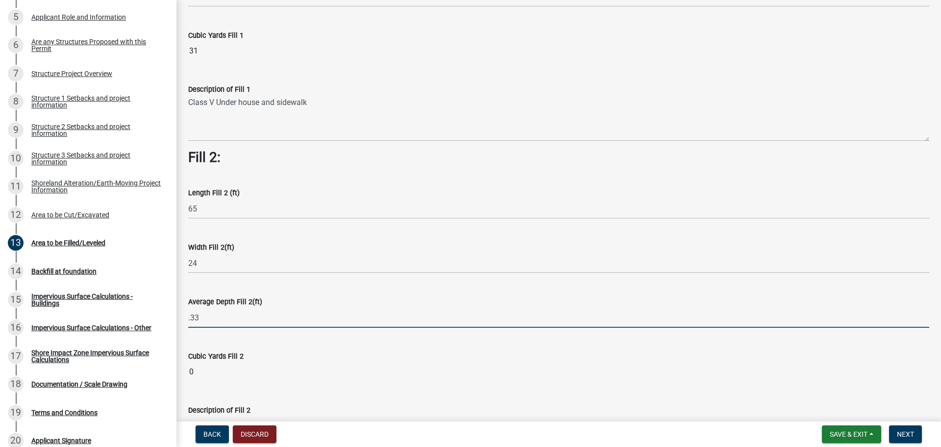
type input "0.33"
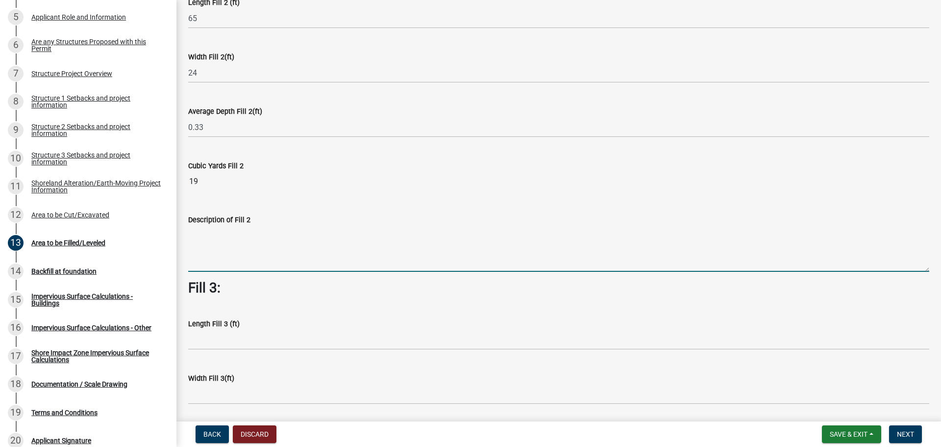
scroll to position [439, 0]
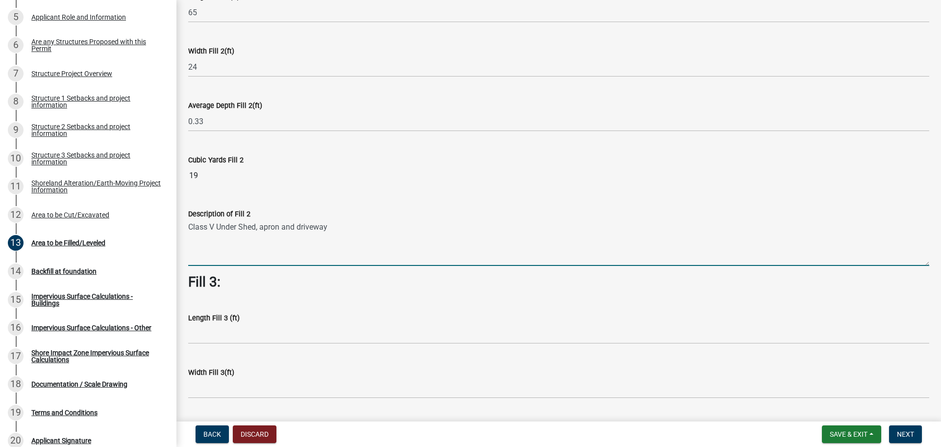
click at [223, 230] on textarea "Class V Under Shed, apron and driveway" at bounding box center [558, 243] width 741 height 46
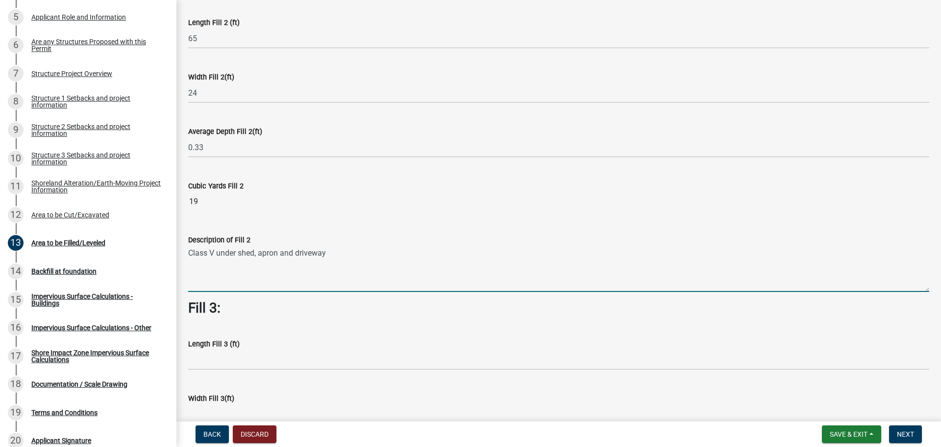
scroll to position [390, 0]
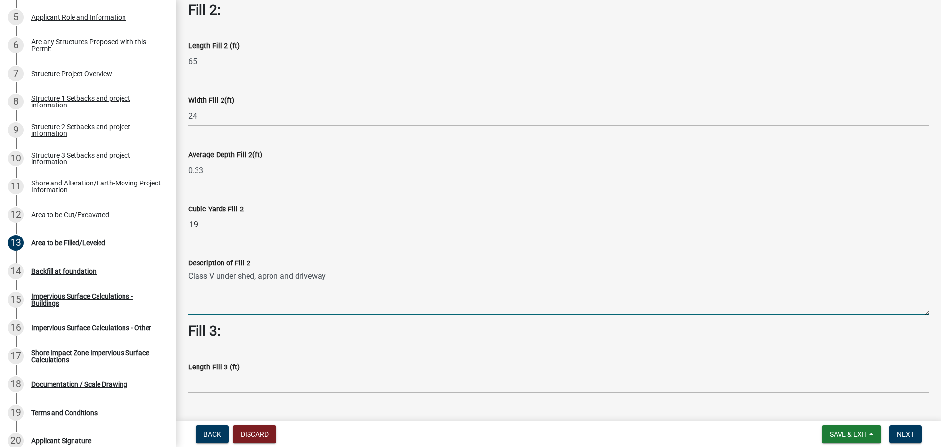
type textarea "Class V under shed, apron and driveway"
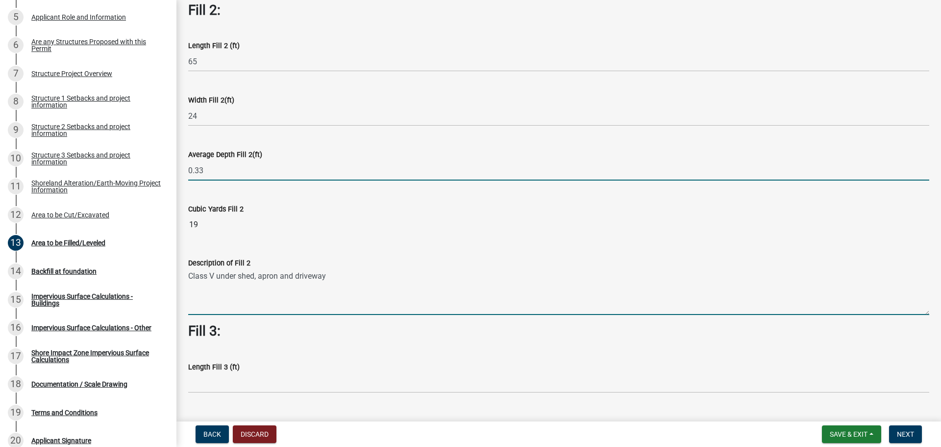
click at [211, 174] on input "0.33" at bounding box center [558, 170] width 741 height 20
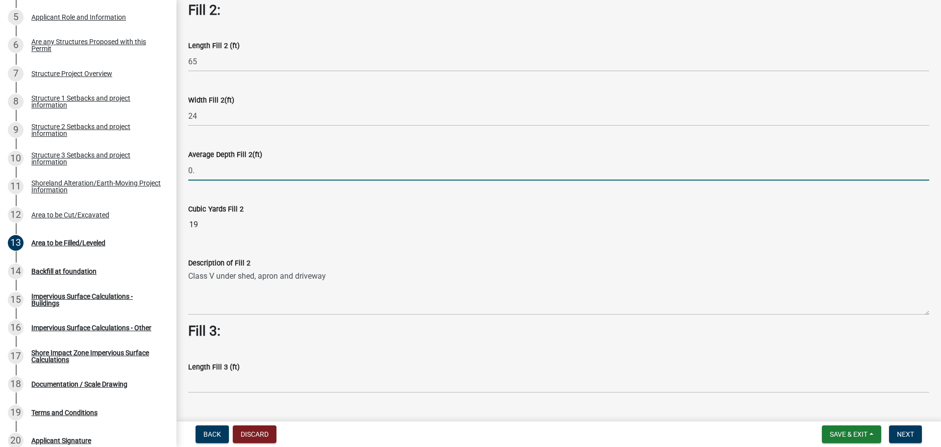
type input "0"
type input "0.5"
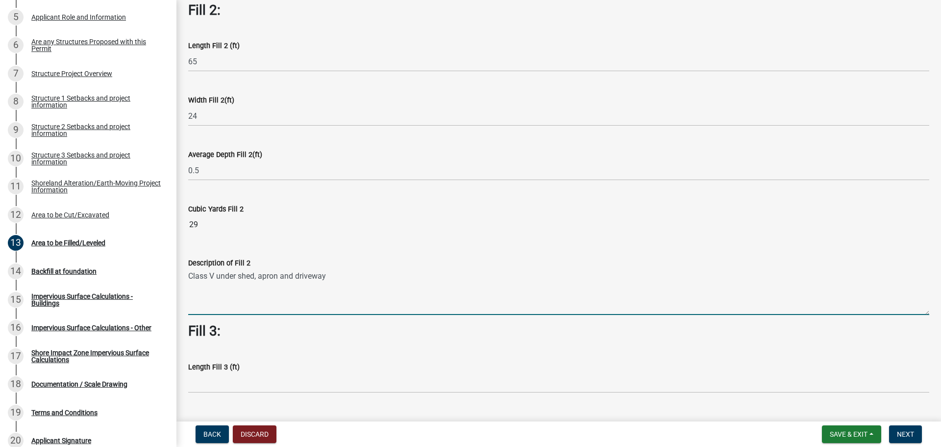
click at [339, 278] on textarea "Class V under shed, apron and driveway" at bounding box center [558, 292] width 741 height 46
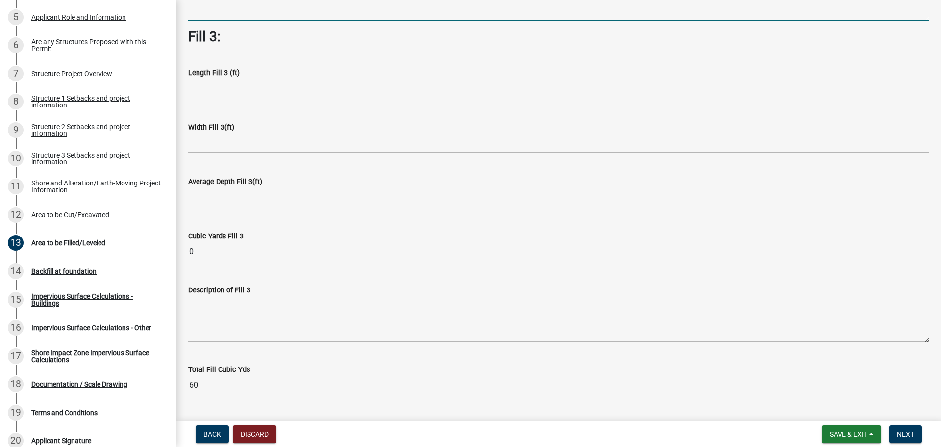
scroll to position [708, 0]
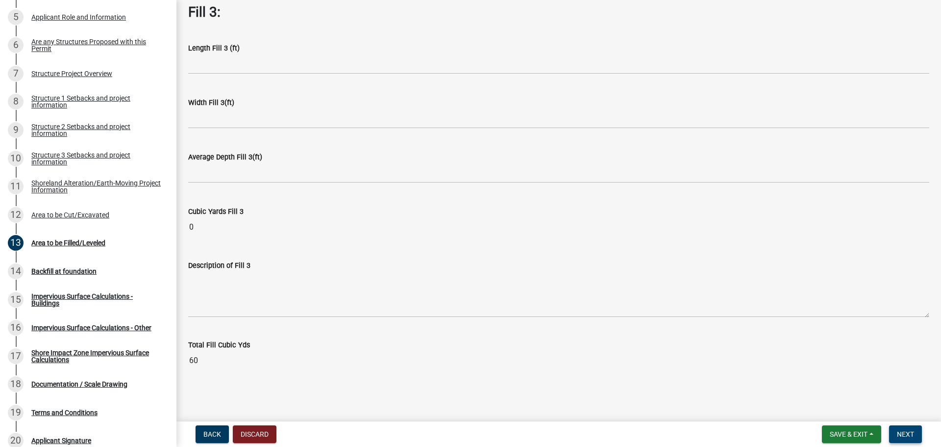
type textarea "Class V under shed, apron and driveway Build up southwest corner of shed."
click at [905, 426] on button "Next" at bounding box center [905, 434] width 33 height 18
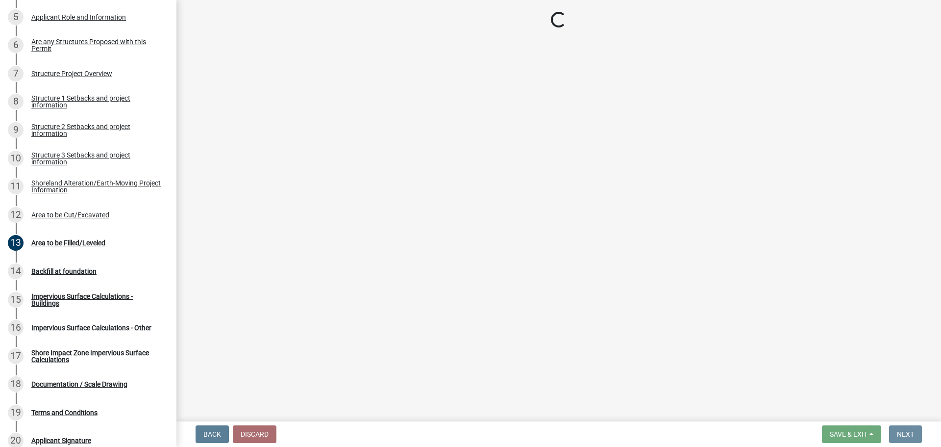
scroll to position [0, 0]
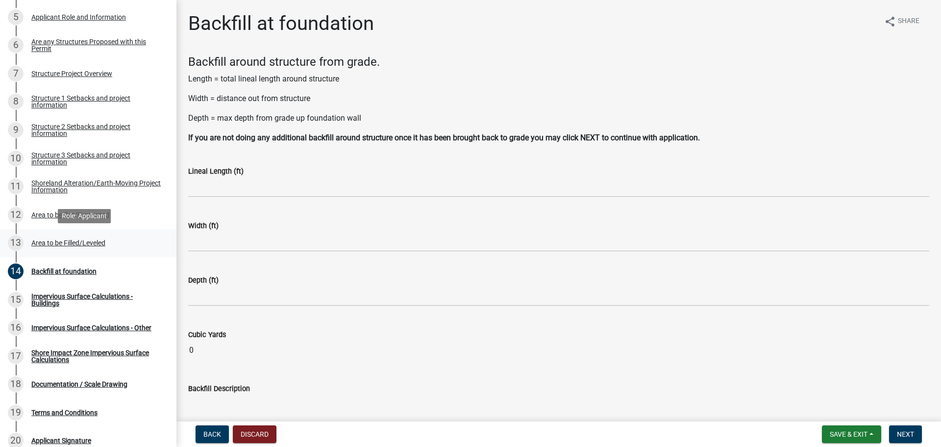
click at [69, 237] on div "13 Area to be Filled/Leveled" at bounding box center [84, 243] width 153 height 16
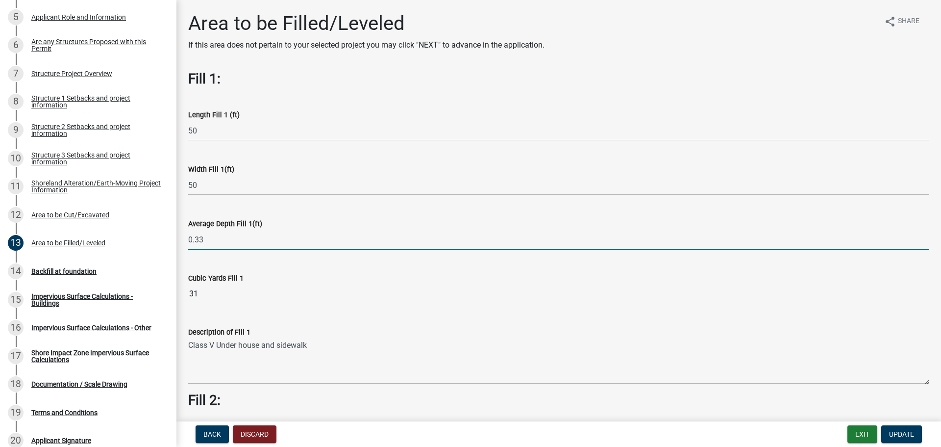
click at [216, 242] on input "0.33" at bounding box center [558, 239] width 741 height 20
type input "0"
type input "0.5"
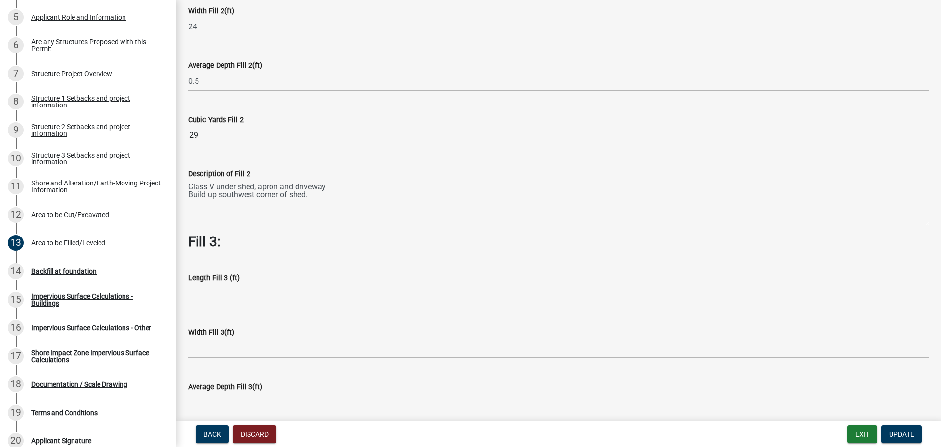
scroll to position [490, 0]
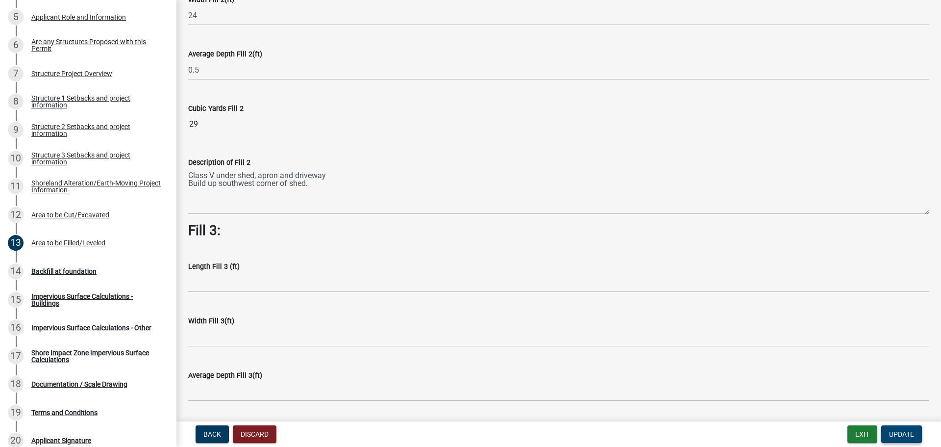
click at [903, 431] on span "Update" at bounding box center [901, 434] width 25 height 8
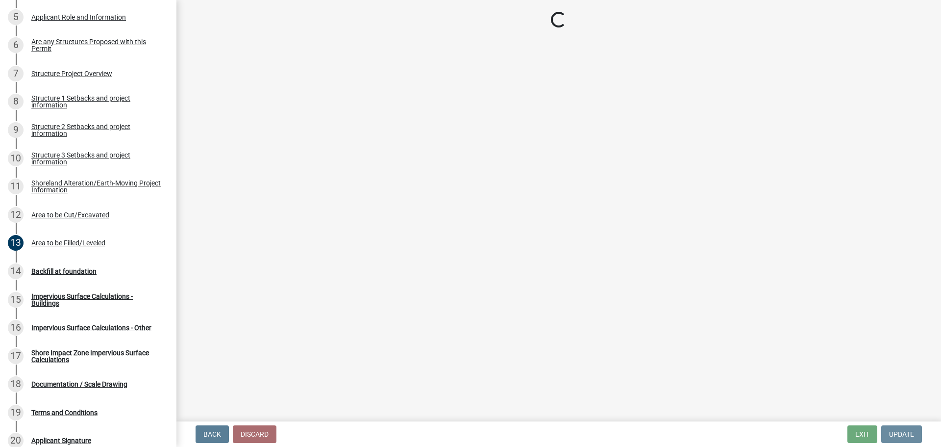
scroll to position [0, 0]
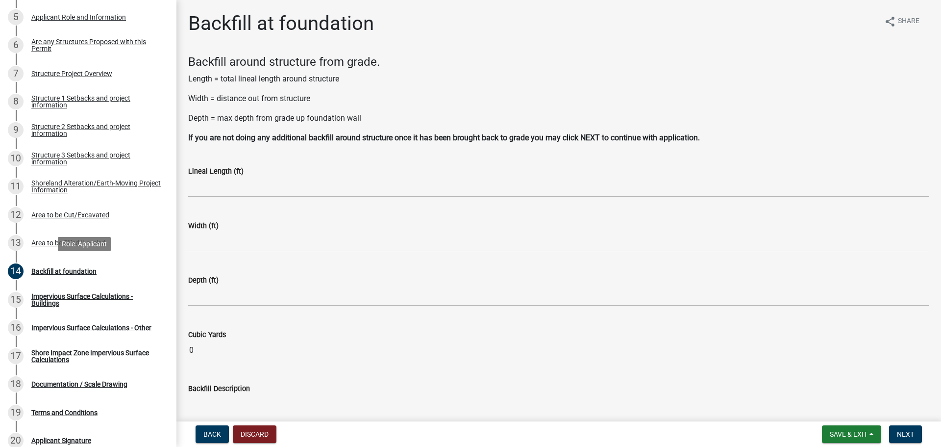
click at [55, 269] on div "Backfill at foundation" at bounding box center [63, 271] width 65 height 7
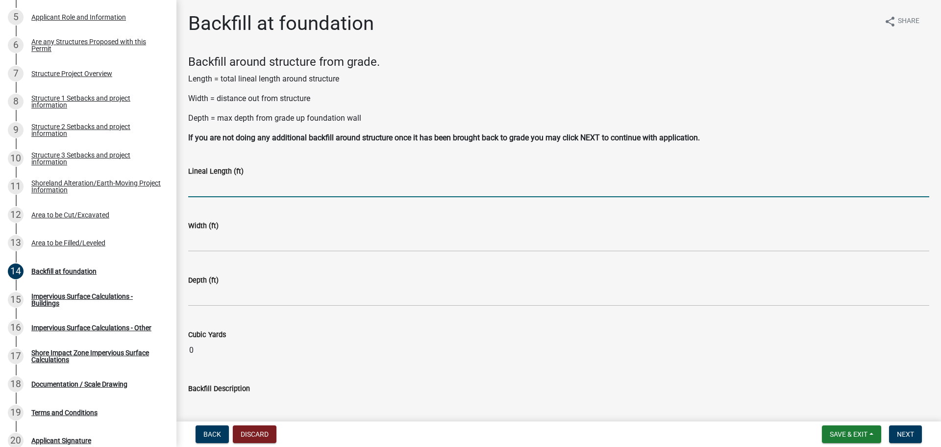
click at [238, 188] on input "text" at bounding box center [558, 187] width 741 height 20
type input "1"
type input "170"
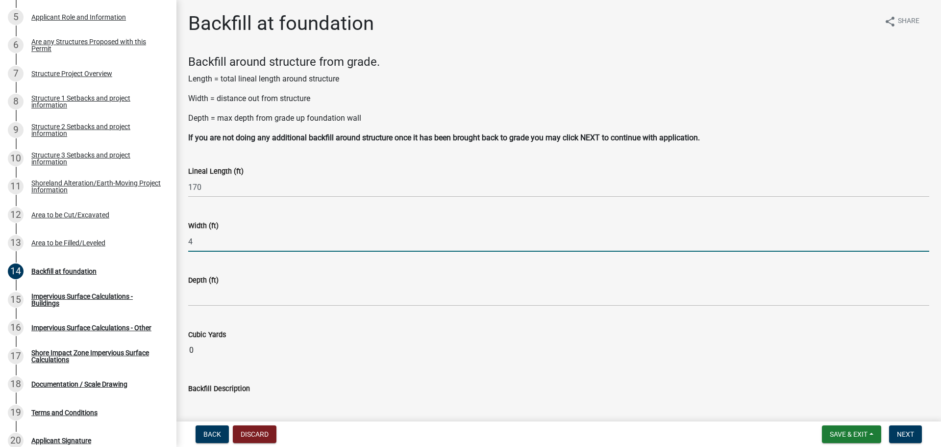
type input "4"
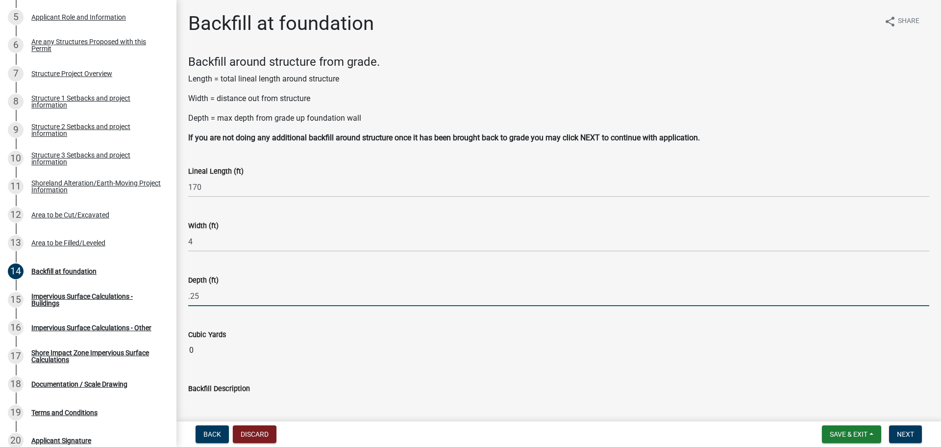
type input "0.25"
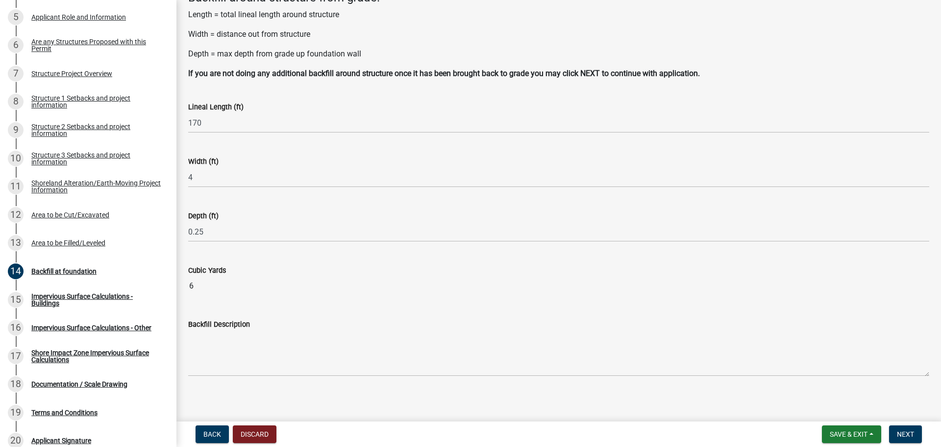
scroll to position [69, 0]
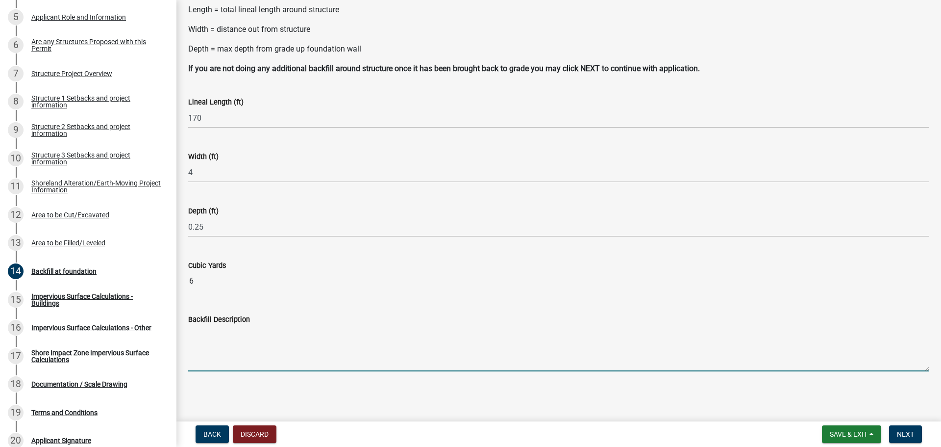
click at [277, 327] on textarea "Backfill Description" at bounding box center [558, 348] width 741 height 46
type textarea "Backfill around both structures and patios"
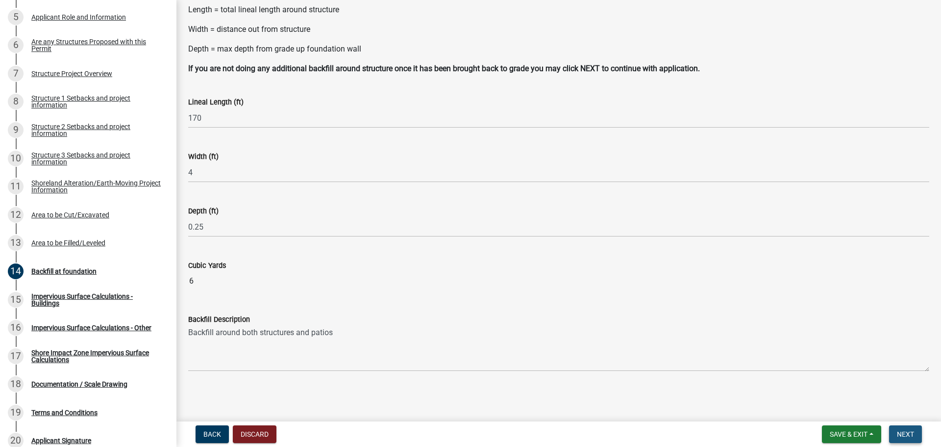
click at [909, 433] on span "Next" at bounding box center [905, 434] width 17 height 8
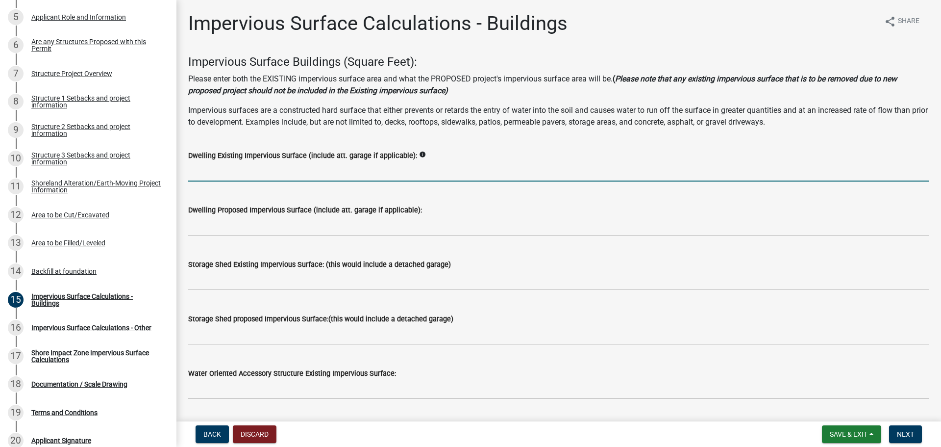
click at [267, 170] on input "text" at bounding box center [558, 171] width 741 height 20
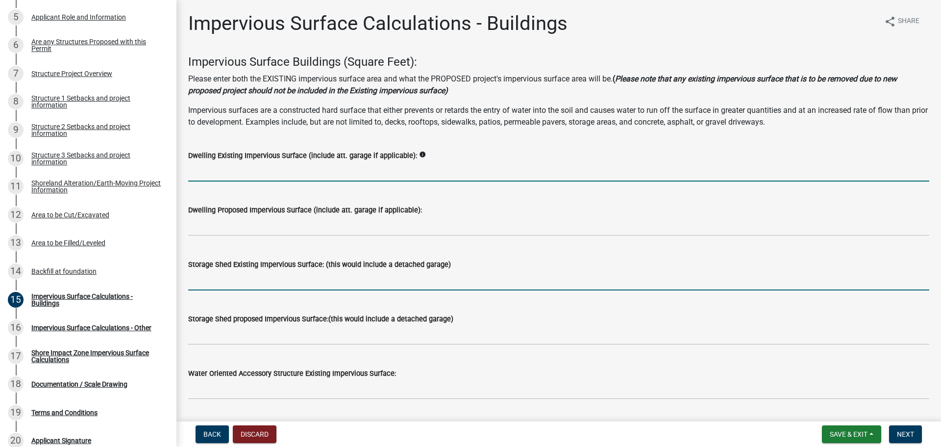
click at [217, 282] on input "text" at bounding box center [558, 280] width 741 height 20
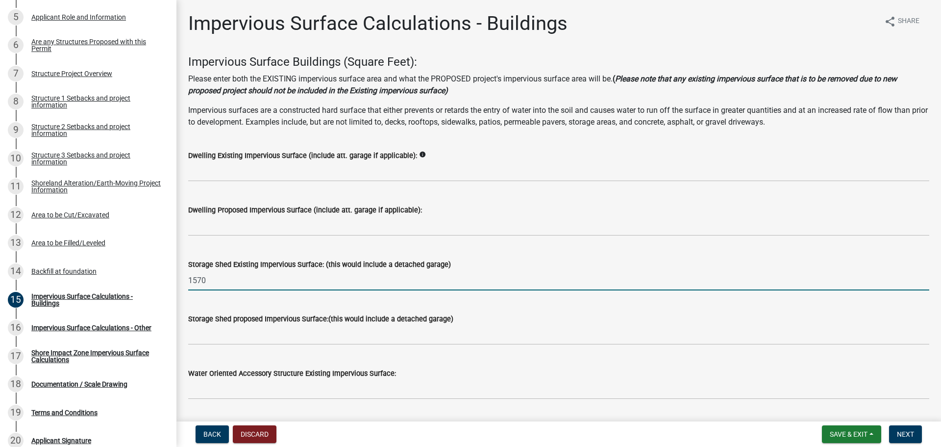
type input "1570"
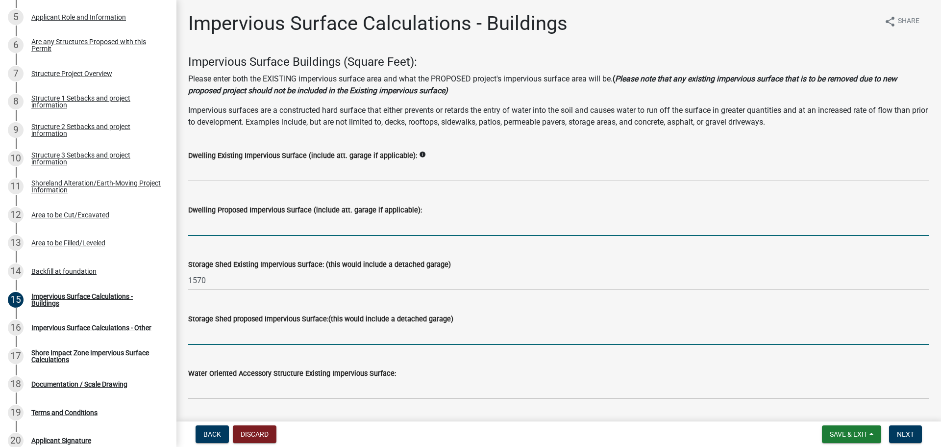
click at [216, 229] on input "text" at bounding box center [558, 226] width 741 height 20
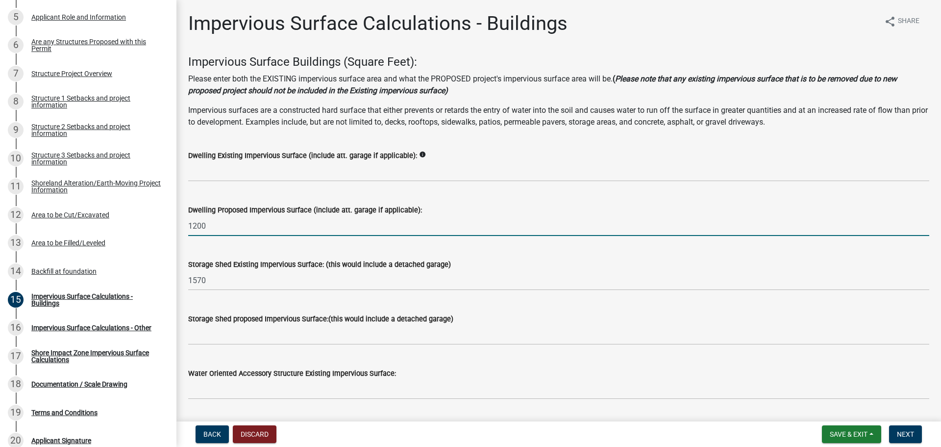
type input "1200"
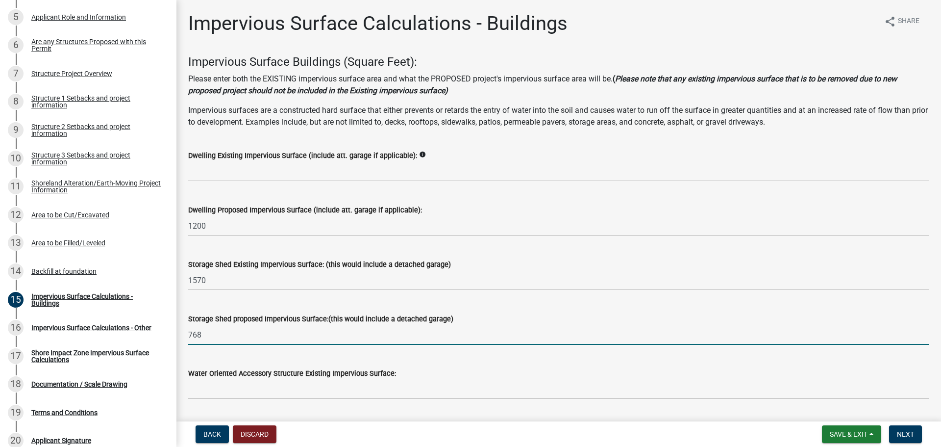
type input "768"
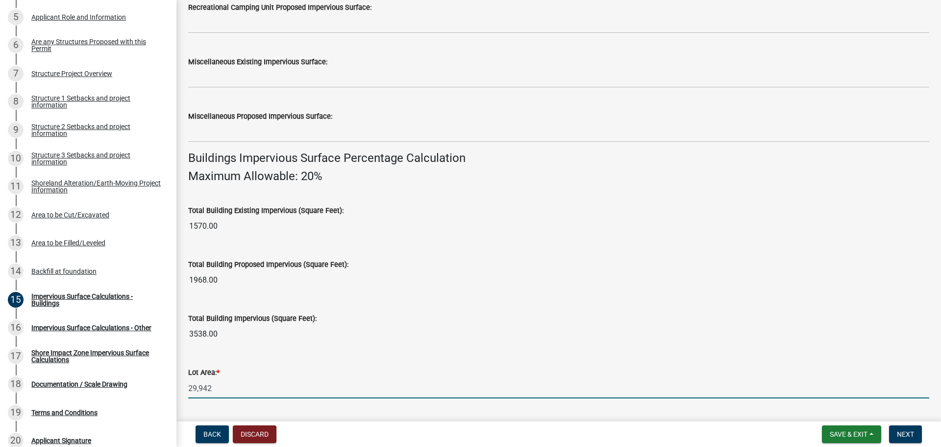
scroll to position [665, 0]
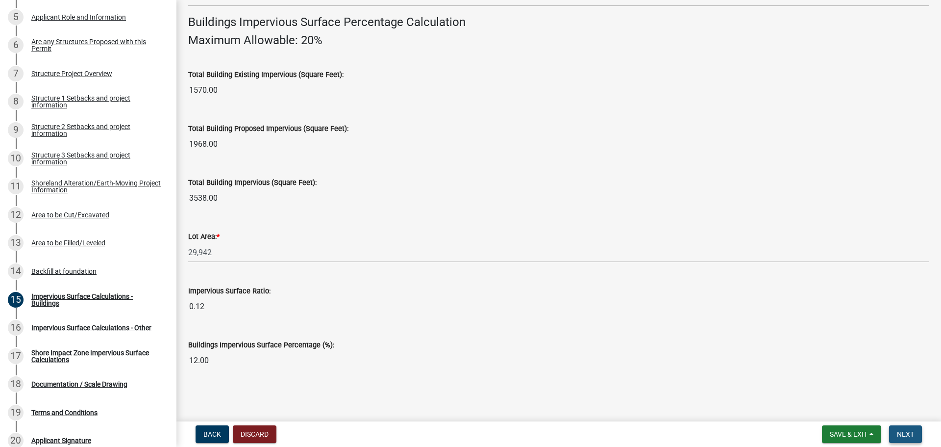
click at [911, 430] on span "Next" at bounding box center [905, 434] width 17 height 8
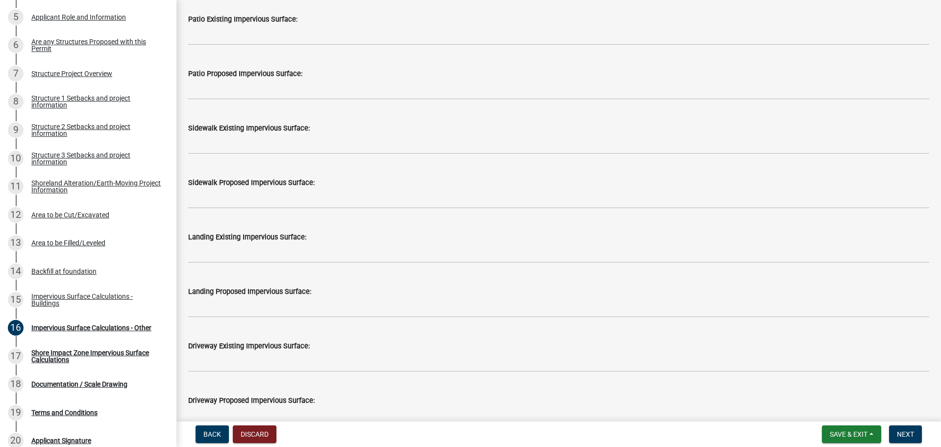
scroll to position [294, 0]
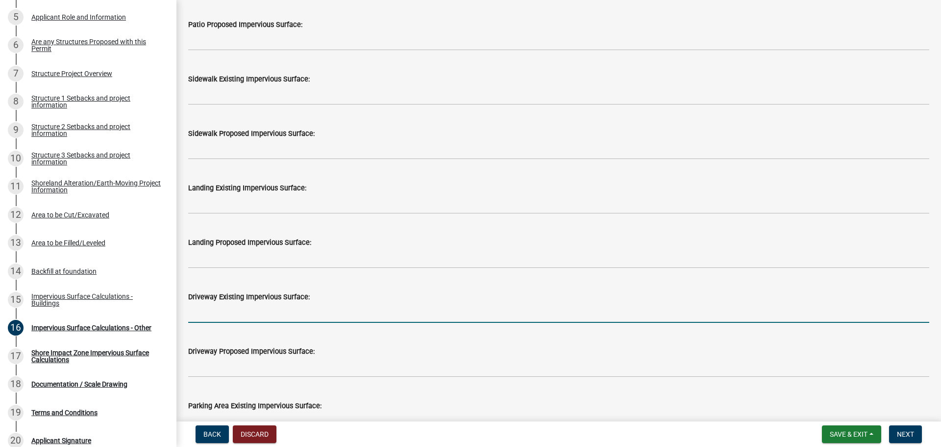
click at [283, 312] on input "text" at bounding box center [558, 312] width 741 height 20
type input "1568"
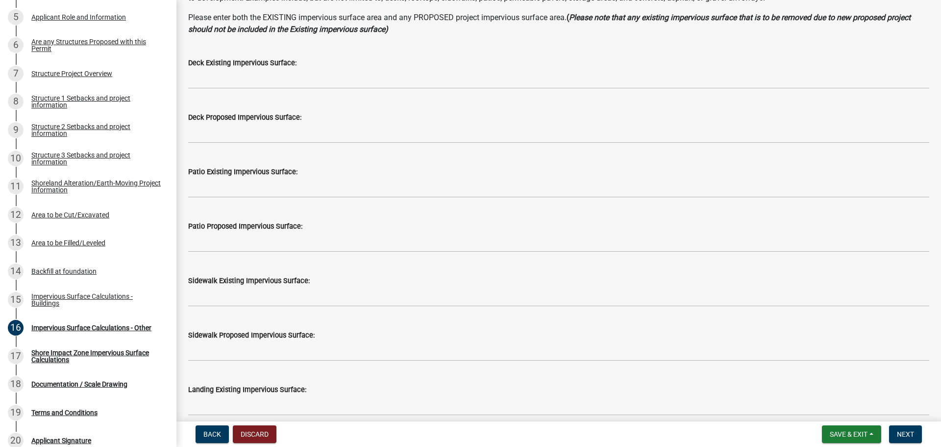
scroll to position [0, 0]
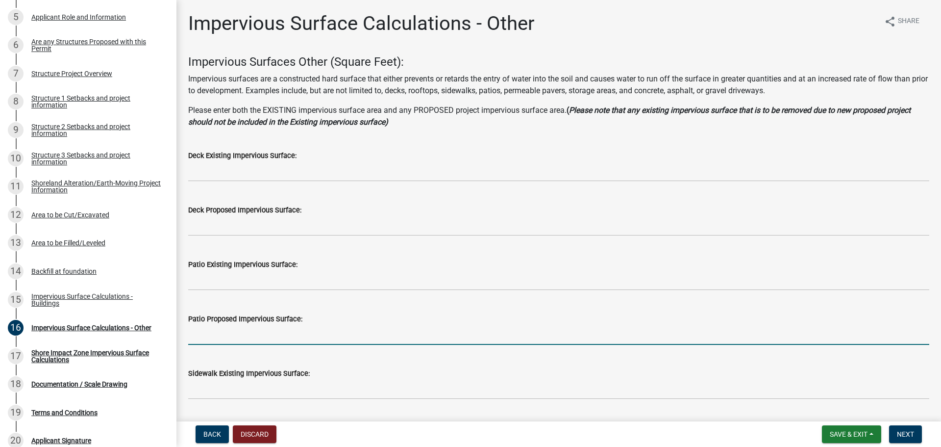
click at [257, 329] on input "text" at bounding box center [558, 335] width 741 height 20
type input "424"
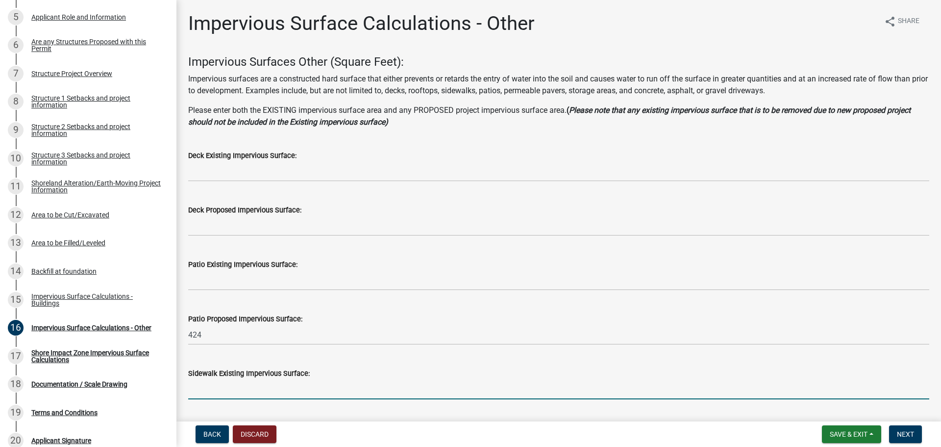
scroll to position [235, 0]
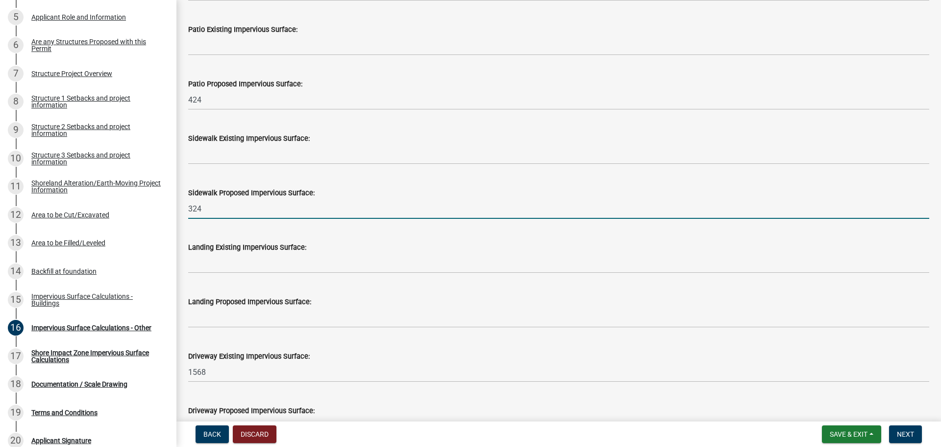
type input "324"
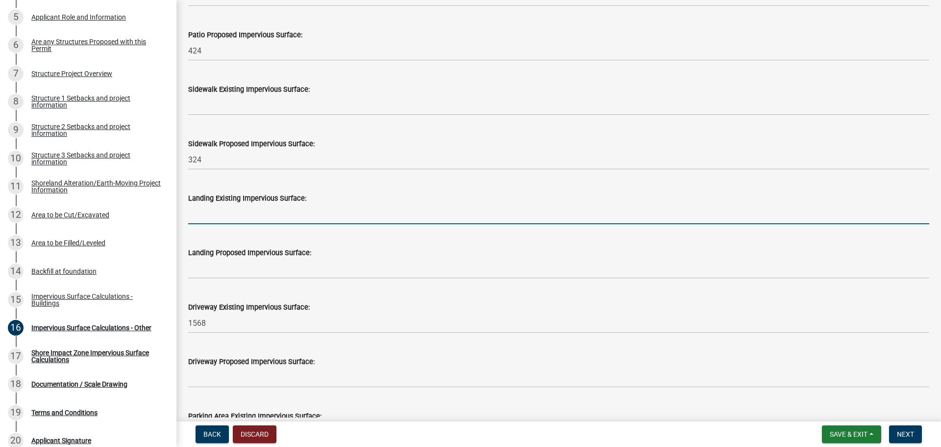
scroll to position [333, 0]
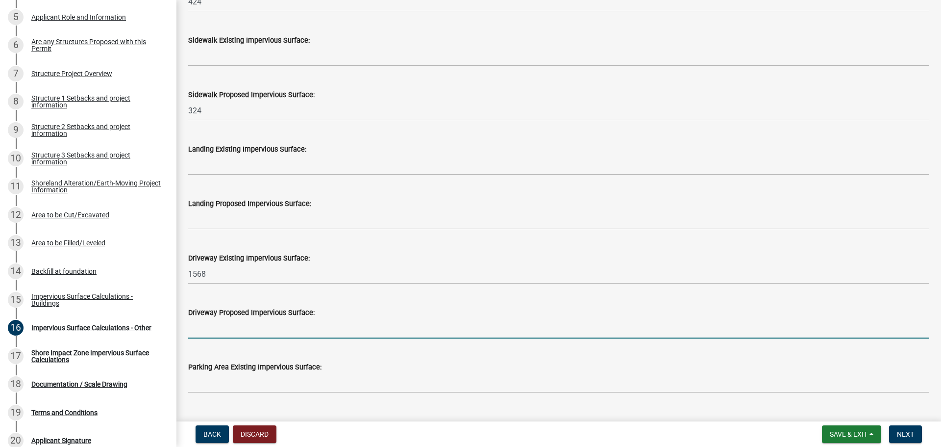
click at [244, 326] on input "text" at bounding box center [558, 328] width 741 height 20
type input "840"
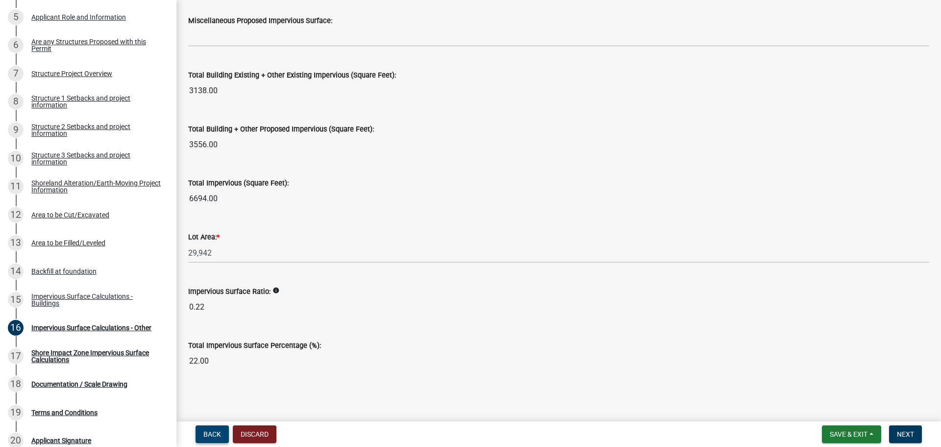
scroll to position [1060, 0]
click at [913, 433] on span "Next" at bounding box center [905, 434] width 17 height 8
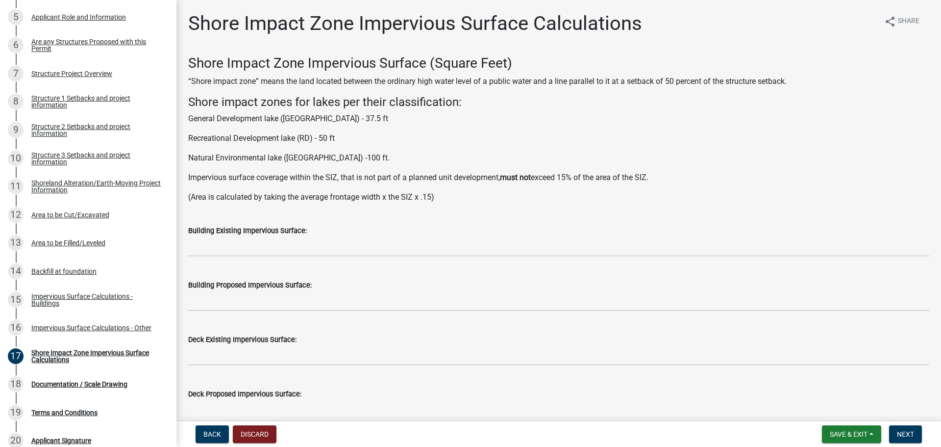
scroll to position [196, 0]
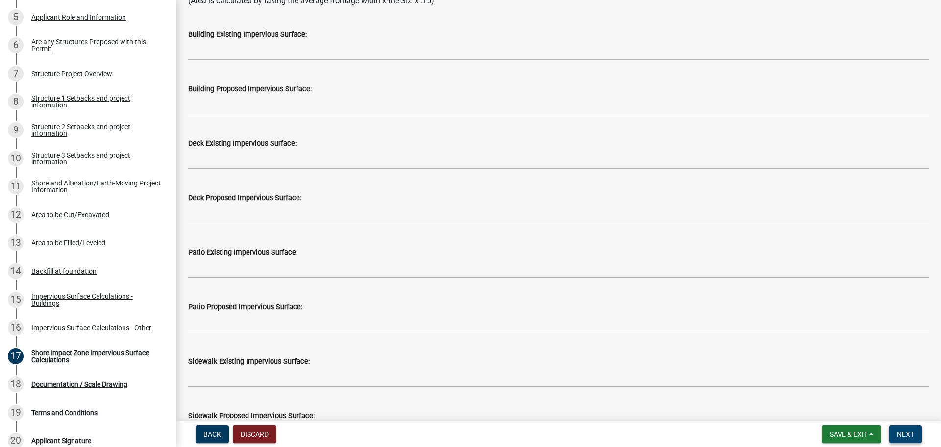
click at [898, 434] on span "Next" at bounding box center [905, 434] width 17 height 8
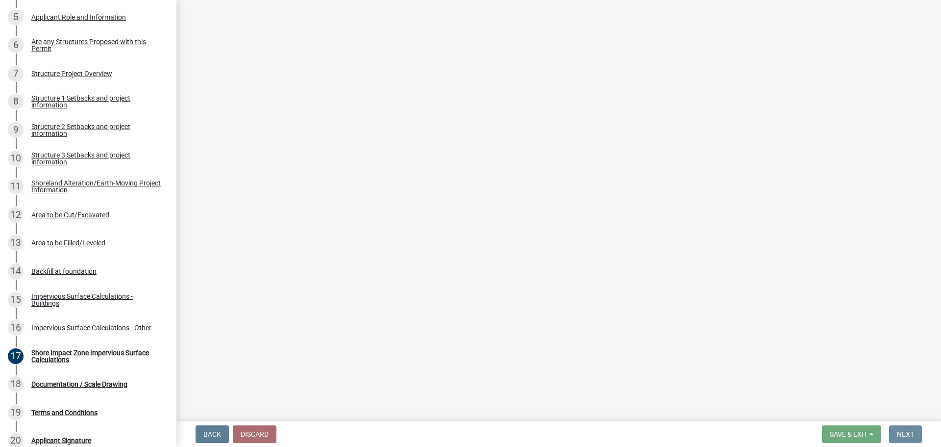
scroll to position [0, 0]
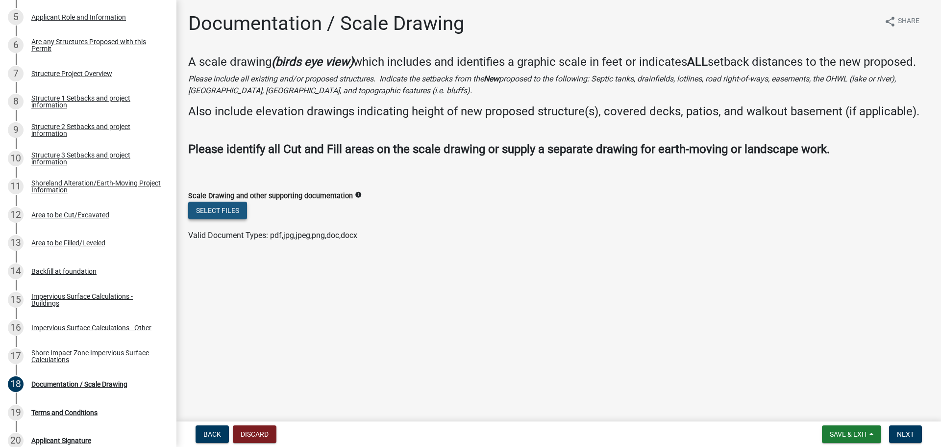
click at [231, 210] on button "Select files" at bounding box center [217, 210] width 59 height 18
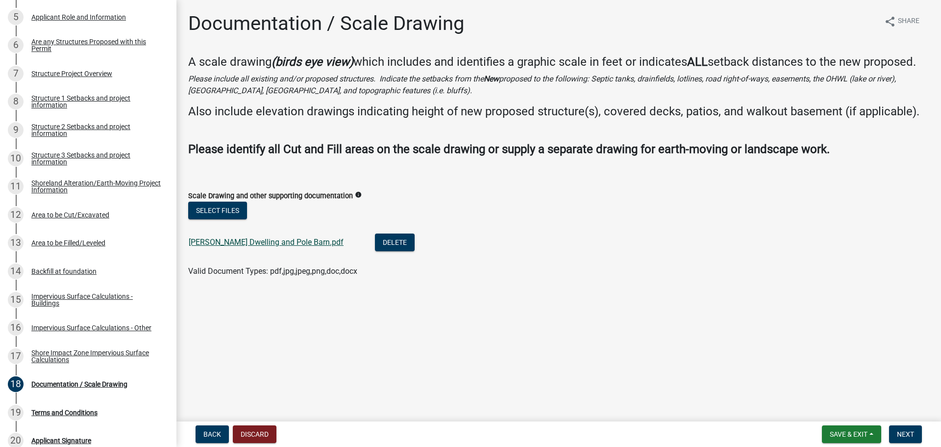
click at [263, 240] on link "[PERSON_NAME] Dwelling and Pole Barn.pdf" at bounding box center [266, 241] width 155 height 9
click at [277, 245] on link "[PERSON_NAME] Dwelling and Pole Barn.pdf" at bounding box center [266, 241] width 155 height 9
click at [904, 432] on span "Next" at bounding box center [905, 434] width 17 height 8
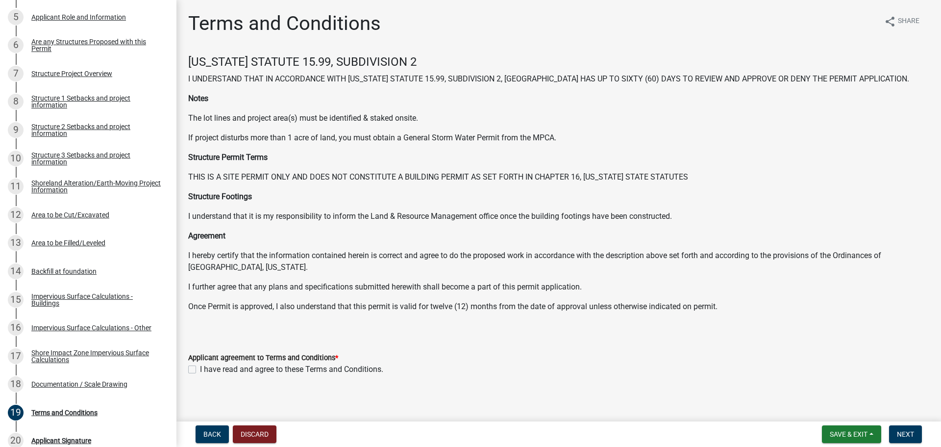
click at [200, 370] on label "I have read and agree to these Terms and Conditions." at bounding box center [291, 369] width 183 height 12
click at [200, 370] on input "I have read and agree to these Terms and Conditions." at bounding box center [203, 366] width 6 height 6
checkbox input "true"
click at [908, 430] on span "Next" at bounding box center [905, 434] width 17 height 8
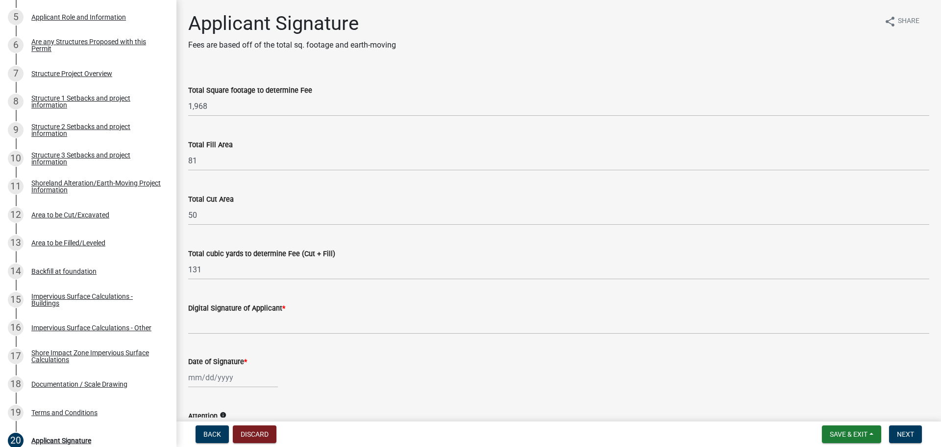
scroll to position [49, 0]
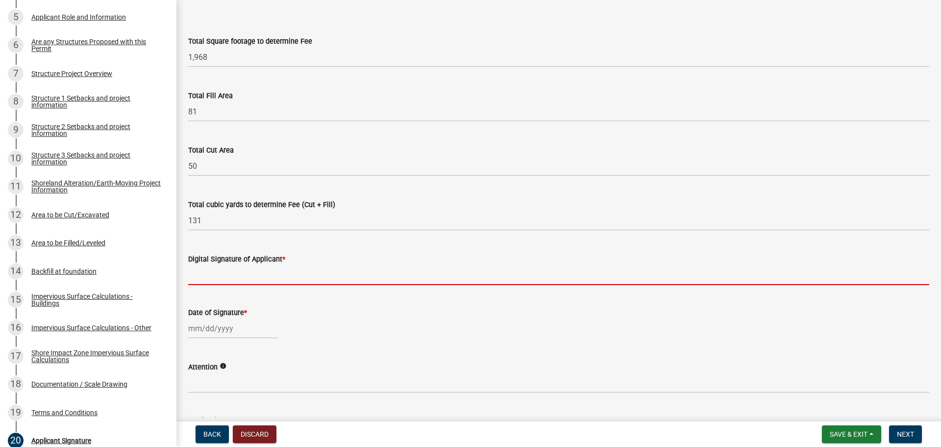
click at [245, 275] on input "Digital Signature of Applicant *" at bounding box center [558, 275] width 741 height 20
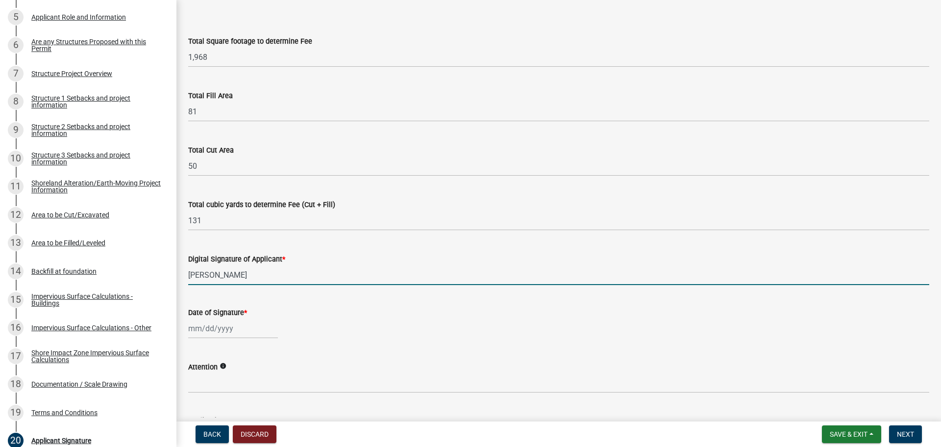
type input "[PERSON_NAME]"
select select "8"
select select "2025"
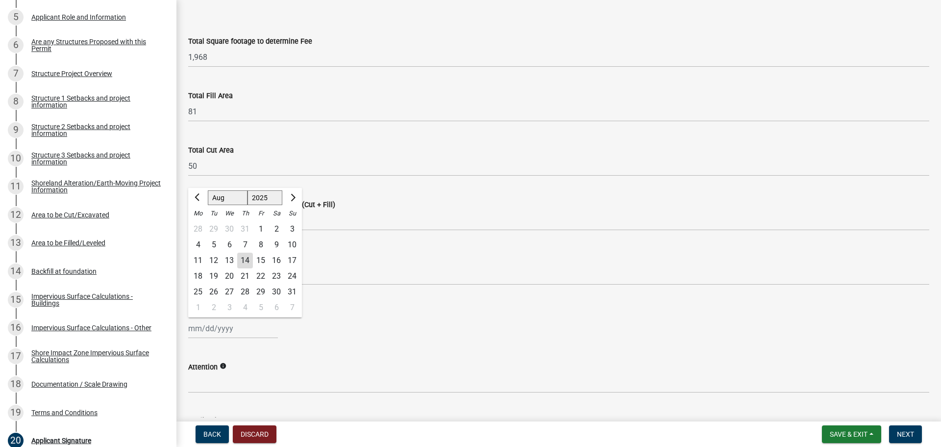
click at [217, 324] on div "[PERSON_NAME] Feb Mar Apr [PERSON_NAME][DATE] Oct Nov [DATE] 1526 1527 1528 152…" at bounding box center [233, 328] width 90 height 20
click at [242, 258] on div "14" at bounding box center [245, 260] width 16 height 16
type input "[DATE]"
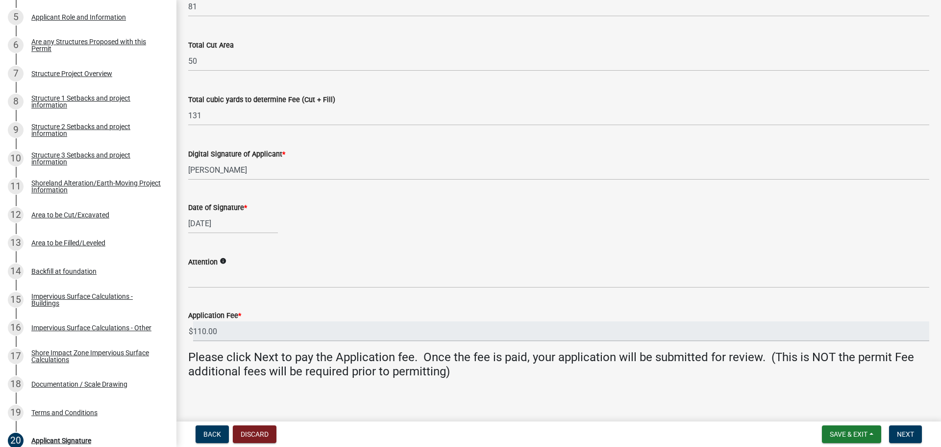
scroll to position [161, 0]
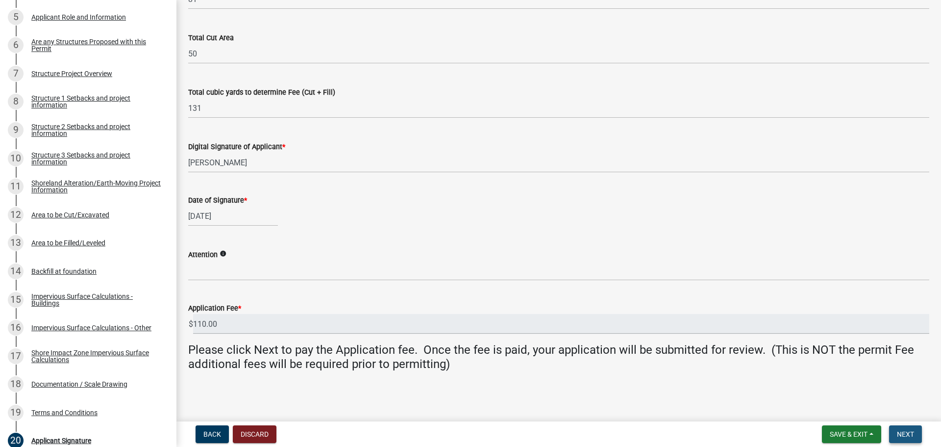
click at [902, 430] on span "Next" at bounding box center [905, 434] width 17 height 8
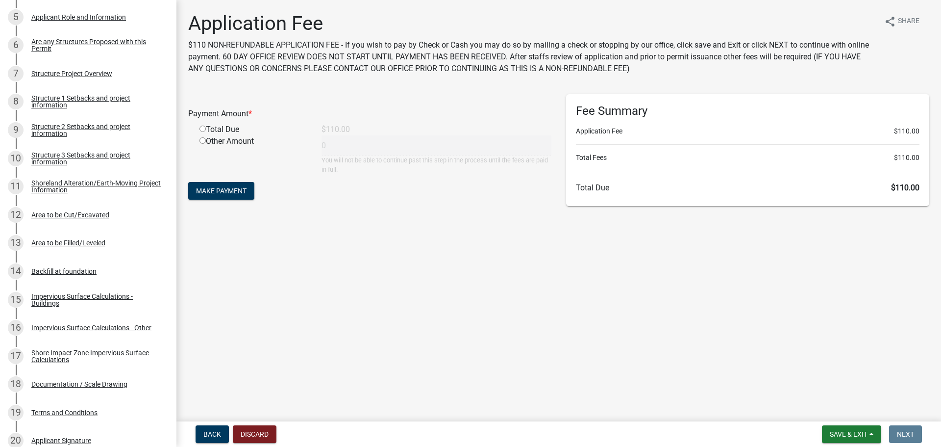
click at [233, 129] on div "Total Due" at bounding box center [253, 130] width 122 height 12
click at [203, 131] on input "radio" at bounding box center [203, 129] width 6 height 6
radio input "true"
type input "110"
click at [215, 189] on span "Make Payment" at bounding box center [221, 191] width 50 height 8
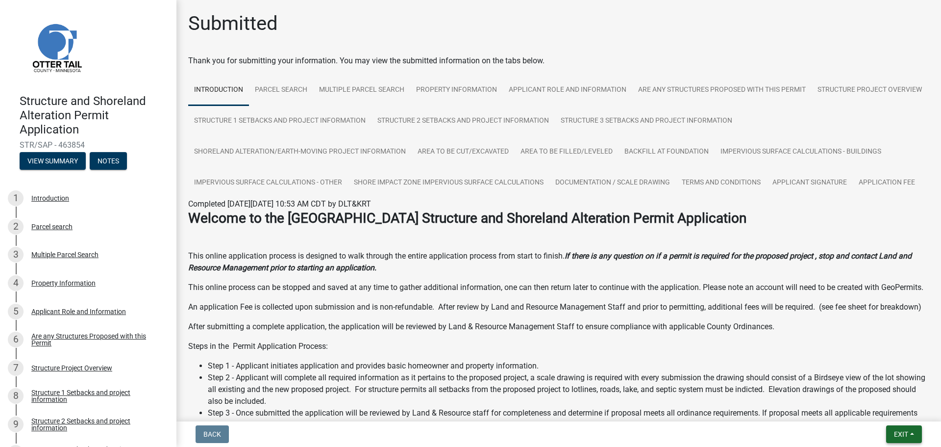
click at [902, 432] on span "Exit" at bounding box center [901, 434] width 14 height 8
click at [860, 403] on button "Save & Exit" at bounding box center [883, 409] width 78 height 24
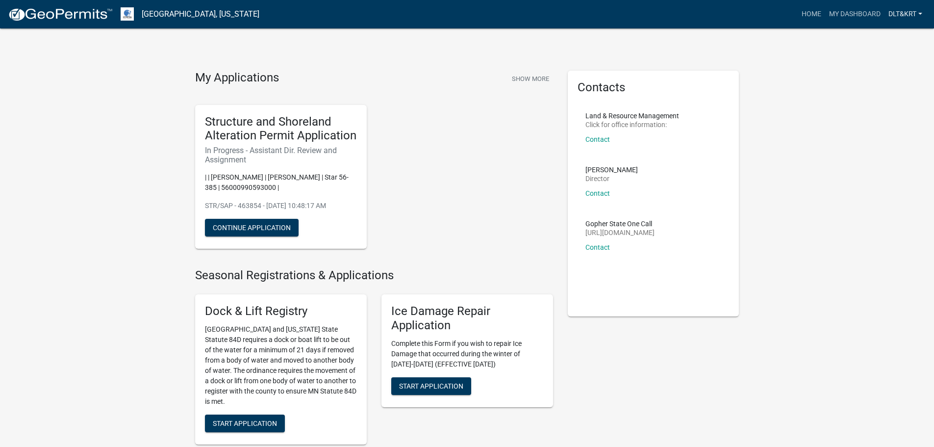
click at [906, 15] on link "DLT&KRT" at bounding box center [905, 14] width 42 height 19
click at [872, 73] on link "Logout" at bounding box center [887, 72] width 78 height 24
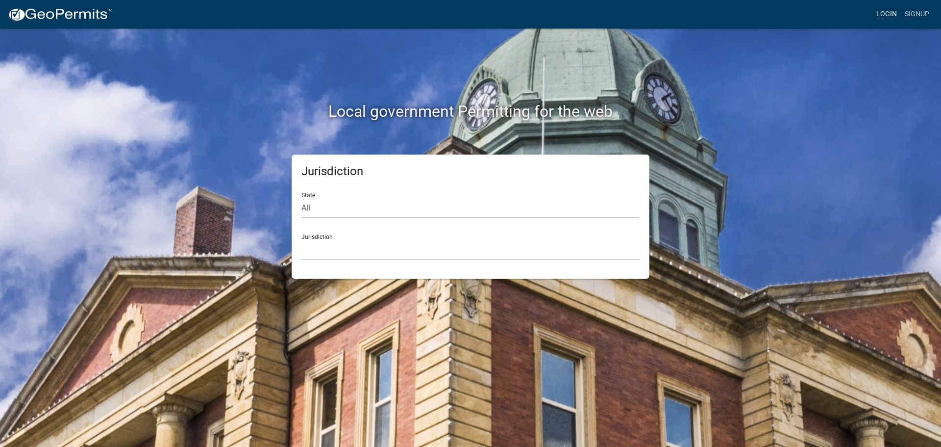
click at [885, 12] on link "Login" at bounding box center [887, 14] width 28 height 19
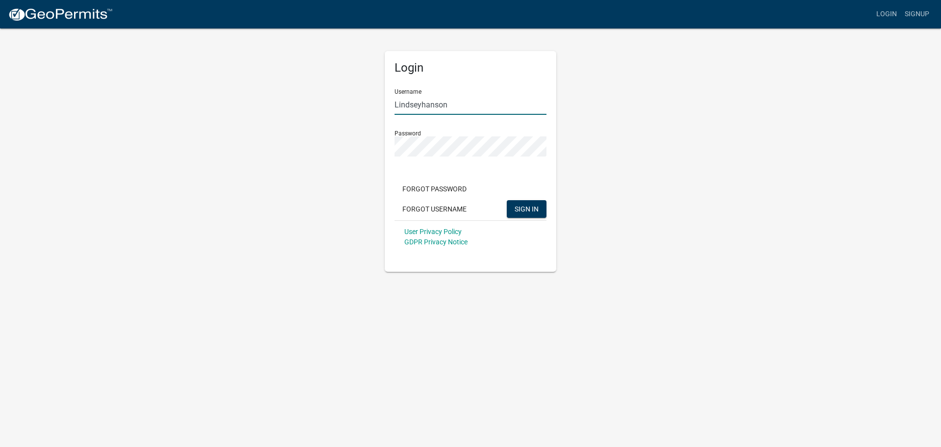
click at [451, 102] on input "Lindseyhanson" at bounding box center [471, 105] width 152 height 20
type input "MJevne"
click at [529, 210] on span "SIGN IN" at bounding box center [527, 208] width 24 height 8
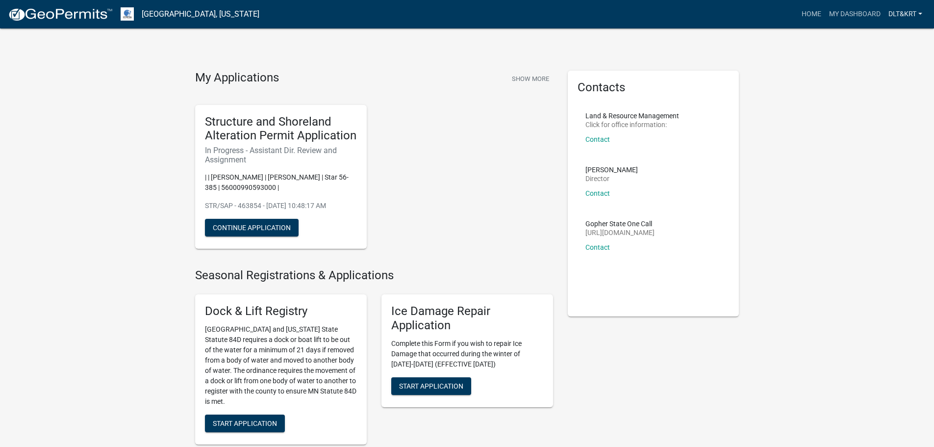
click at [914, 13] on link "DLT&KRT" at bounding box center [905, 14] width 42 height 19
click at [879, 78] on link "Logout" at bounding box center [887, 72] width 78 height 24
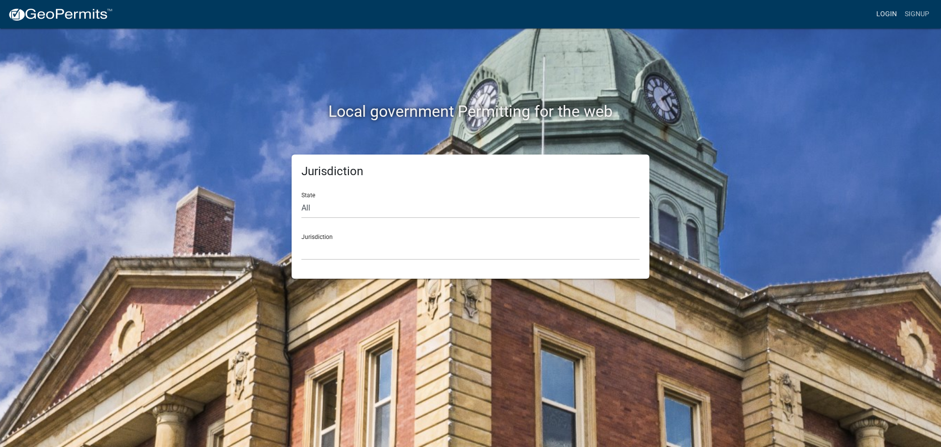
click at [888, 18] on link "Login" at bounding box center [887, 14] width 28 height 19
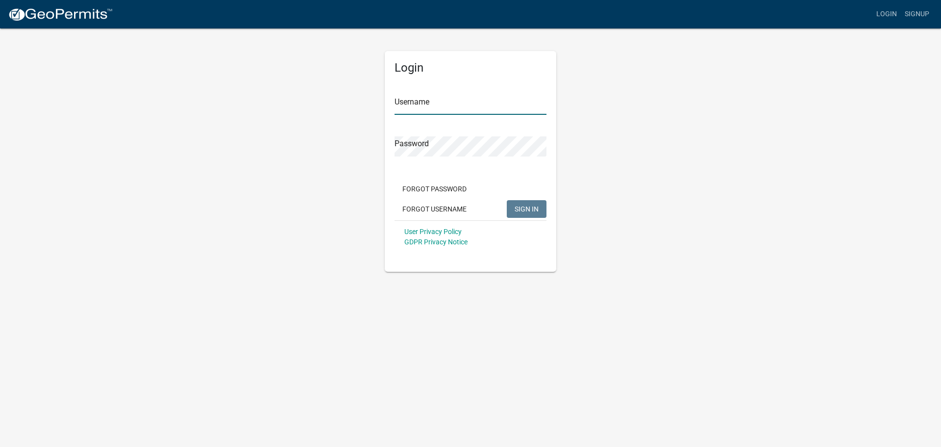
type input "Lindseyhanson"
click at [520, 207] on span "SIGN IN" at bounding box center [527, 208] width 24 height 8
